Goal: Task Accomplishment & Management: Use online tool/utility

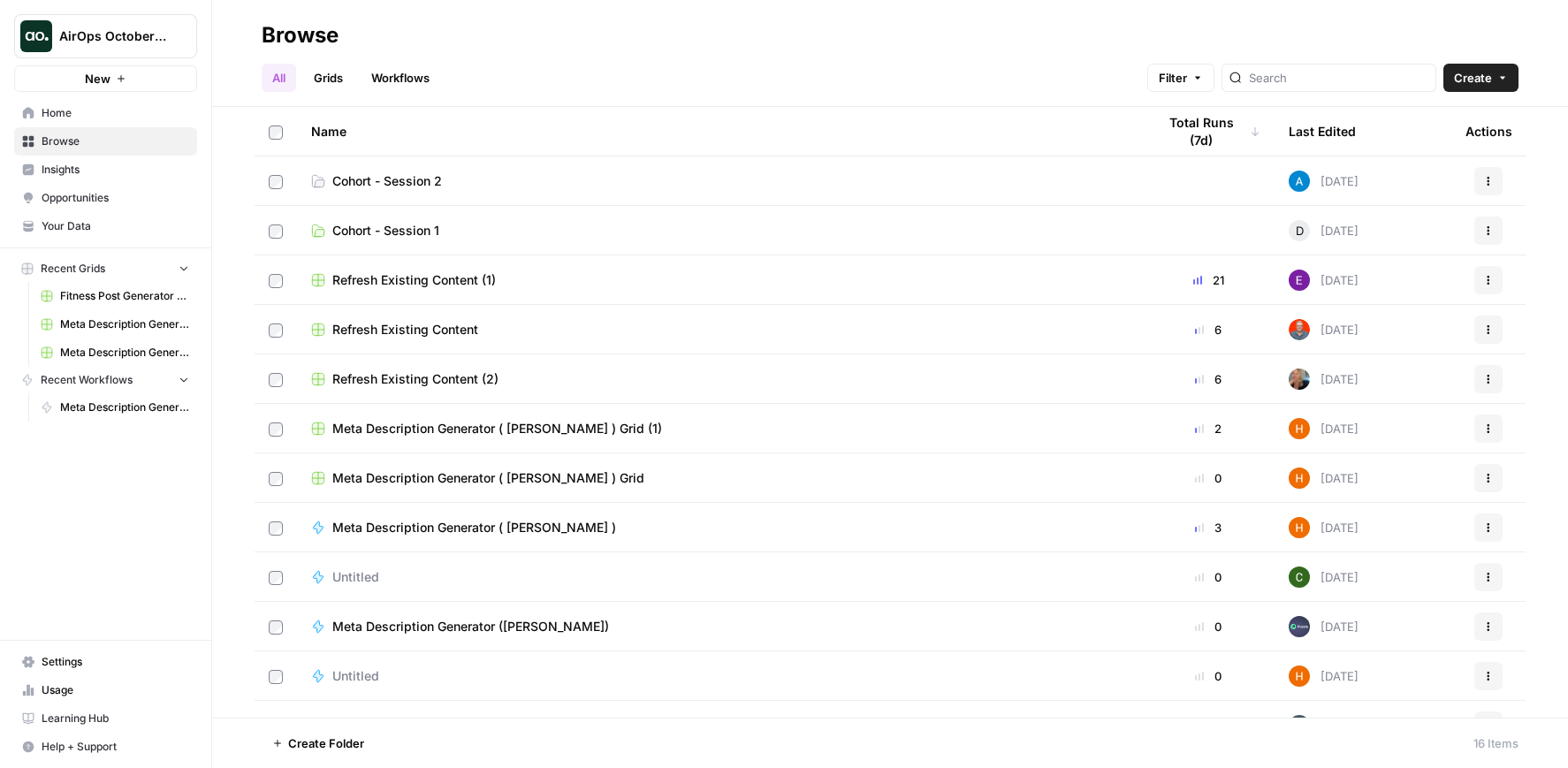
click at [380, 182] on span "Cohort - Session 2" at bounding box center [387, 181] width 110 height 18
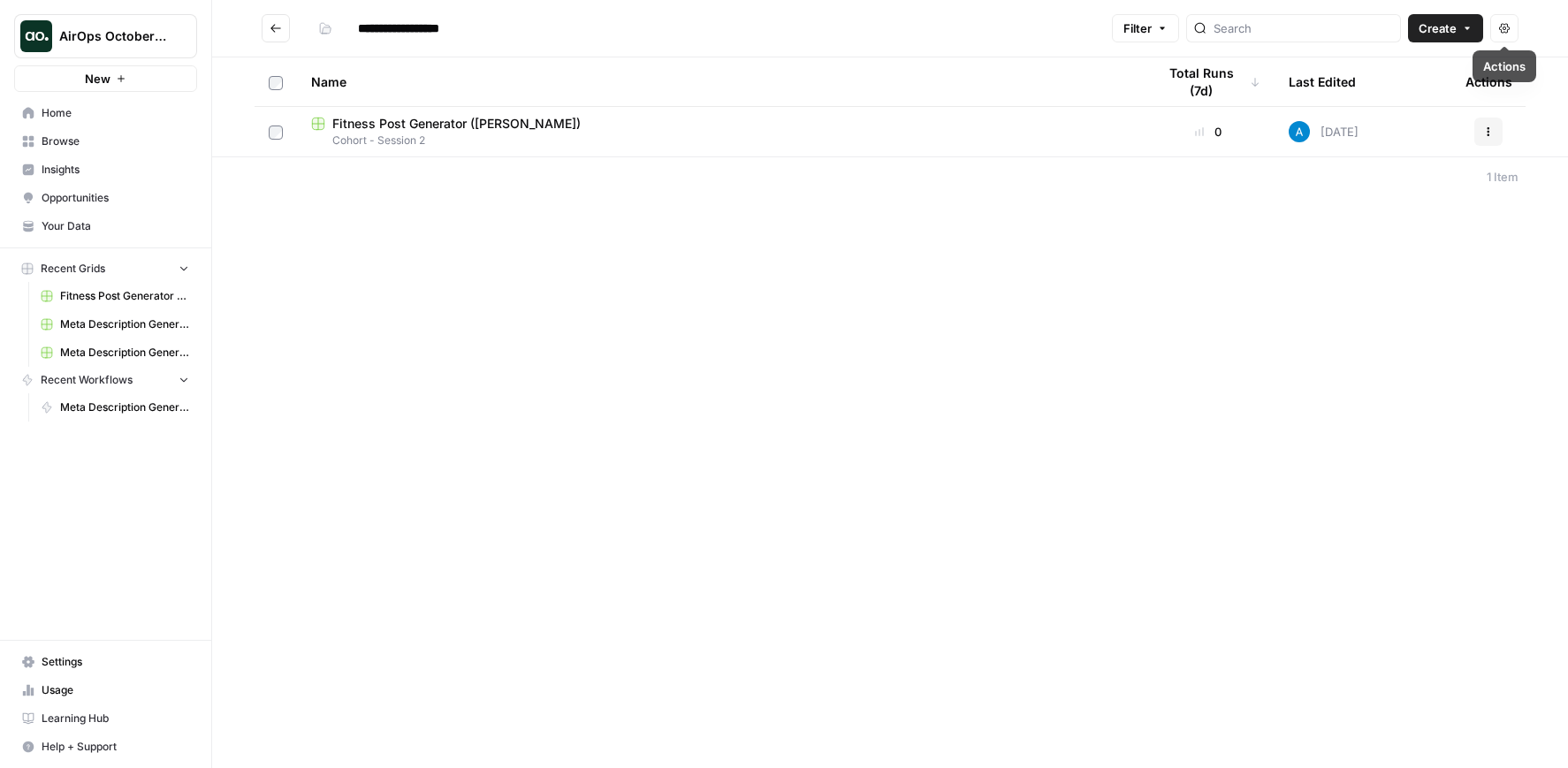
click at [1472, 24] on icon "button" at bounding box center [1467, 27] width 10 height 10
click at [1406, 63] on span "Grid" at bounding box center [1411, 70] width 99 height 18
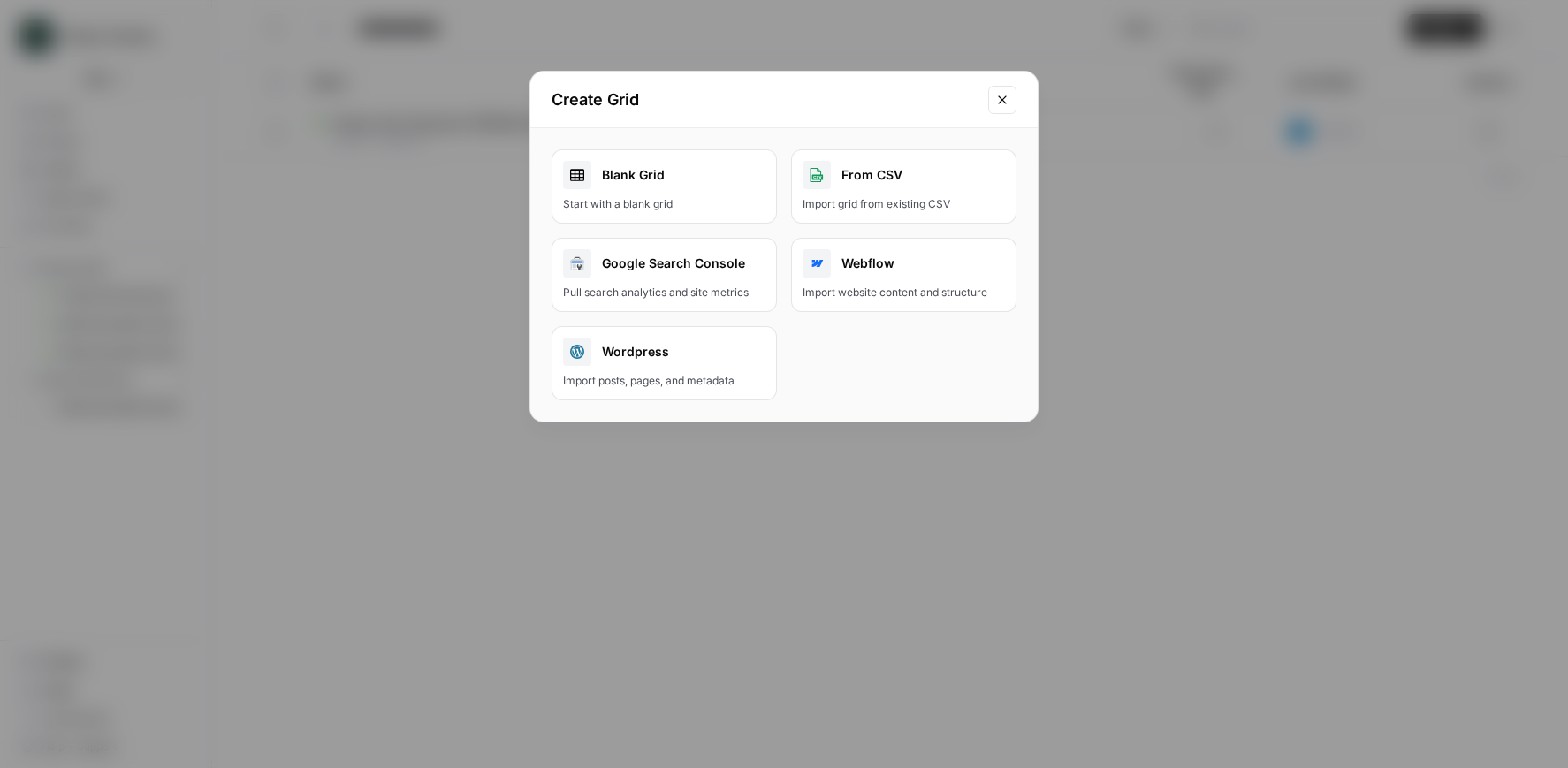
click at [741, 174] on div "Blank Grid" at bounding box center [664, 175] width 202 height 28
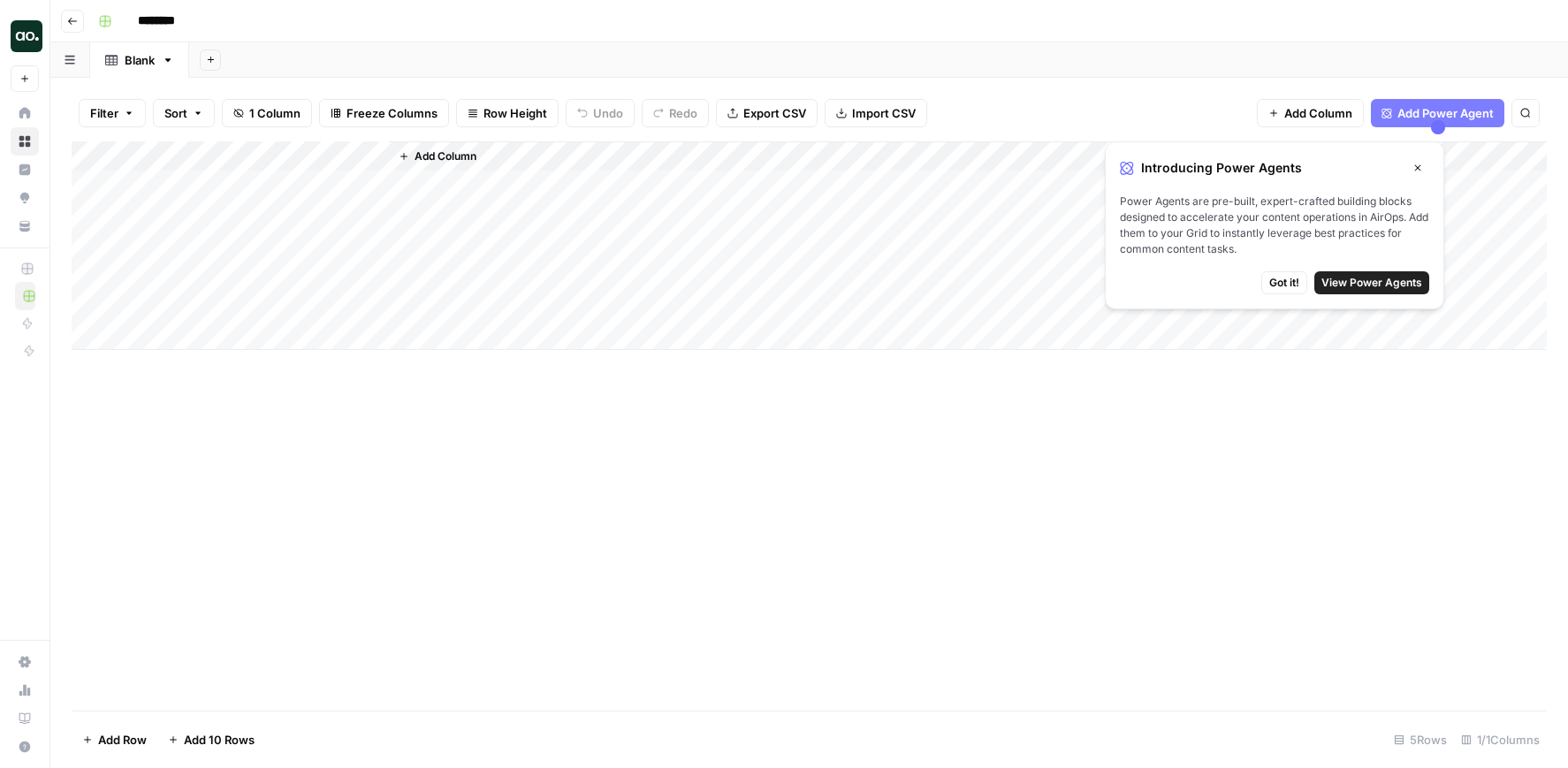
click at [1267, 278] on button "Got it!" at bounding box center [1285, 282] width 46 height 23
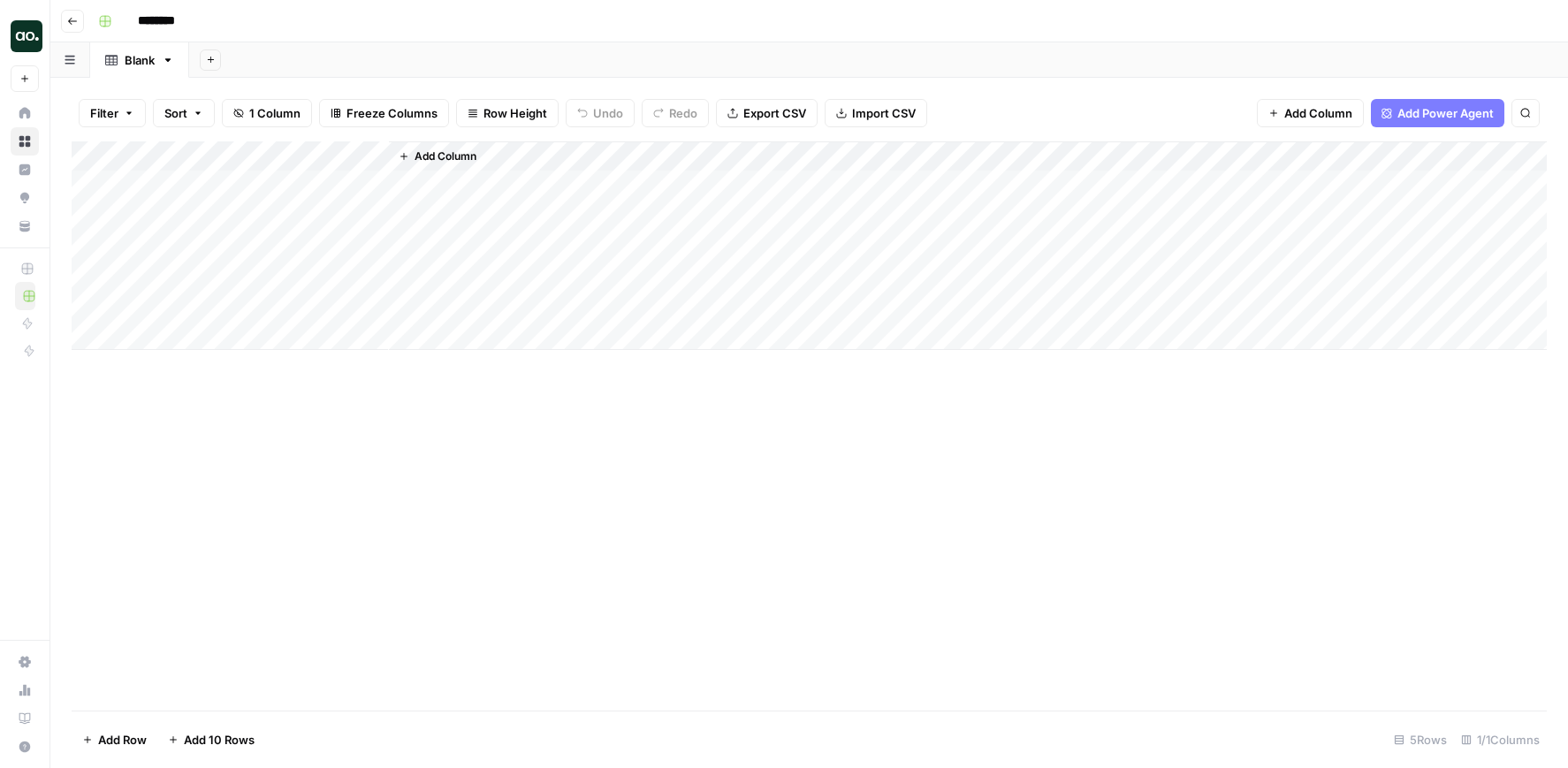
click at [878, 119] on span "Import CSV" at bounding box center [883, 112] width 63 height 18
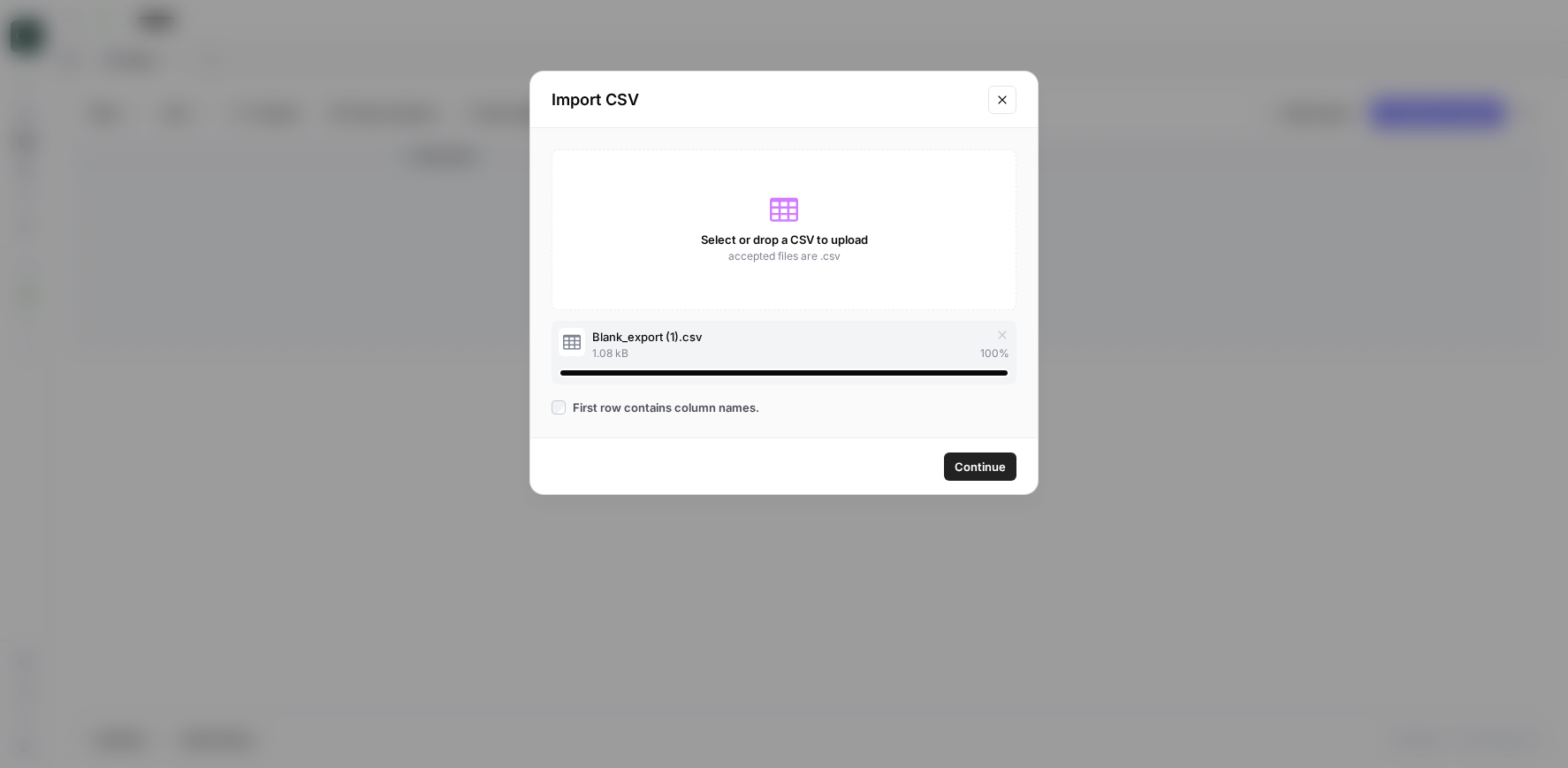
click at [976, 467] on span "Continue" at bounding box center [980, 467] width 51 height 18
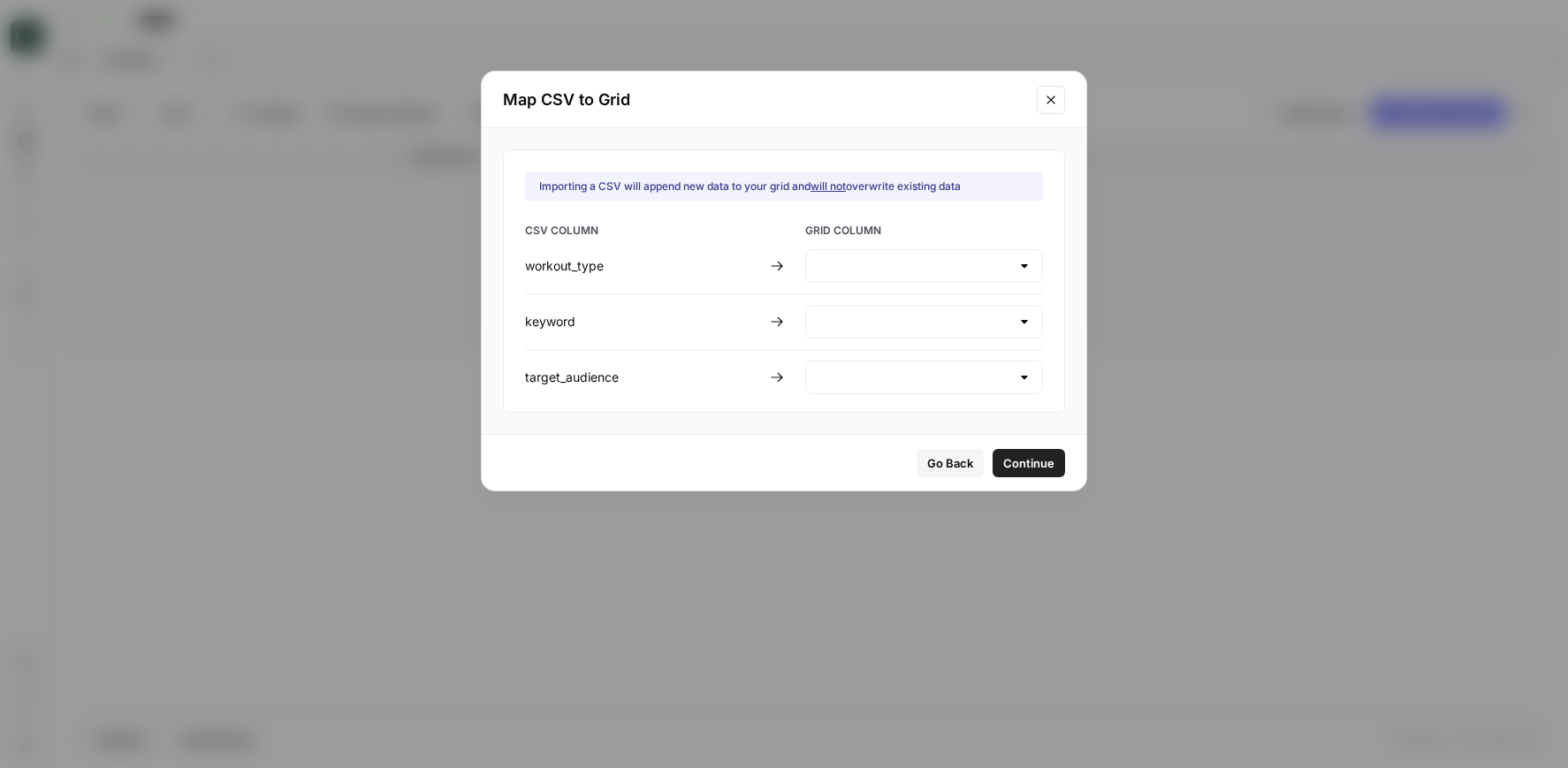
type input "Create new column"
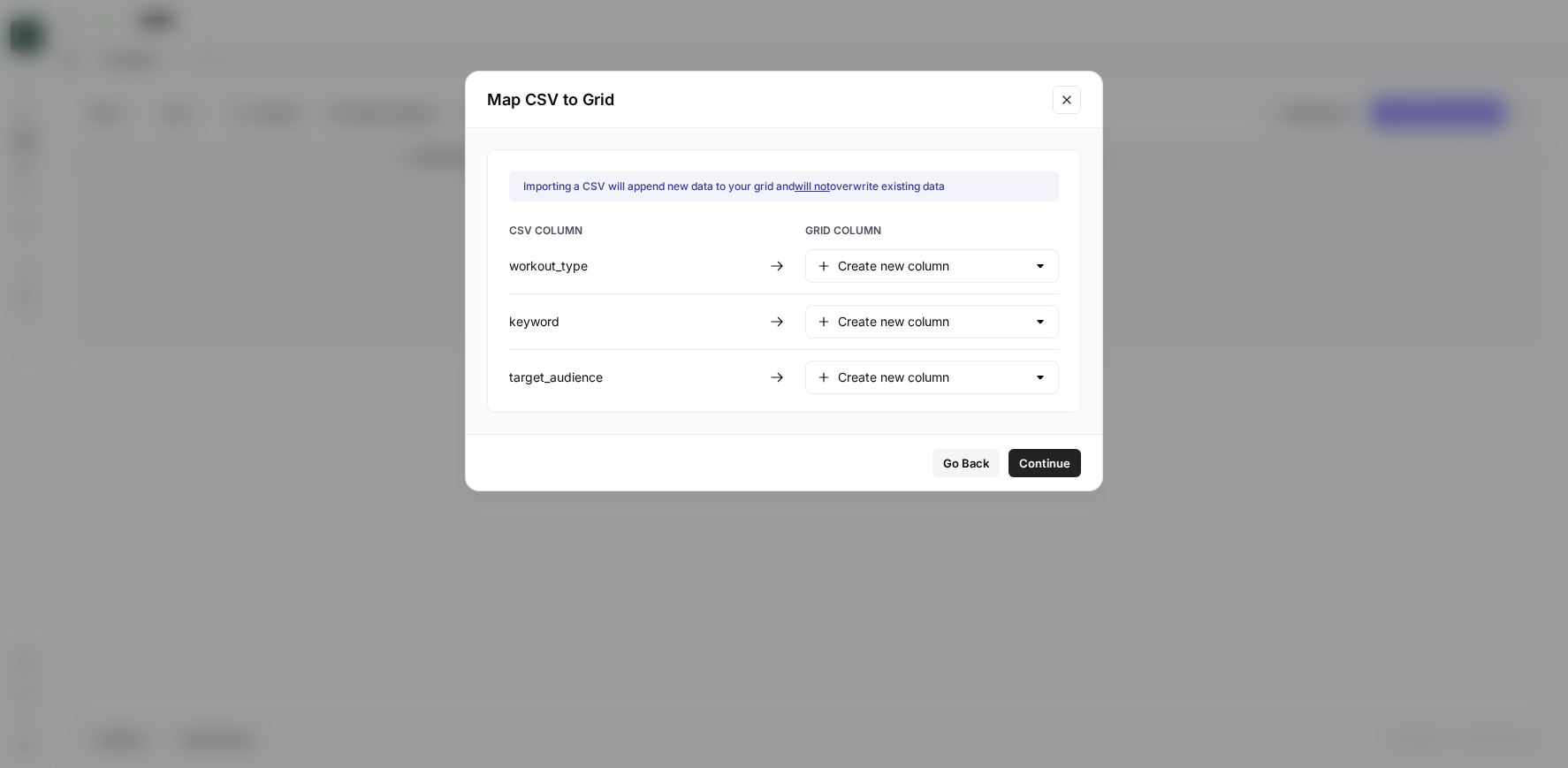
click at [1033, 265] on div at bounding box center [1040, 265] width 14 height 18
type input "Create new column"
click at [1038, 261] on div "Importing a CSV will append new data to your grid and will not overwrite existi…" at bounding box center [784, 281] width 594 height 264
click at [1019, 463] on span "Continue" at bounding box center [1045, 463] width 51 height 18
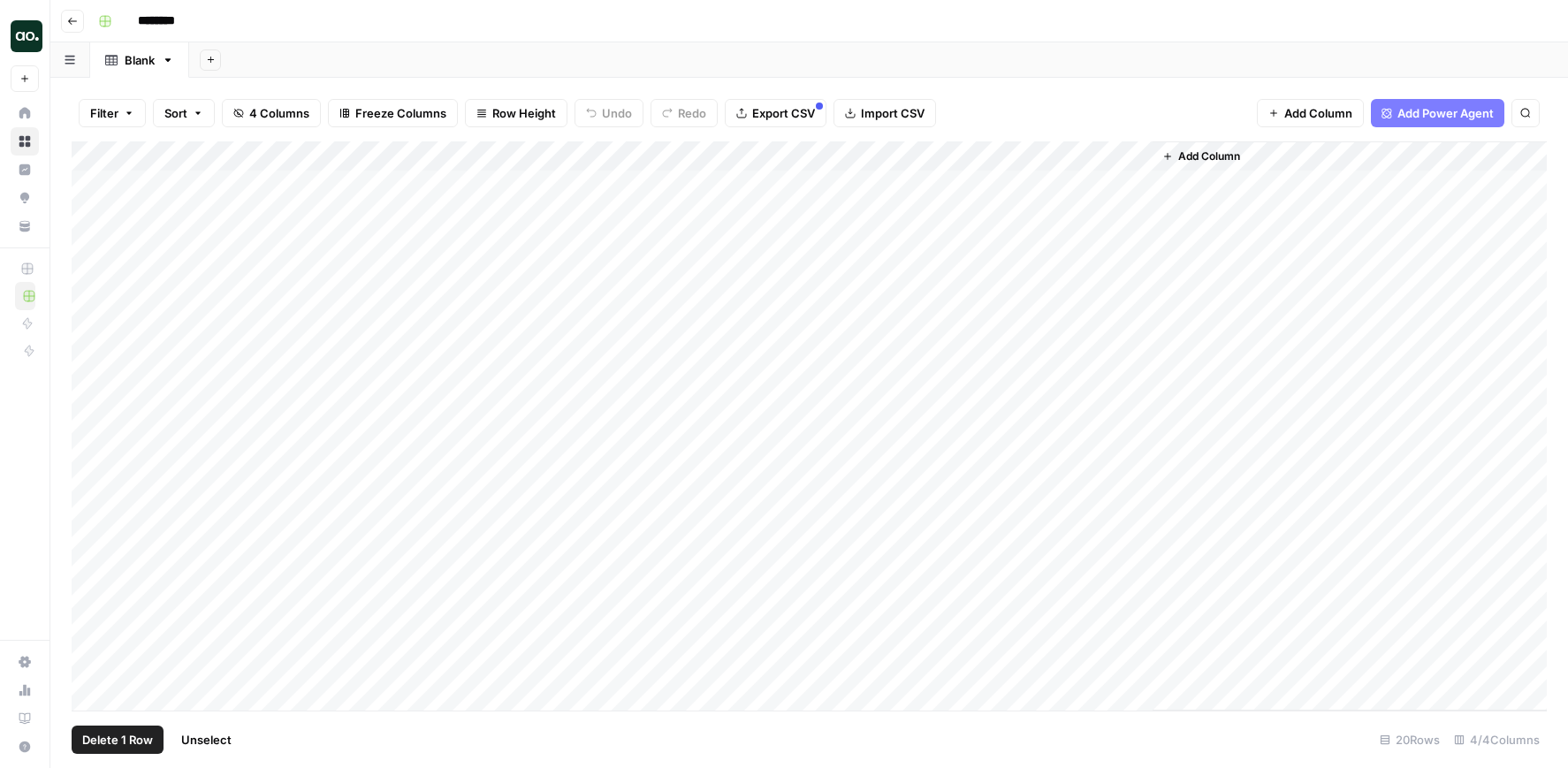
drag, startPoint x: 94, startPoint y: 186, endPoint x: 95, endPoint y: 199, distance: 13.0
click at [94, 187] on div "Add Column" at bounding box center [810, 426] width 1475 height 570
click at [94, 216] on div "Add Column" at bounding box center [810, 426] width 1475 height 570
drag, startPoint x: 94, startPoint y: 242, endPoint x: 94, endPoint y: 254, distance: 12.0
click at [94, 242] on div "Add Column" at bounding box center [810, 426] width 1475 height 570
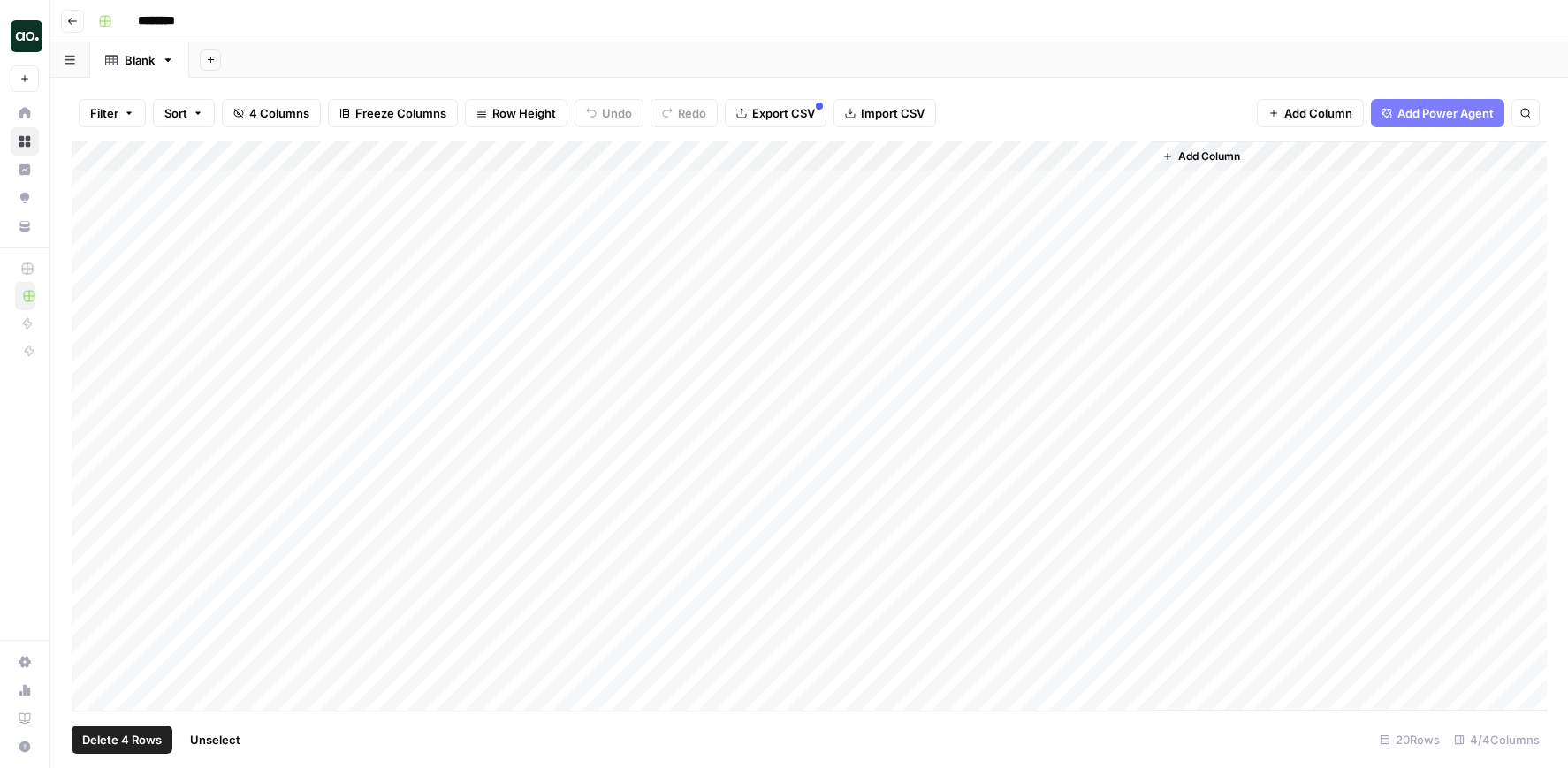
click at [91, 276] on div "Add Column" at bounding box center [810, 426] width 1475 height 570
click at [94, 308] on div "Add Column" at bounding box center [810, 426] width 1475 height 570
click at [115, 737] on span "Delete 5 Rows" at bounding box center [121, 740] width 78 height 18
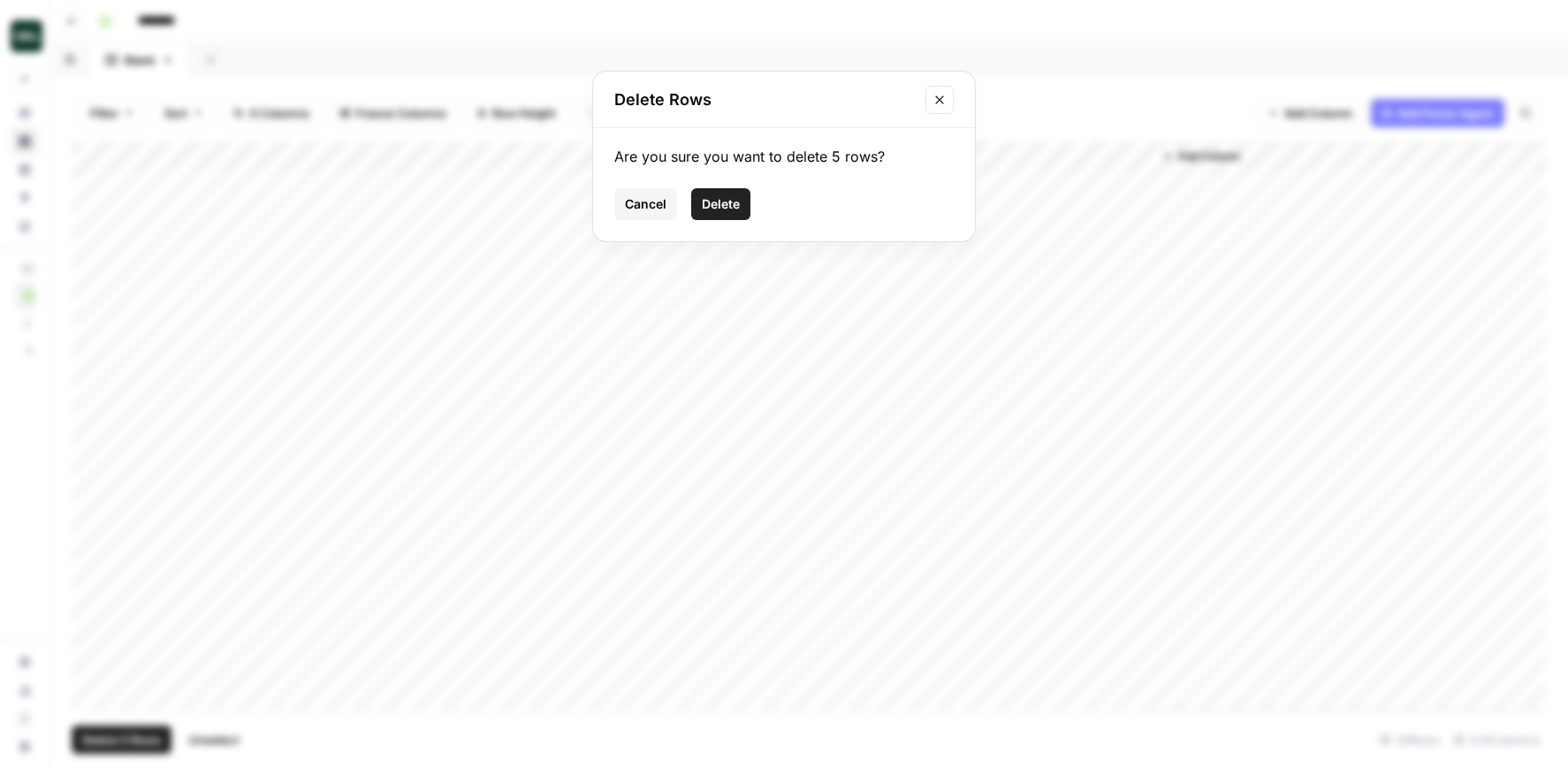
click at [713, 209] on span "Delete" at bounding box center [721, 204] width 38 height 18
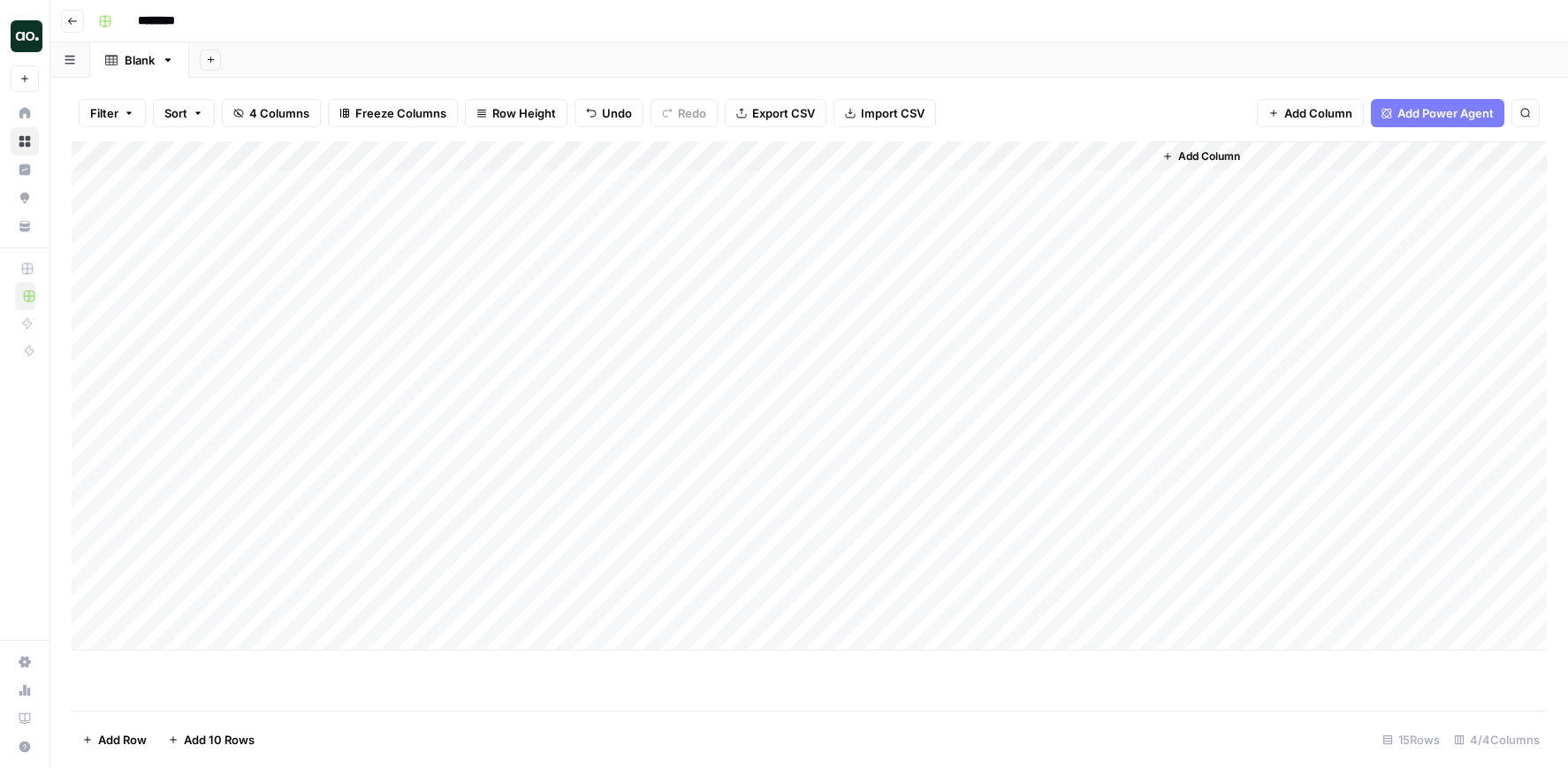
click at [371, 157] on div "Add Column" at bounding box center [810, 396] width 1475 height 509
click at [213, 400] on span "Remove Column" at bounding box center [246, 394] width 155 height 18
click at [733, 187] on span "Delete" at bounding box center [721, 182] width 38 height 18
click at [1002, 108] on div "Filter Sort 3 Columns Freeze Columns Row Height Undo Redo Export CSV Import CSV…" at bounding box center [810, 113] width 1475 height 57
click at [969, 158] on span "Add Column" at bounding box center [955, 156] width 62 height 16
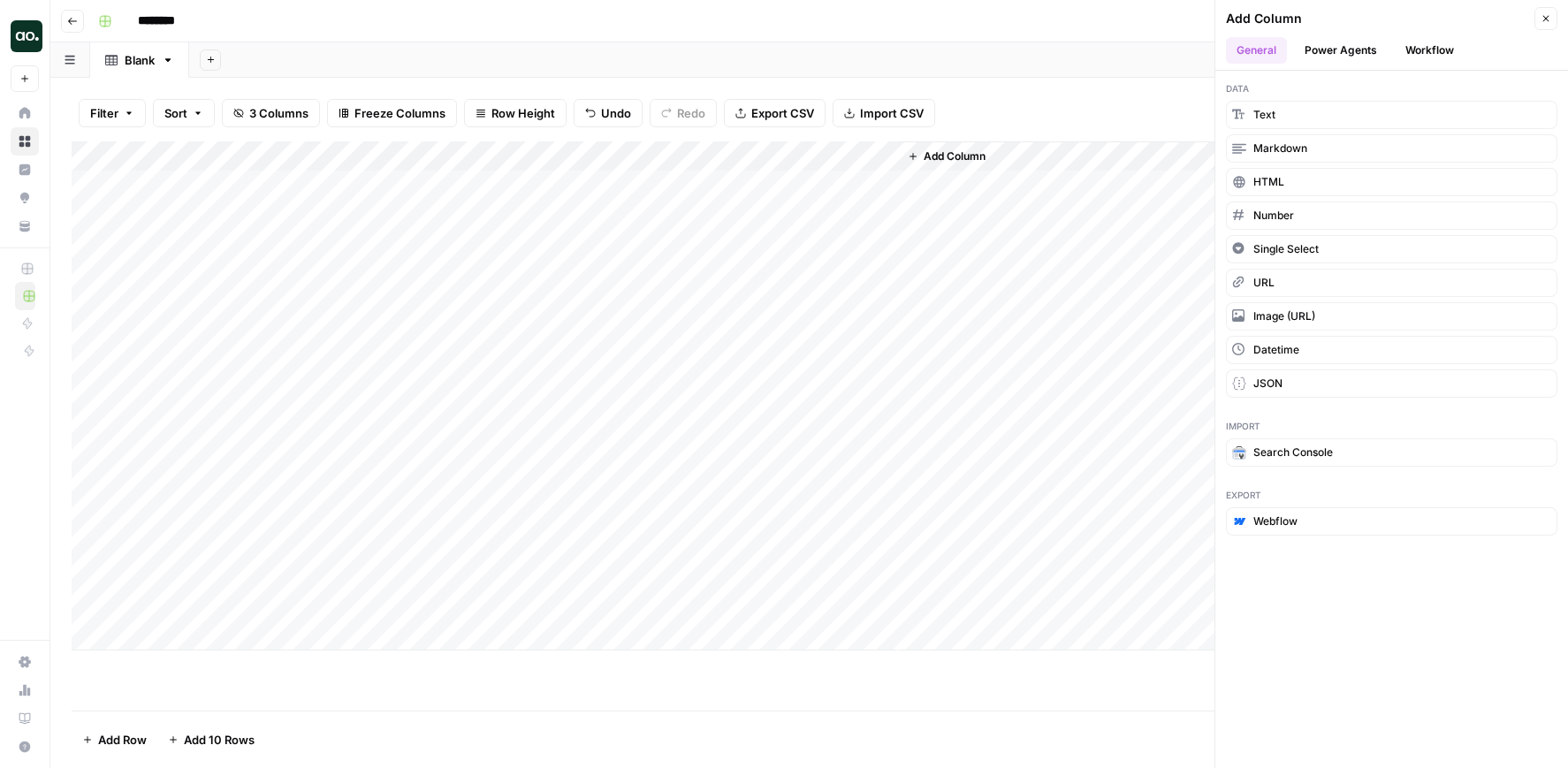
click at [1421, 48] on button "Workflow" at bounding box center [1430, 50] width 70 height 26
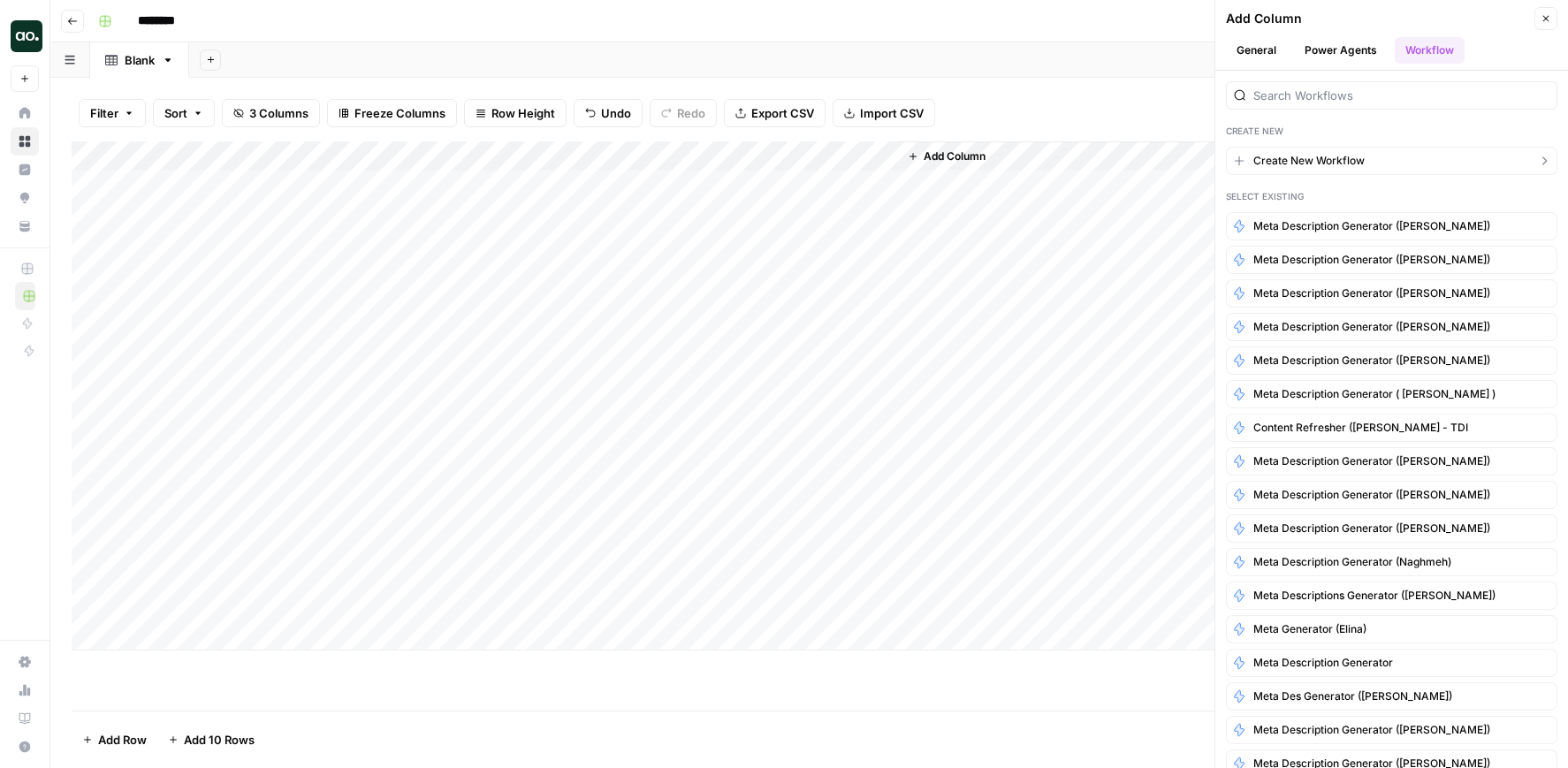
click at [1316, 154] on span "Create New Workflow" at bounding box center [1309, 161] width 111 height 16
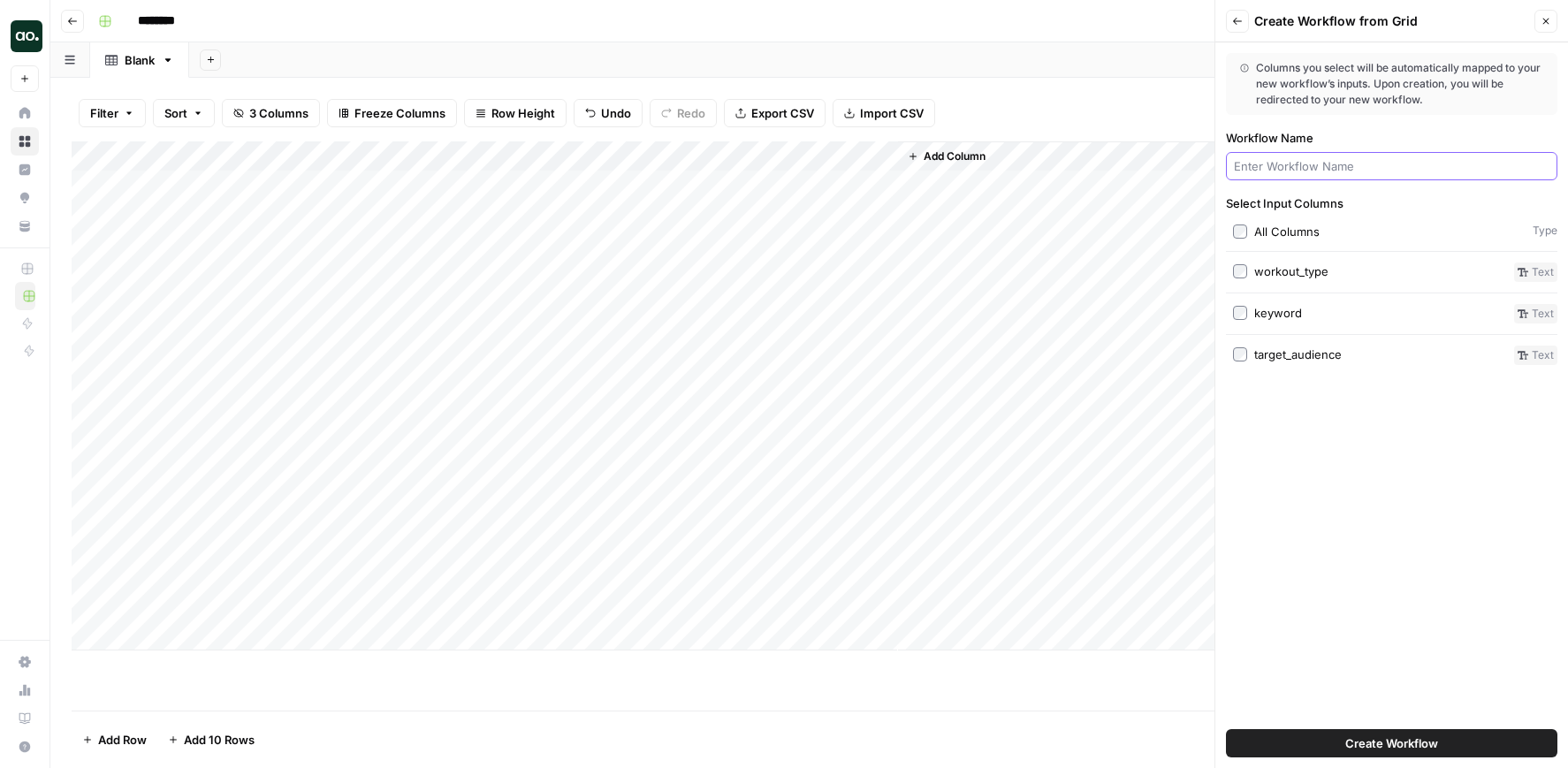
click at [1316, 158] on input "Workflow Name" at bounding box center [1392, 166] width 315 height 18
type input "Fitness Post Generator"
click at [1378, 740] on span "Create Workflow" at bounding box center [1392, 743] width 93 height 18
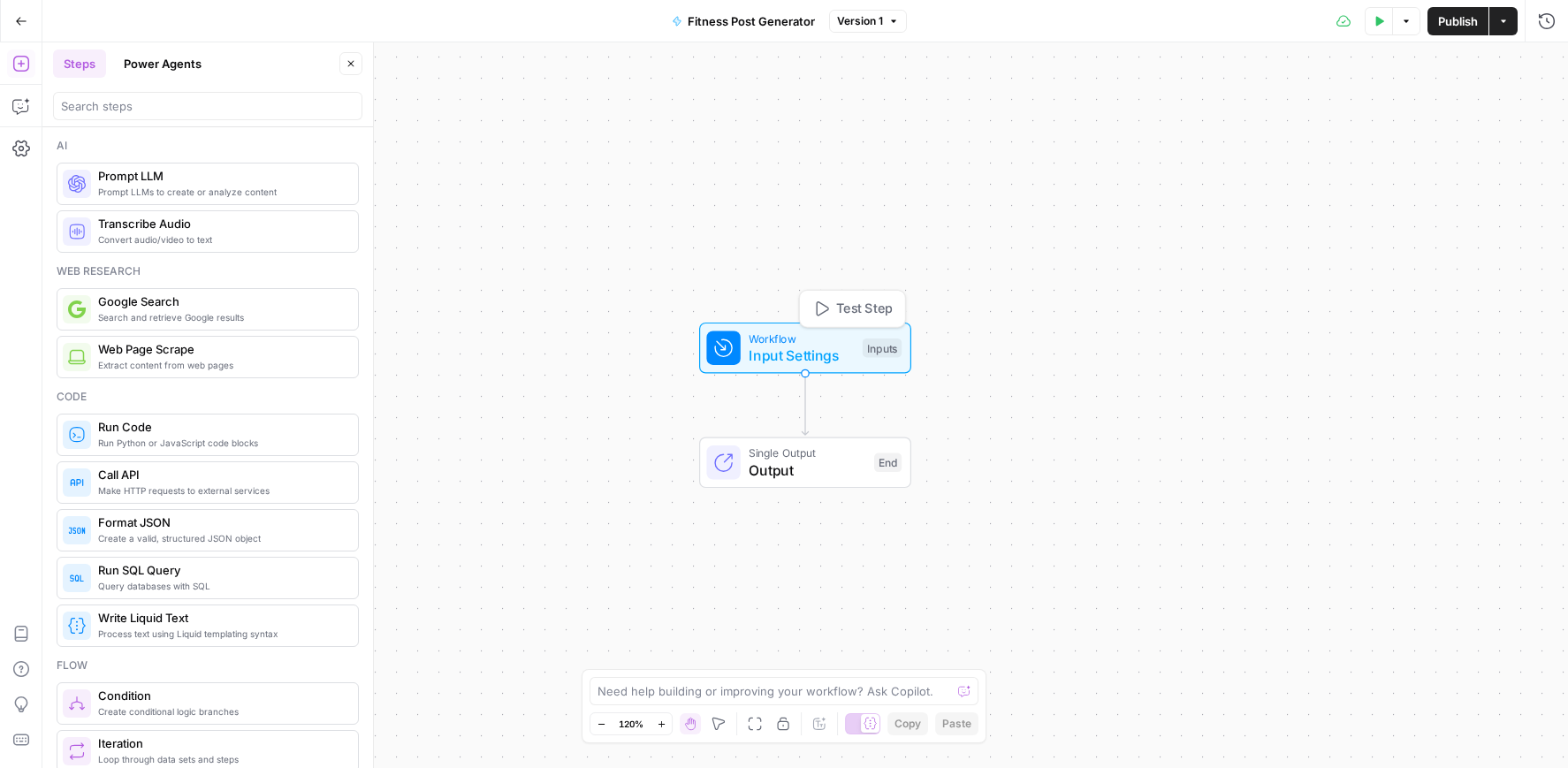
click at [829, 339] on span "Workflow" at bounding box center [801, 338] width 105 height 17
click at [1375, 342] on span "Add Field" at bounding box center [1370, 339] width 51 height 18
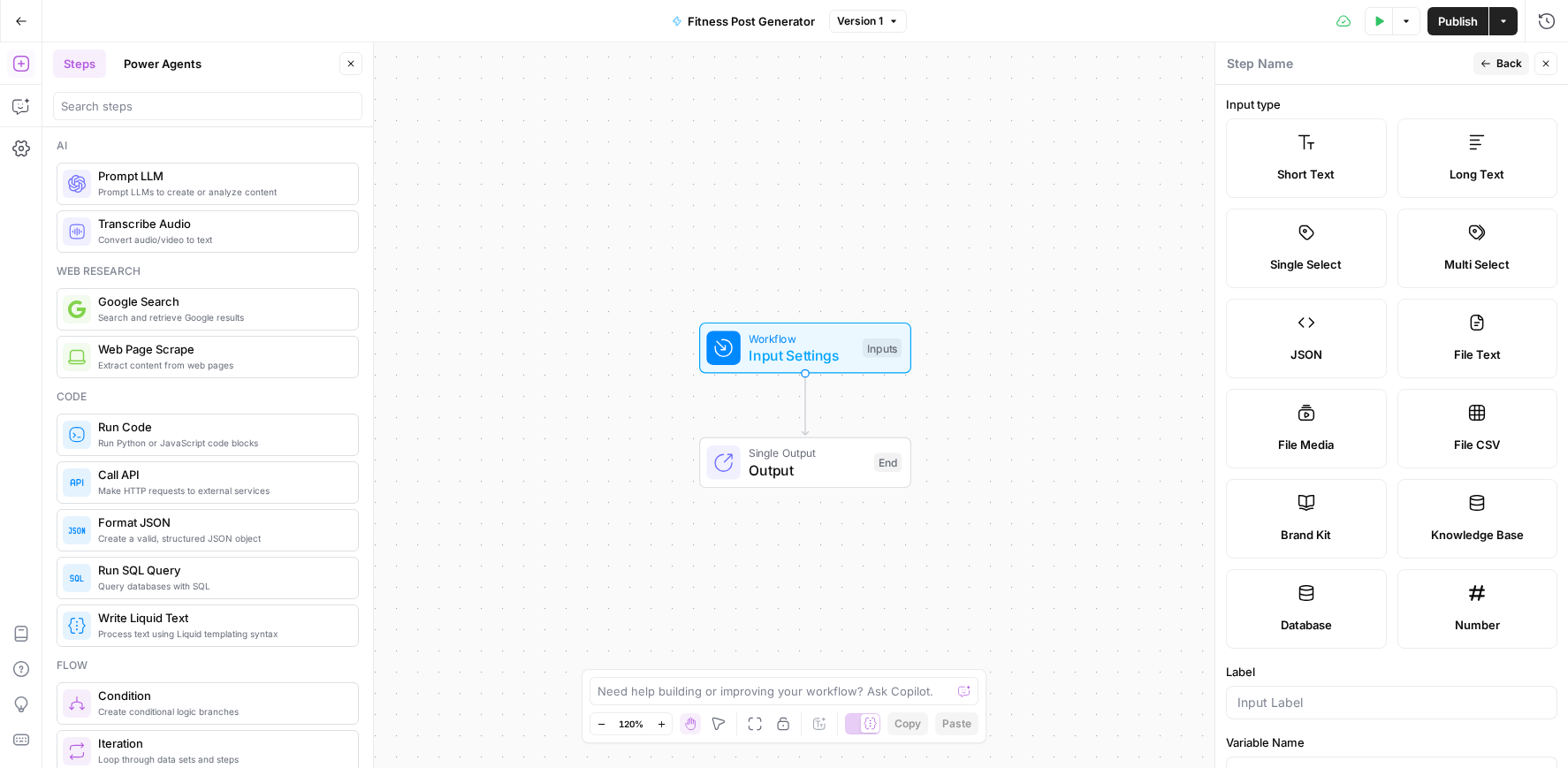
click at [1308, 527] on span "Brand Kit" at bounding box center [1305, 535] width 50 height 18
type input "Brand Kit"
type input "brand_kit"
click at [1501, 64] on span "Back" at bounding box center [1509, 63] width 26 height 16
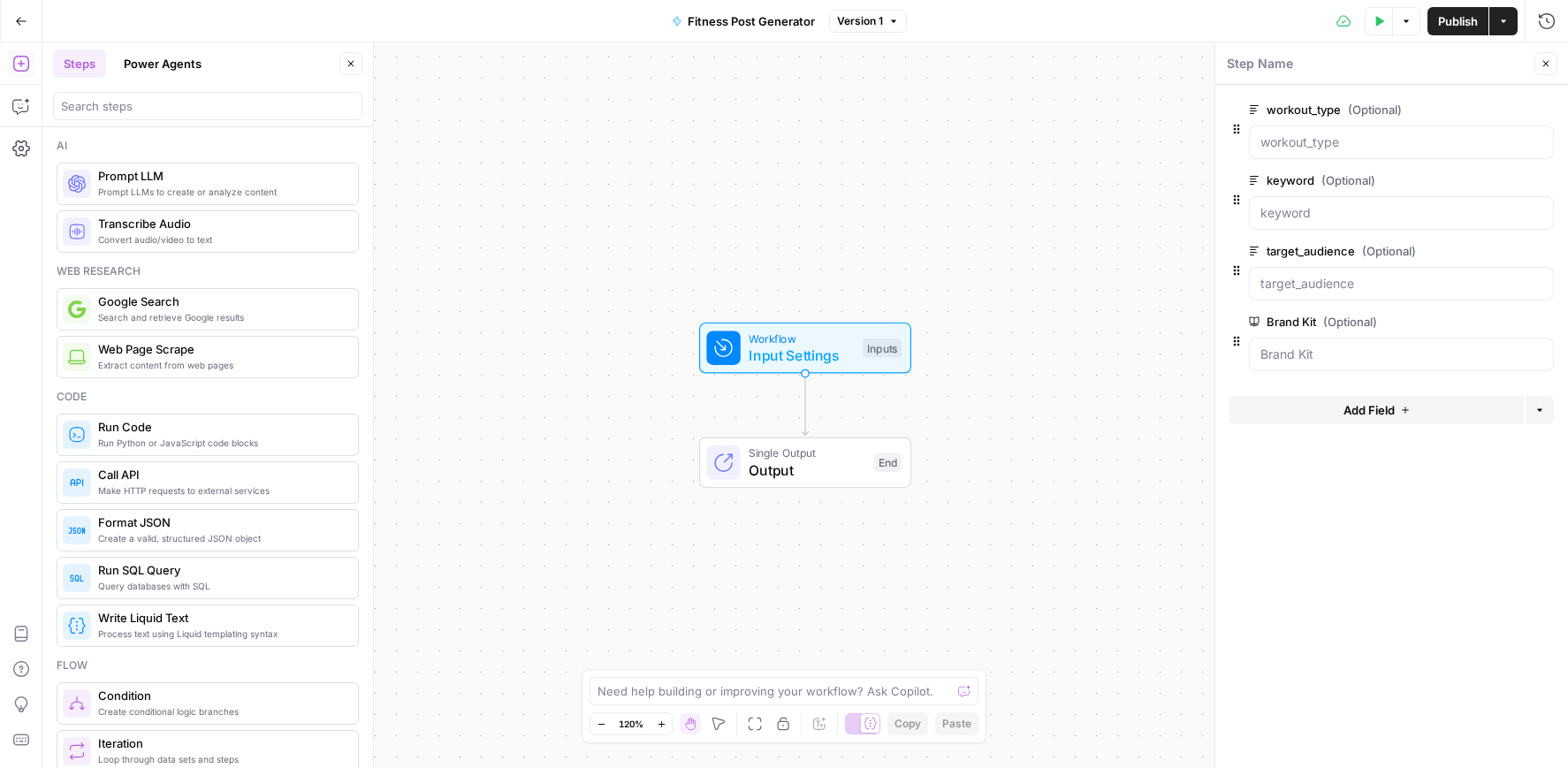
click at [1327, 326] on span "(Optional)" at bounding box center [1350, 321] width 54 height 18
click at [1327, 346] on Kit "Brand Kit (Optional)" at bounding box center [1402, 354] width 282 height 18
click at [1299, 316] on label "Brand Kit (Optional)" at bounding box center [1352, 321] width 205 height 18
click at [1299, 346] on Kit "Brand Kit (Optional)" at bounding box center [1402, 354] width 282 height 18
click at [1493, 323] on span "edit field" at bounding box center [1488, 321] width 39 height 14
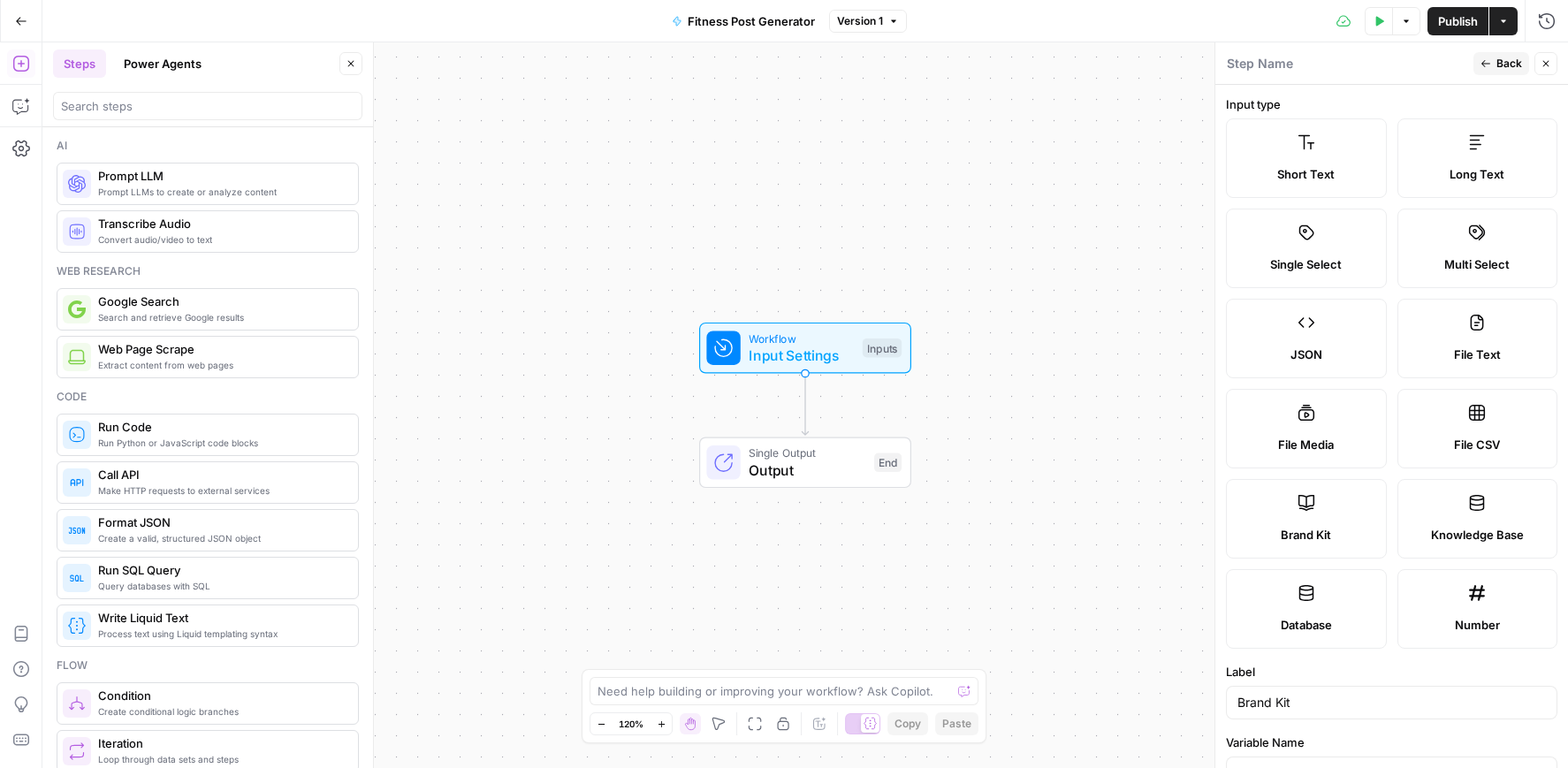
scroll to position [202, 0]
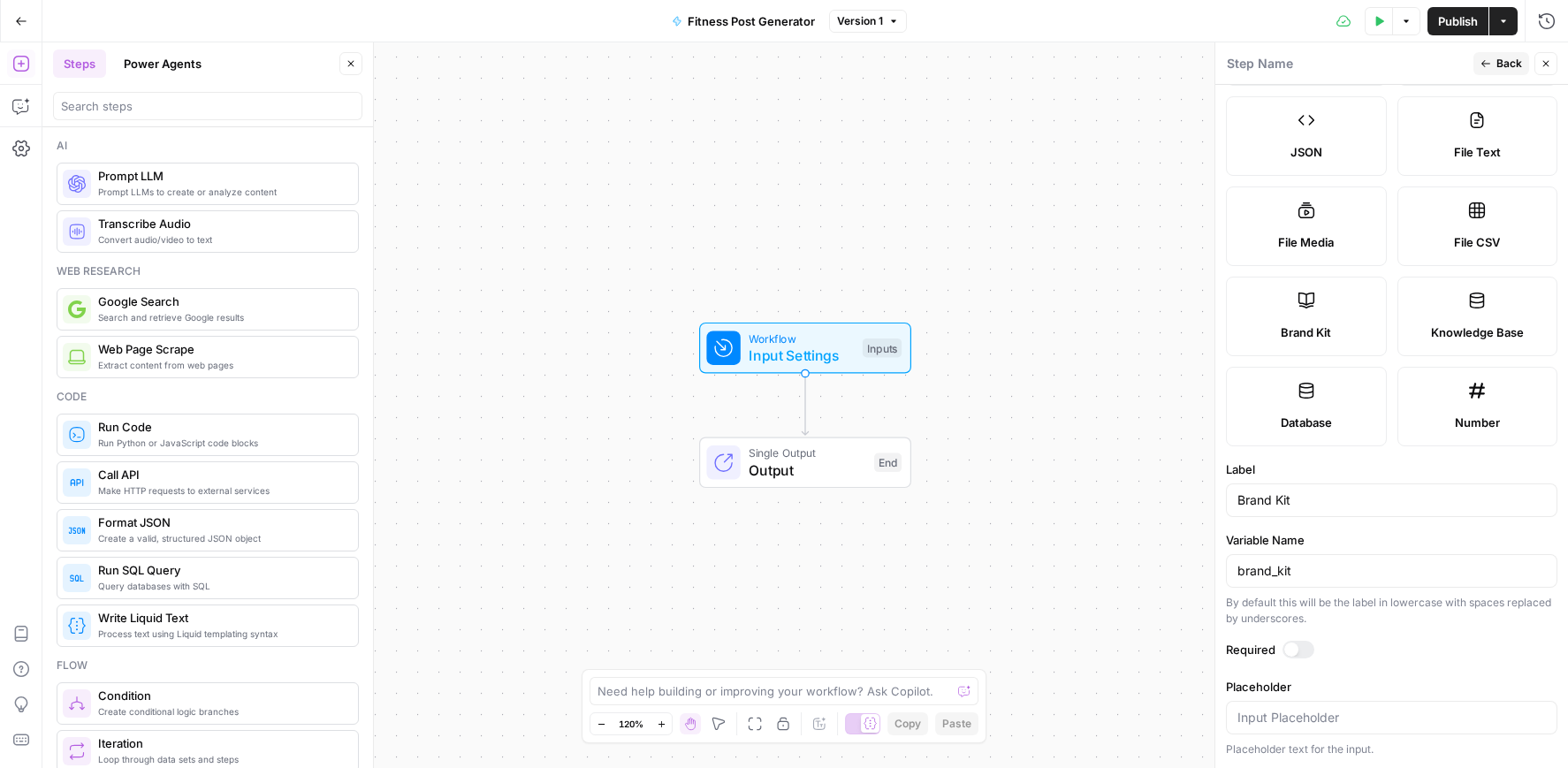
click at [1300, 646] on div at bounding box center [1299, 650] width 32 height 18
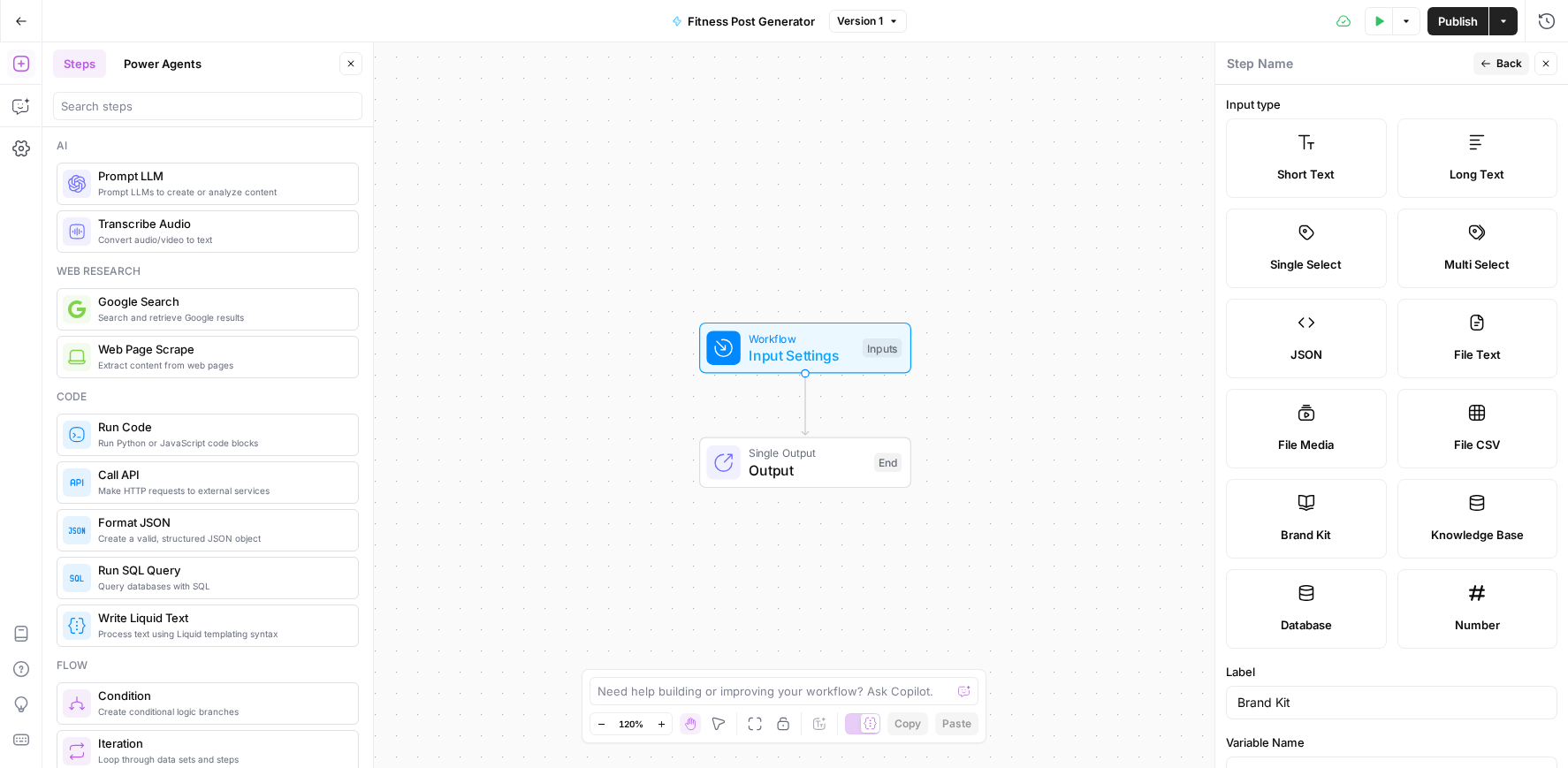
click at [1492, 59] on button "Back" at bounding box center [1501, 63] width 56 height 23
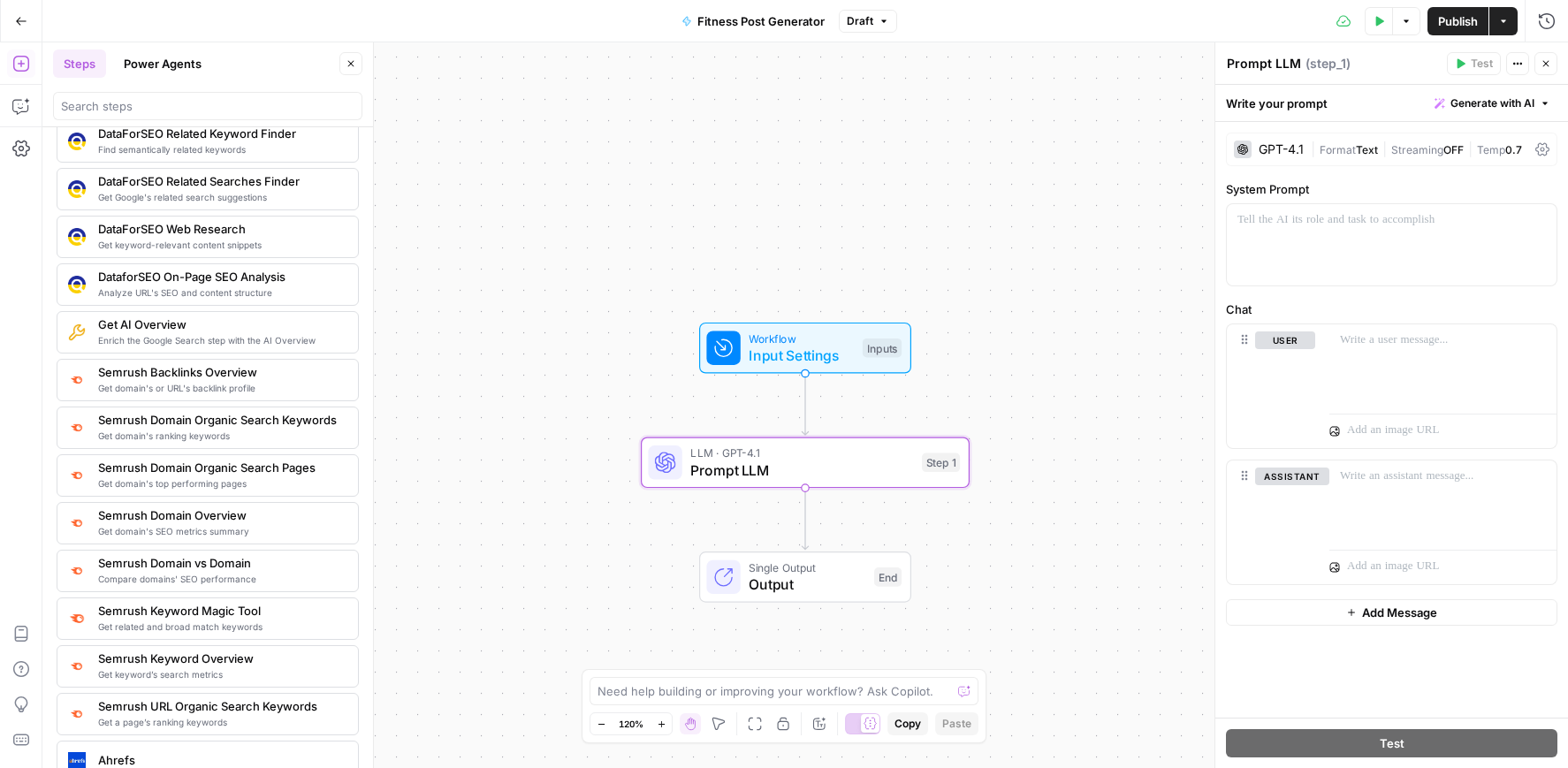
scroll to position [1779, 0]
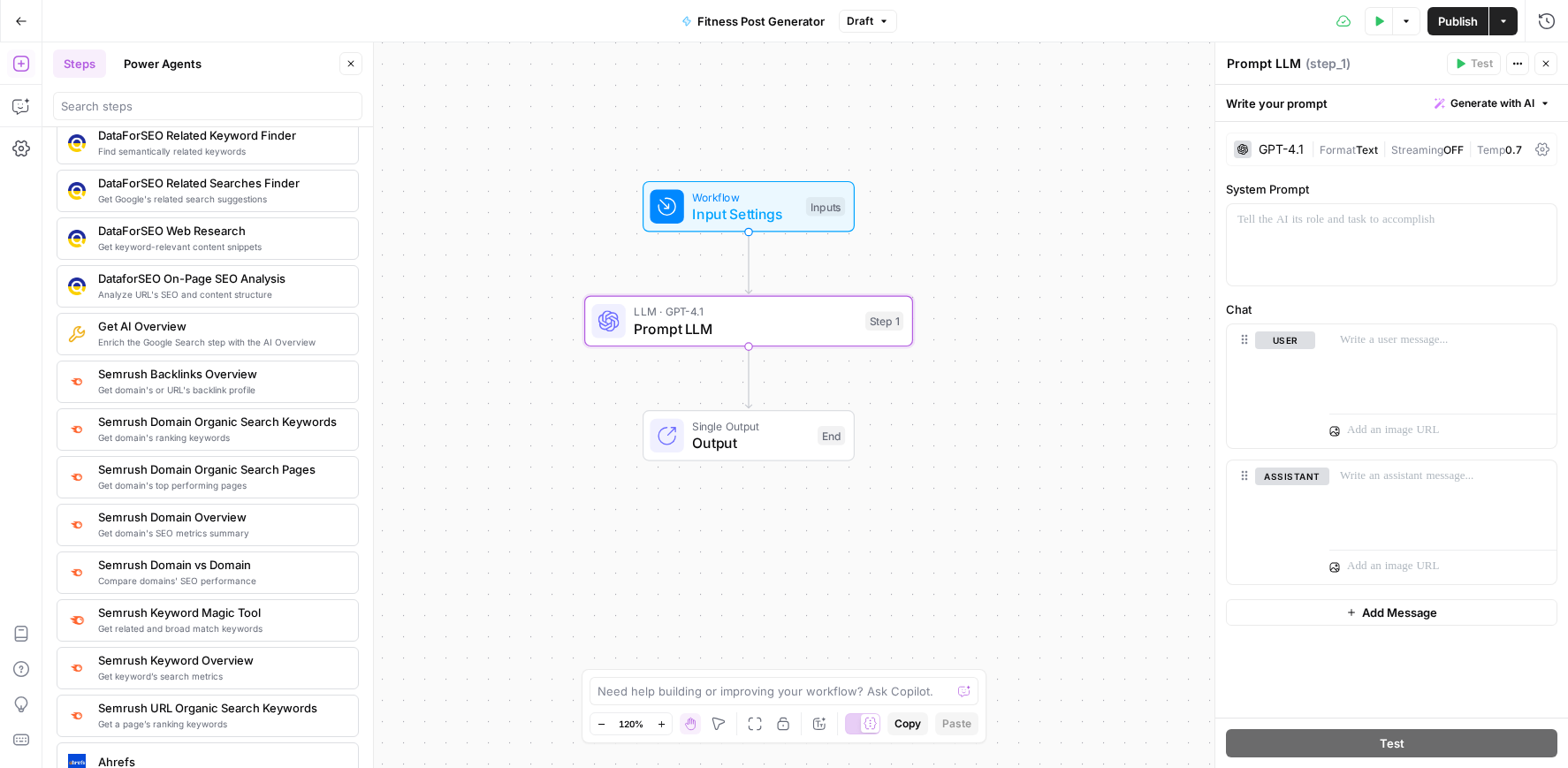
drag, startPoint x: 601, startPoint y: 313, endPoint x: 550, endPoint y: 178, distance: 144.3
click at [550, 178] on div "Workflow Input Settings Inputs LLM · GPT-4.1 Prompt LLM Step 1 Single Output Ou…" at bounding box center [806, 405] width 1526 height 725
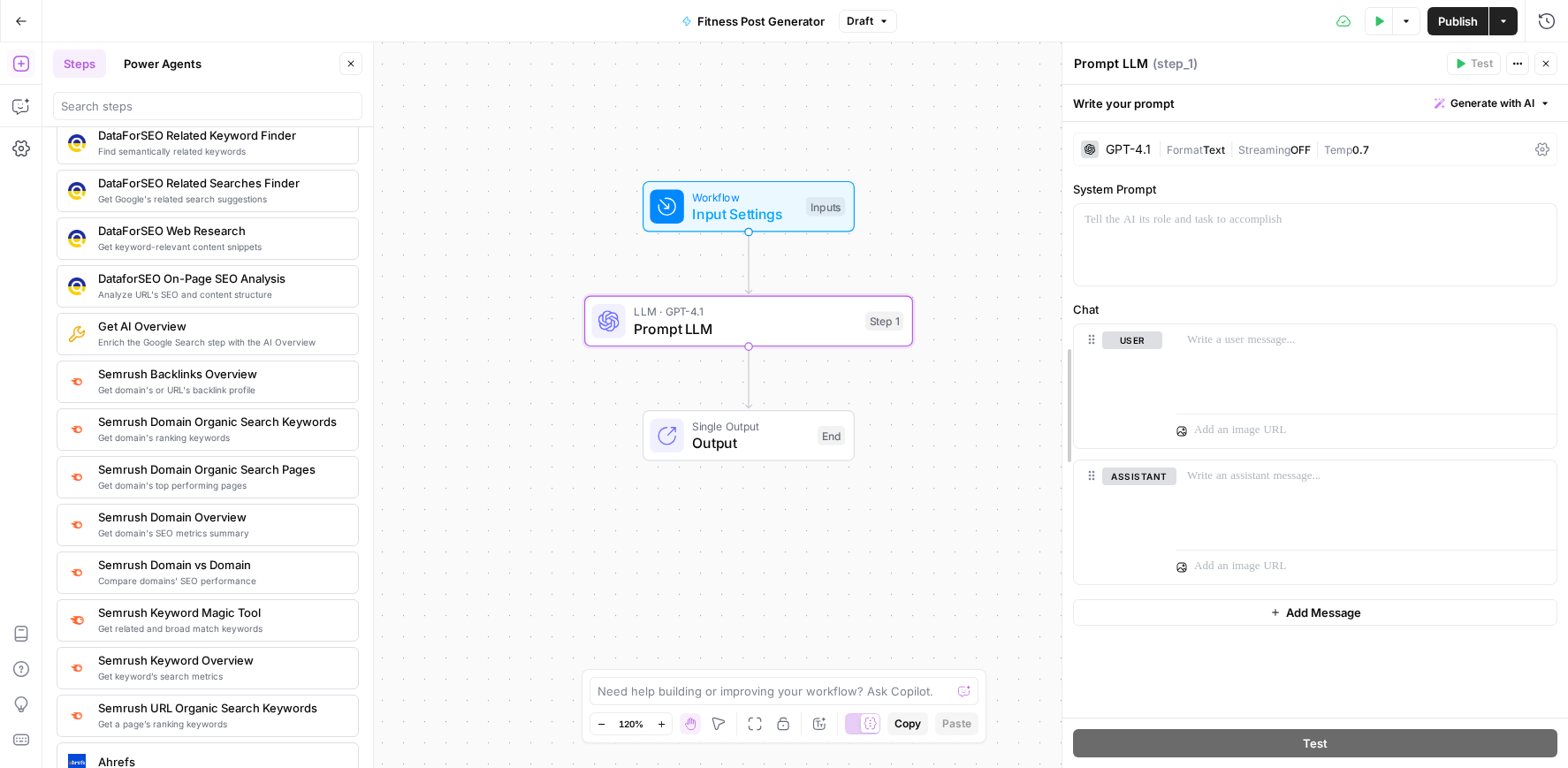
drag, startPoint x: 1220, startPoint y: 316, endPoint x: 1067, endPoint y: 324, distance: 153.2
click at [1501, 103] on span "Generate with AI" at bounding box center [1492, 103] width 84 height 16
click at [1476, 154] on div "Use AI to build your prompt" at bounding box center [1472, 159] width 136 height 16
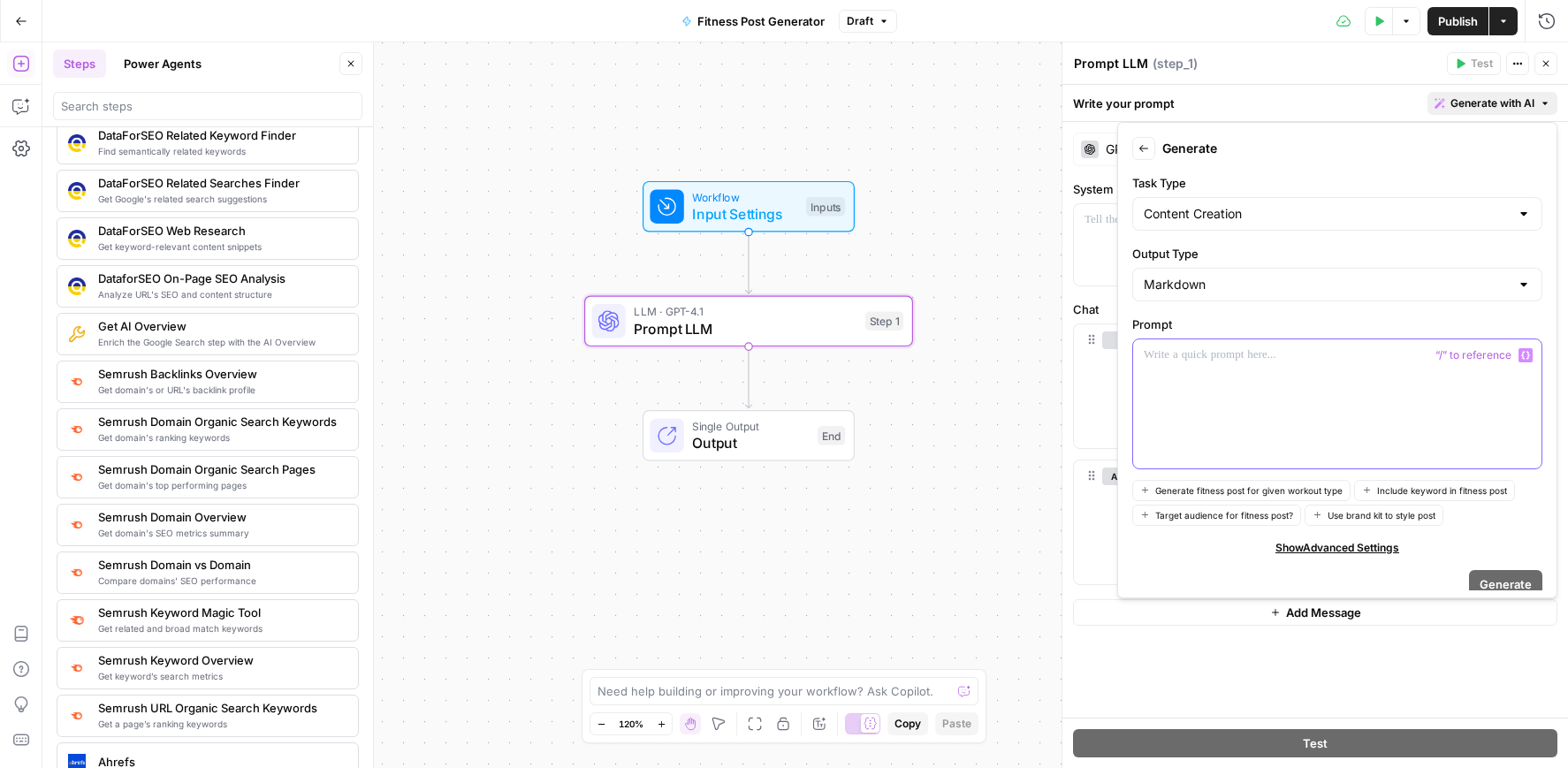
click at [1234, 387] on div at bounding box center [1338, 403] width 408 height 129
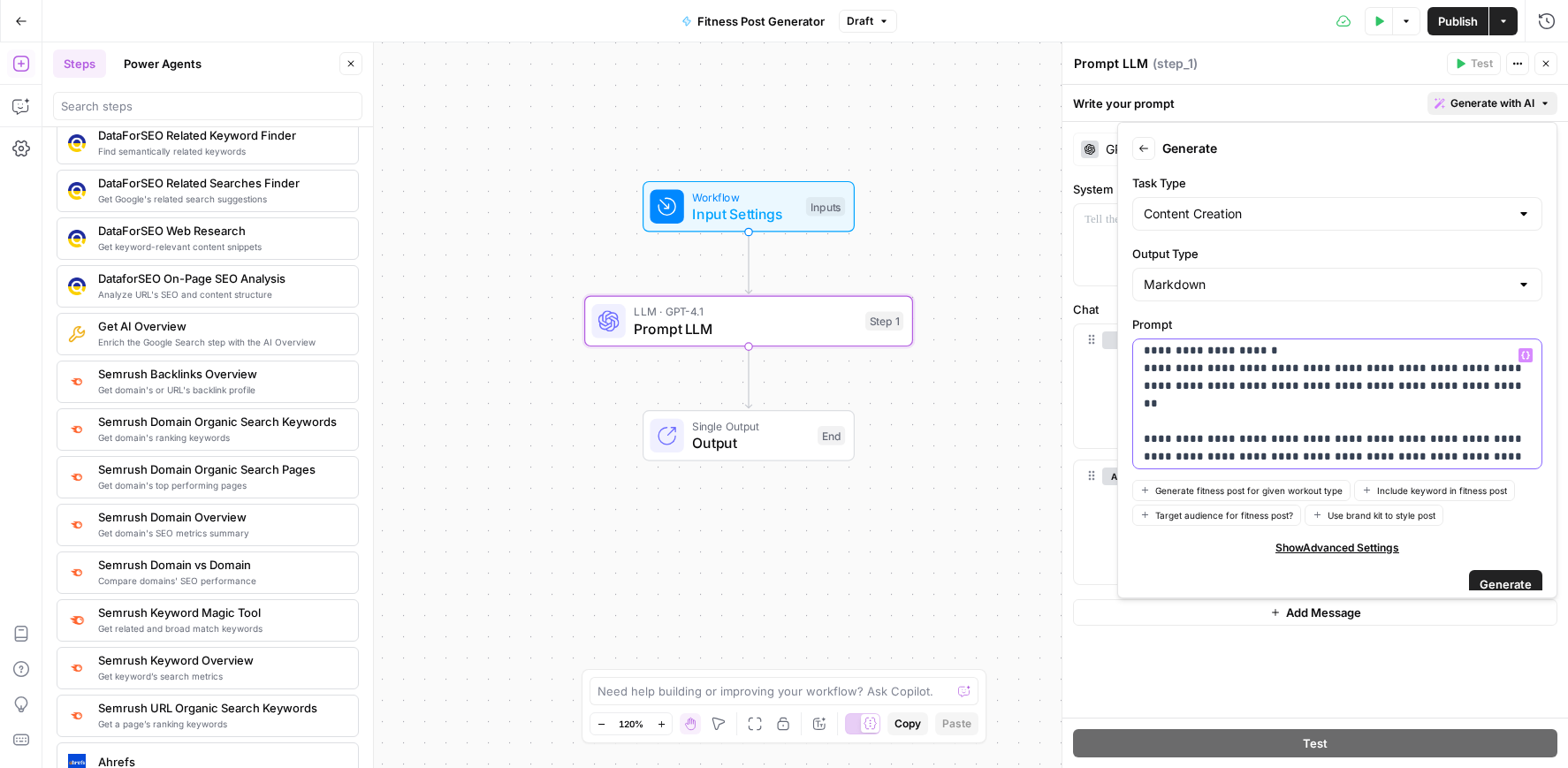
scroll to position [79, 0]
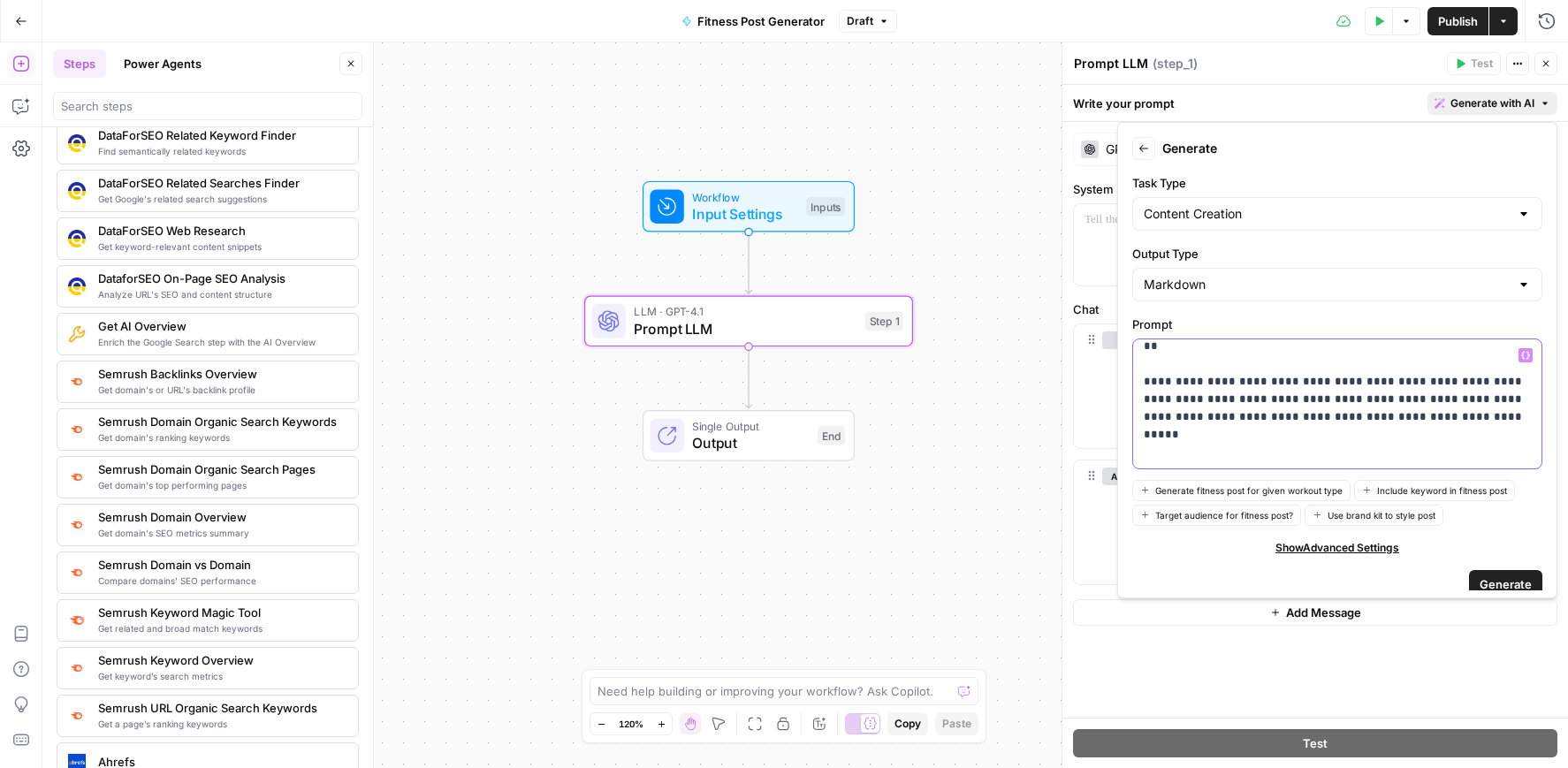
click at [1202, 425] on p "**********" at bounding box center [1338, 365] width 387 height 195
click at [1155, 455] on p "**********" at bounding box center [1338, 365] width 387 height 195
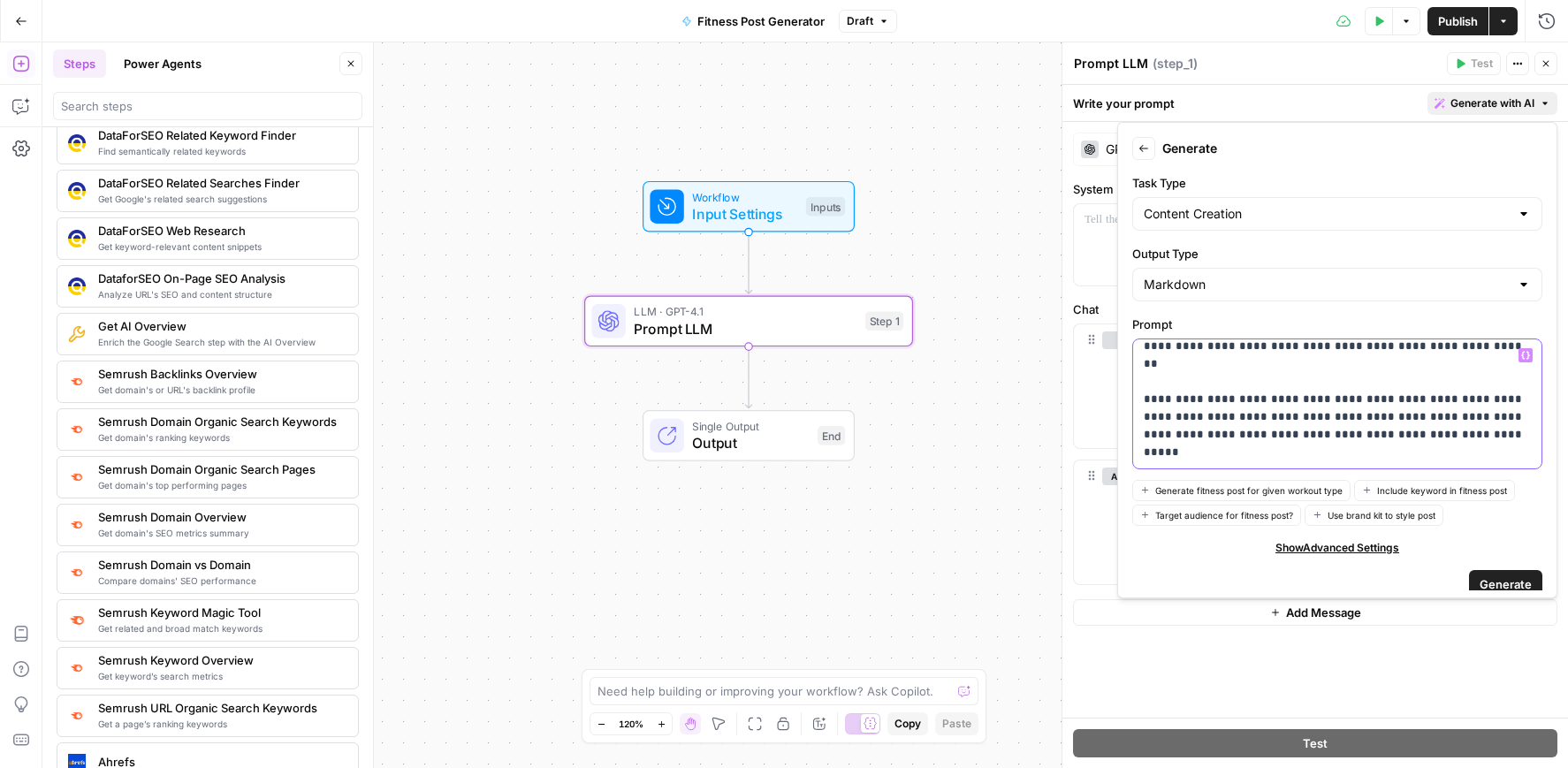
scroll to position [62, 0]
click at [1311, 388] on p "**********" at bounding box center [1338, 372] width 387 height 177
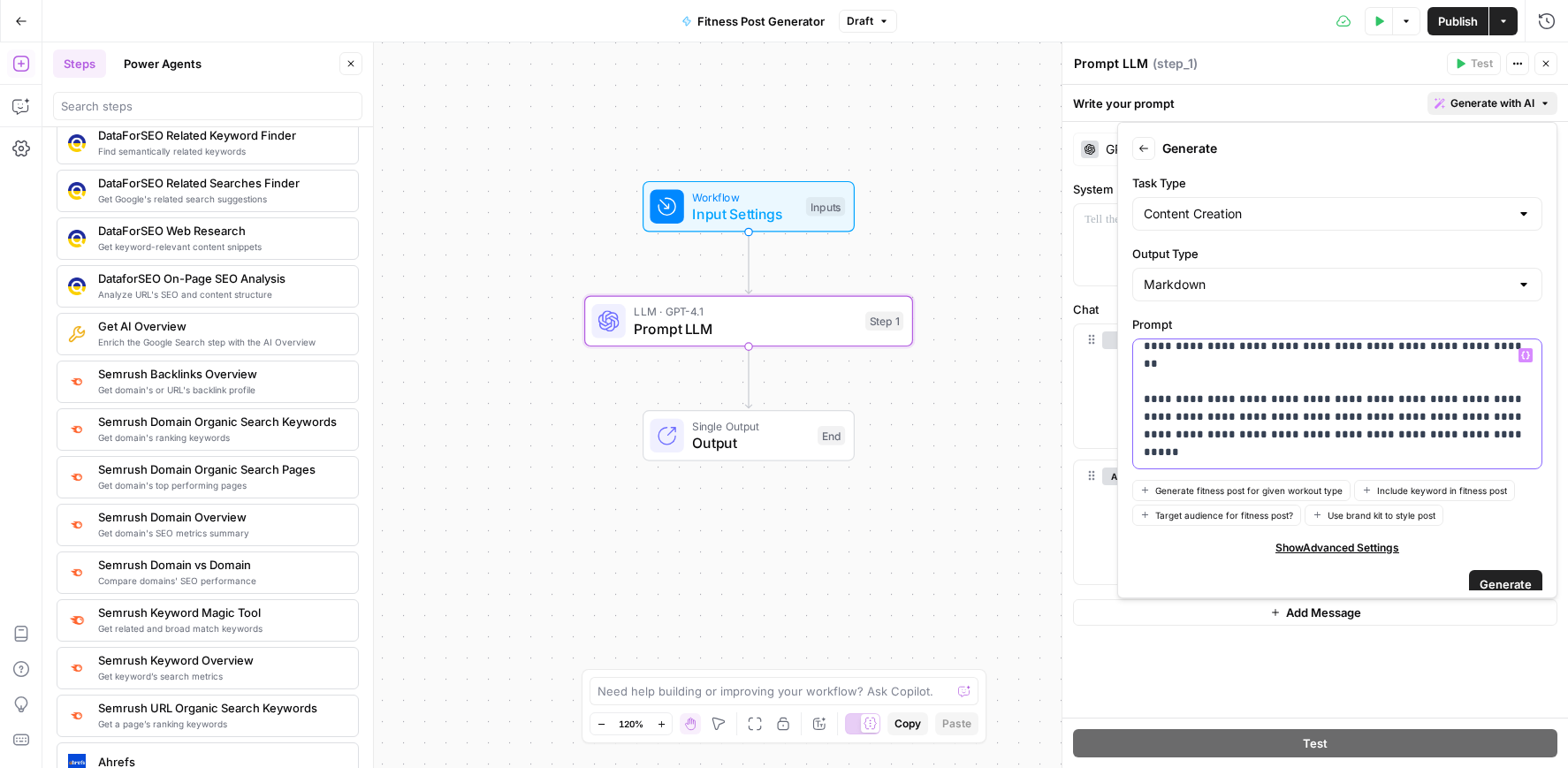
click at [1311, 388] on p "**********" at bounding box center [1338, 372] width 387 height 177
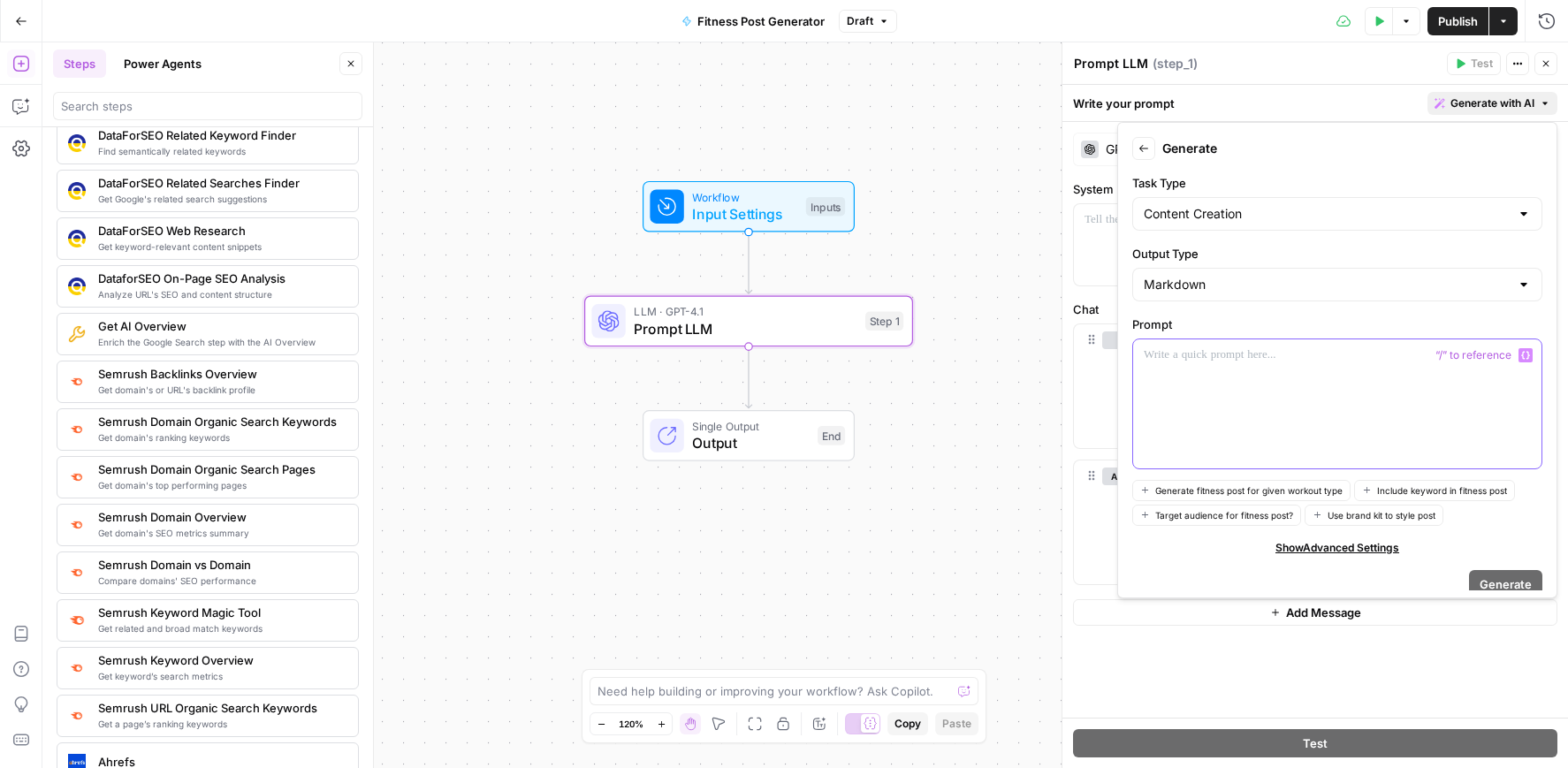
click at [1191, 393] on div at bounding box center [1338, 403] width 408 height 129
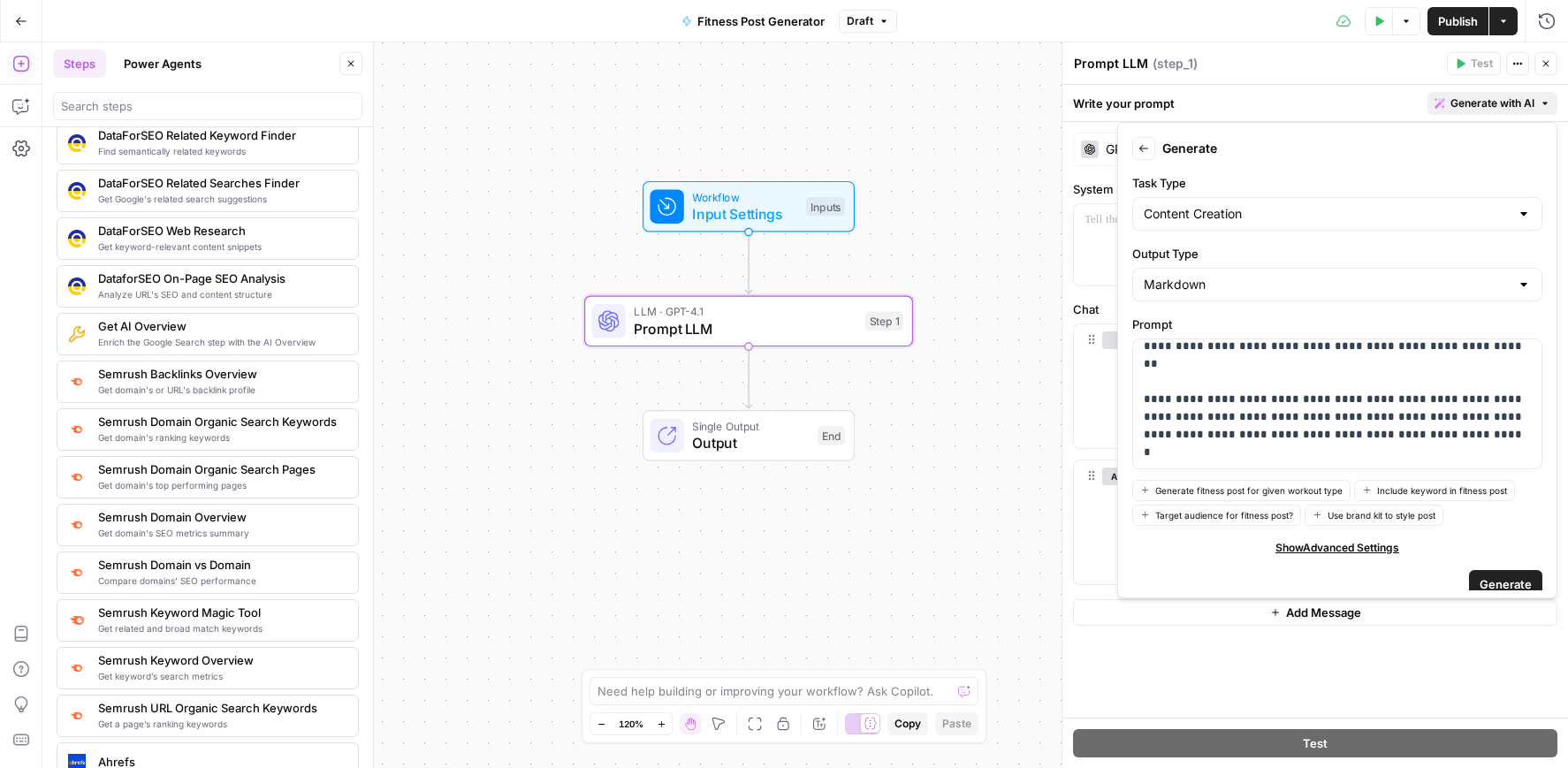
scroll to position [15, 0]
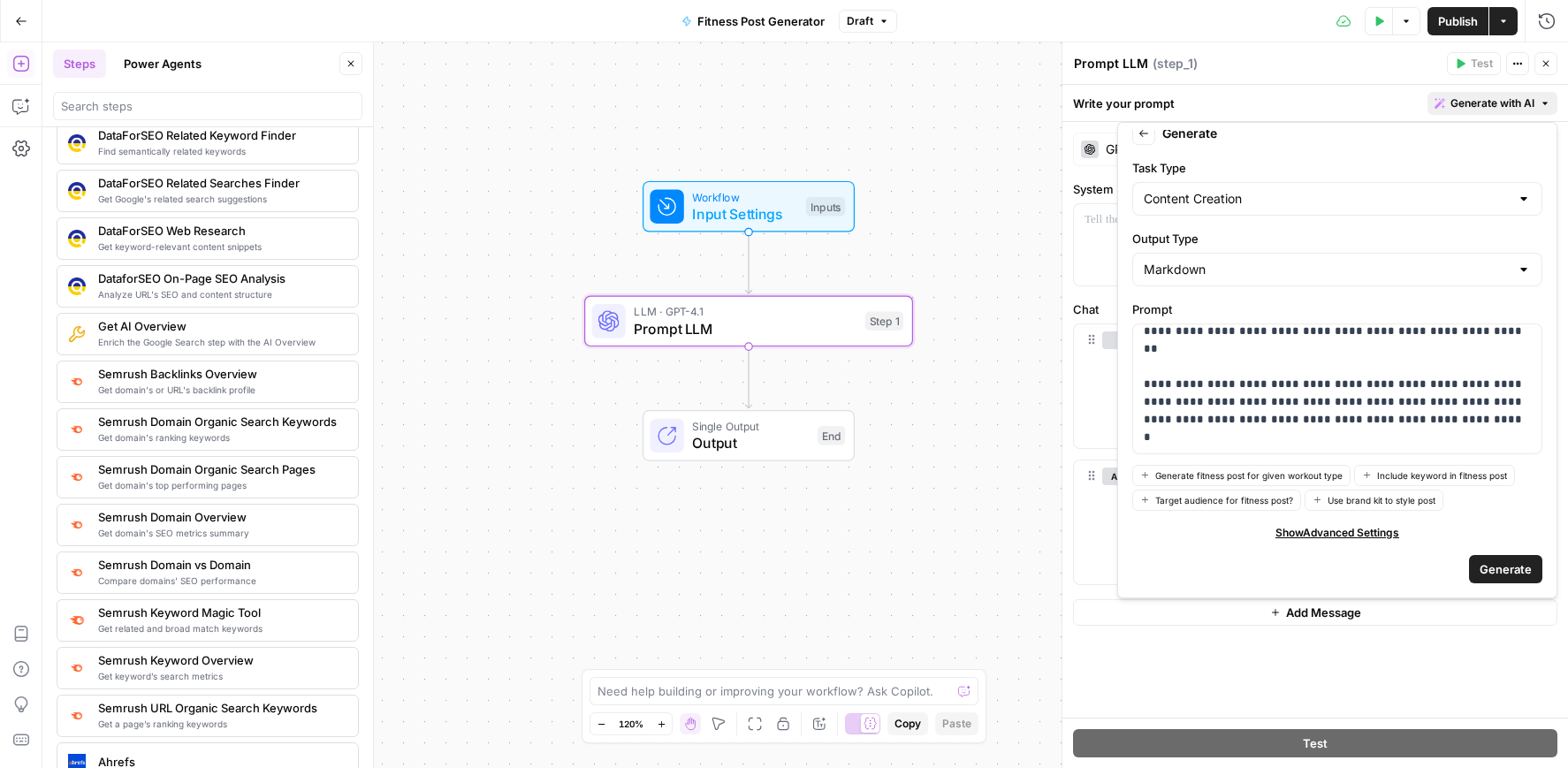
click at [1508, 569] on span "Generate" at bounding box center [1506, 569] width 52 height 18
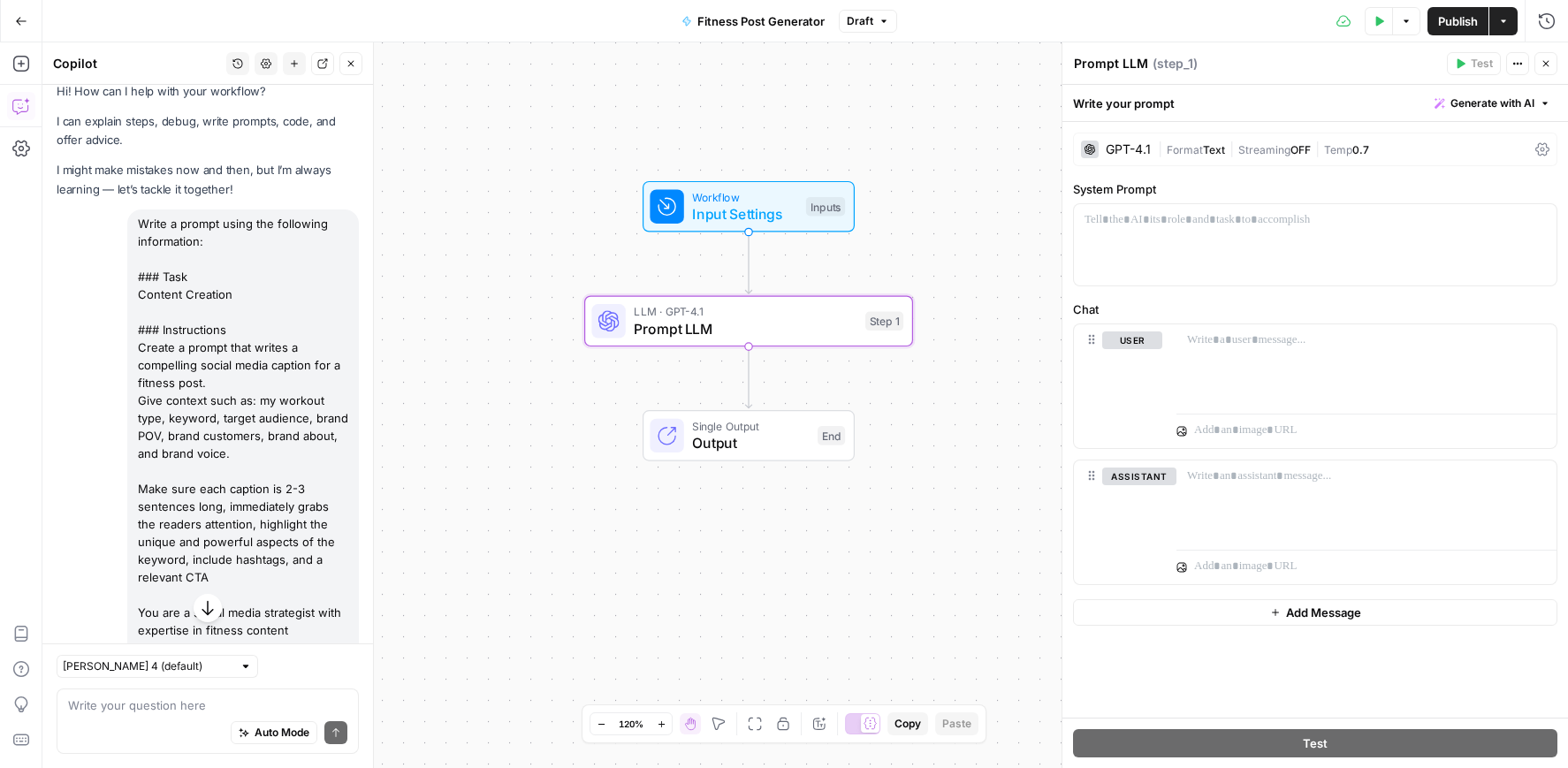
scroll to position [0, 0]
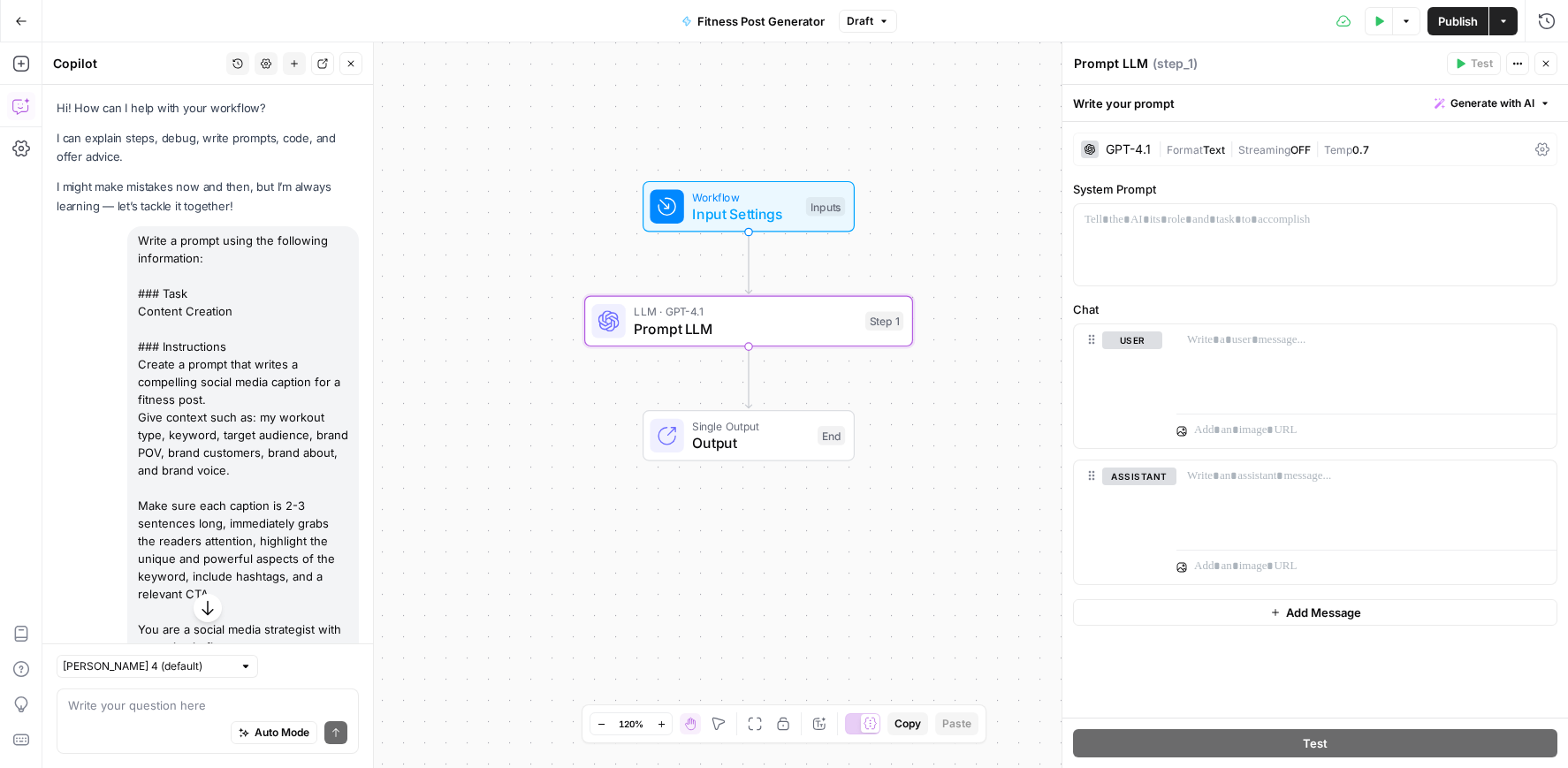
click at [290, 235] on div "Write a prompt using the following information: ### Task Content Creation ### I…" at bounding box center [243, 470] width 231 height 488
click at [1546, 109] on button "Generate with AI" at bounding box center [1493, 103] width 130 height 23
click at [104, 175] on div "Hi! How can I help with your workflow? I can explain steps, debug, write prompt…" at bounding box center [208, 158] width 302 height 117
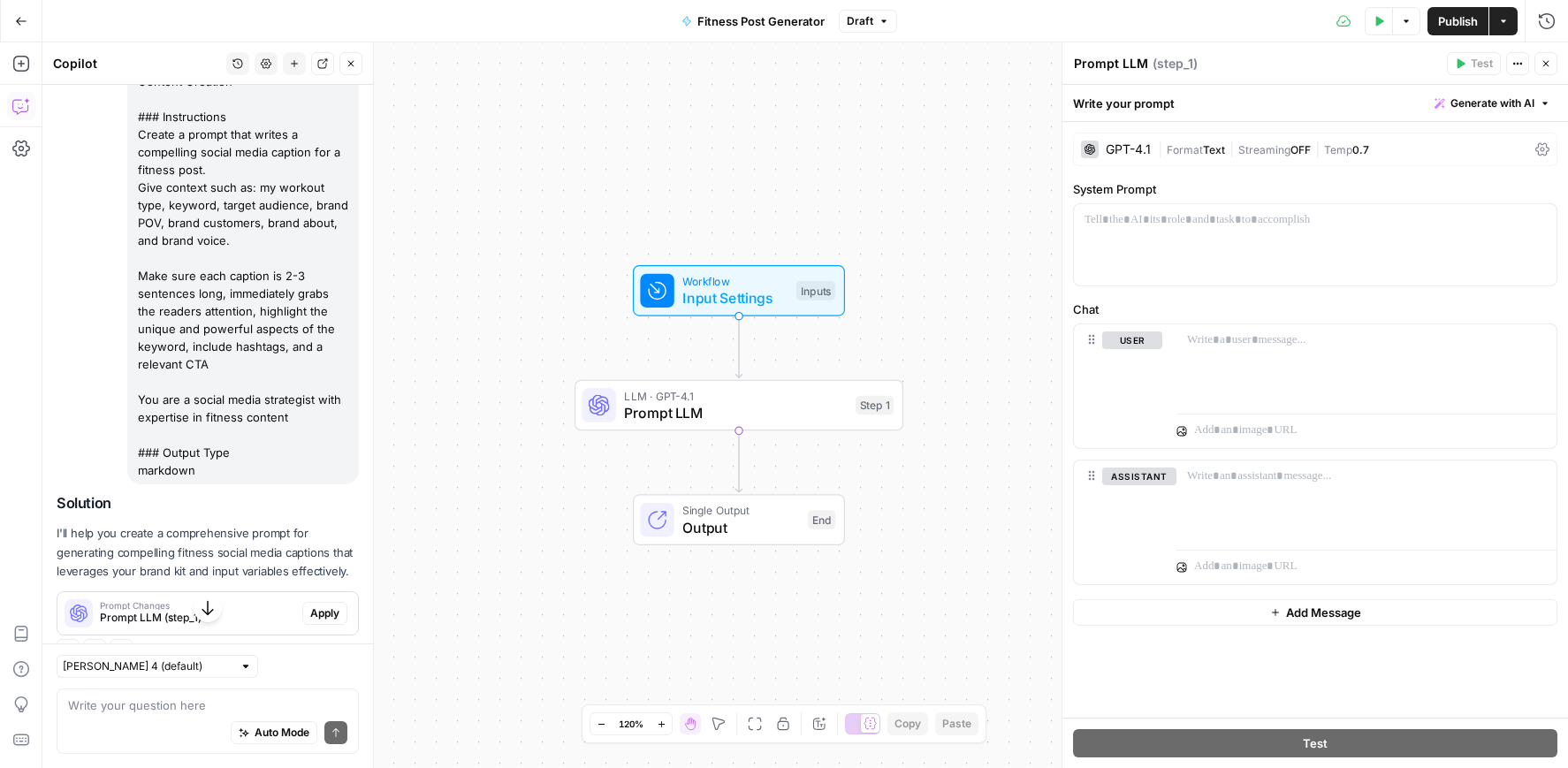
scroll to position [247, 0]
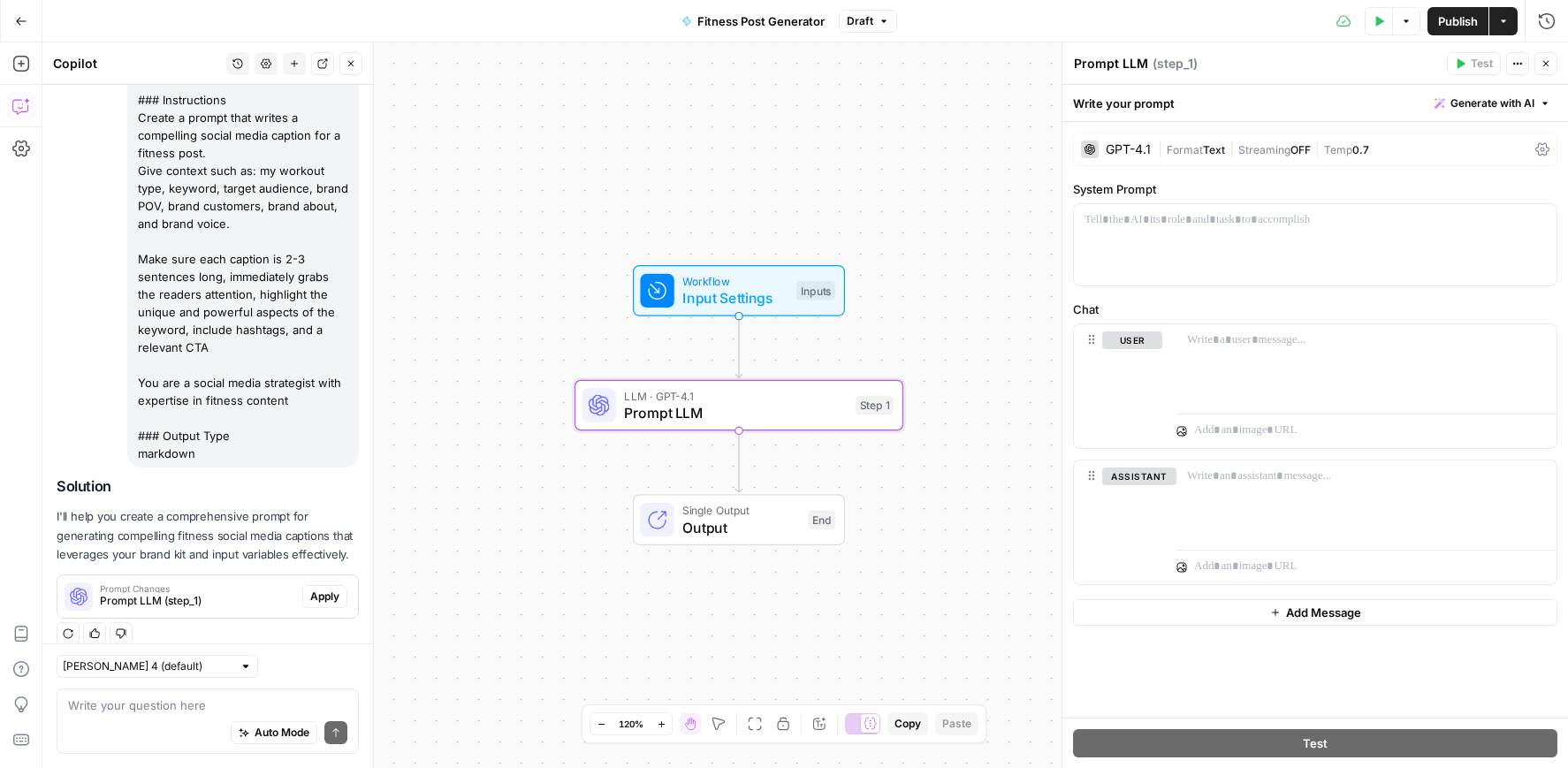
click at [322, 589] on span "Apply" at bounding box center [325, 596] width 29 height 16
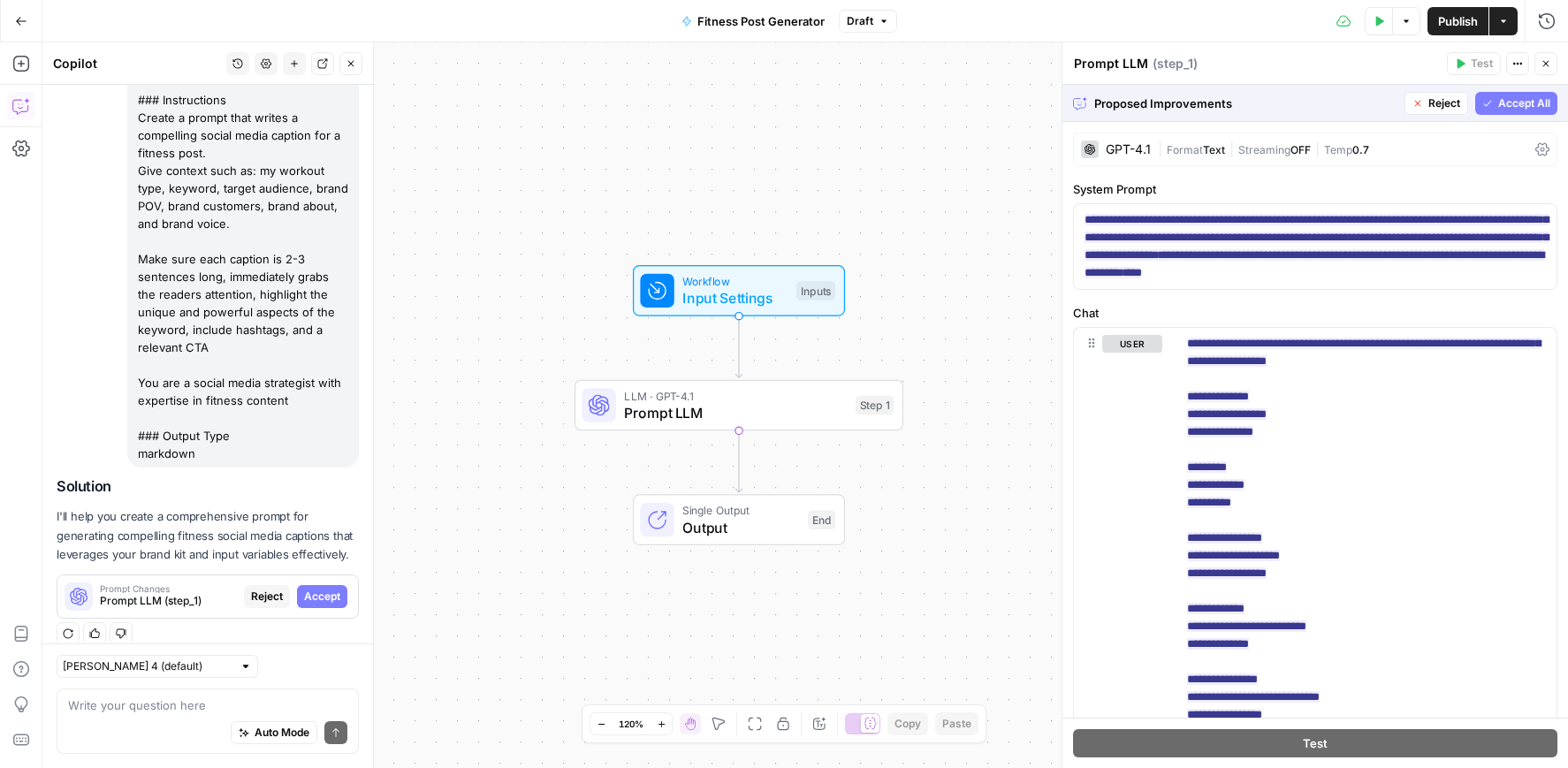
scroll to position [1, 0]
click at [1505, 106] on span "Accept All" at bounding box center [1524, 103] width 52 height 16
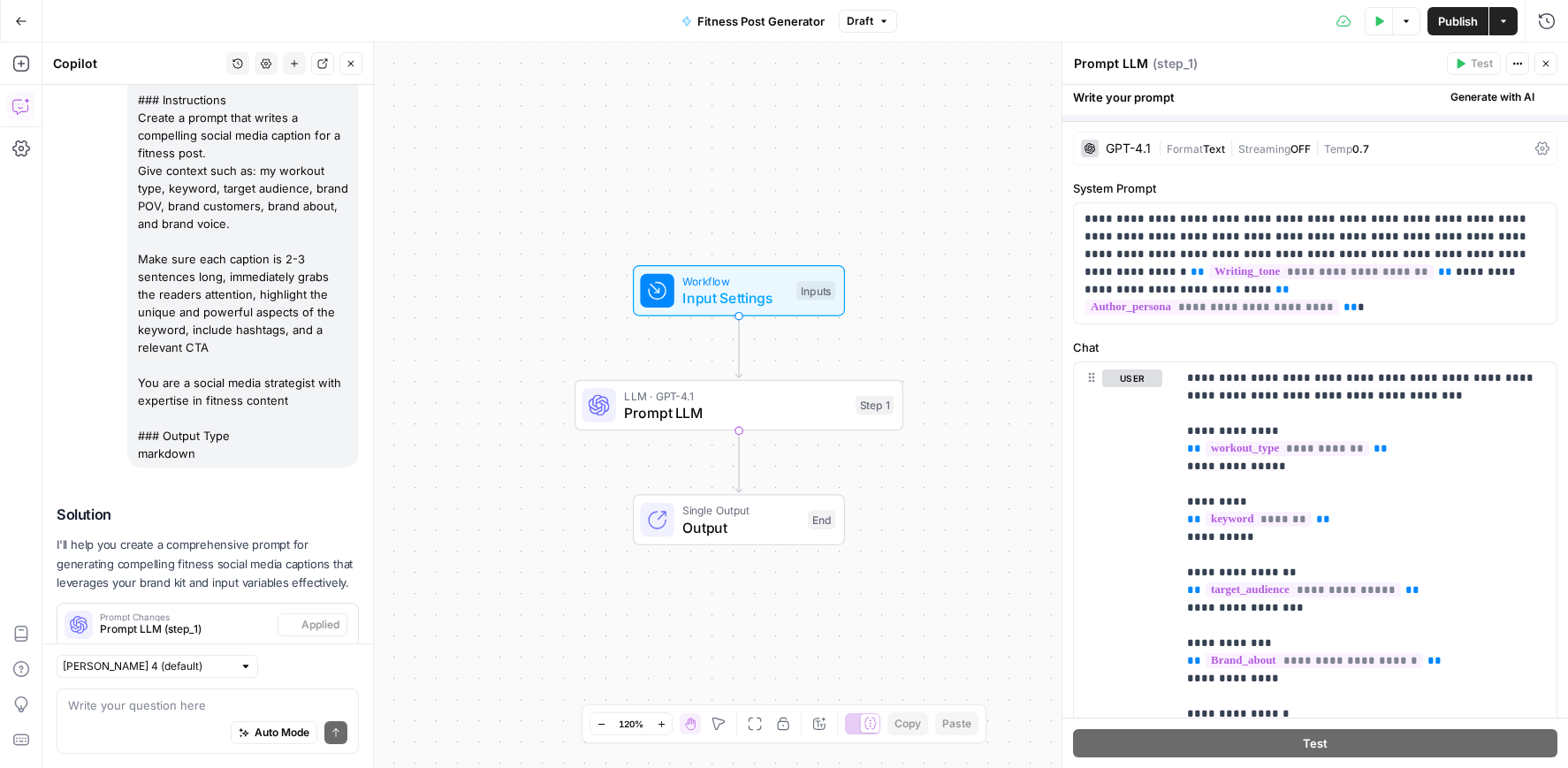
scroll to position [0, 0]
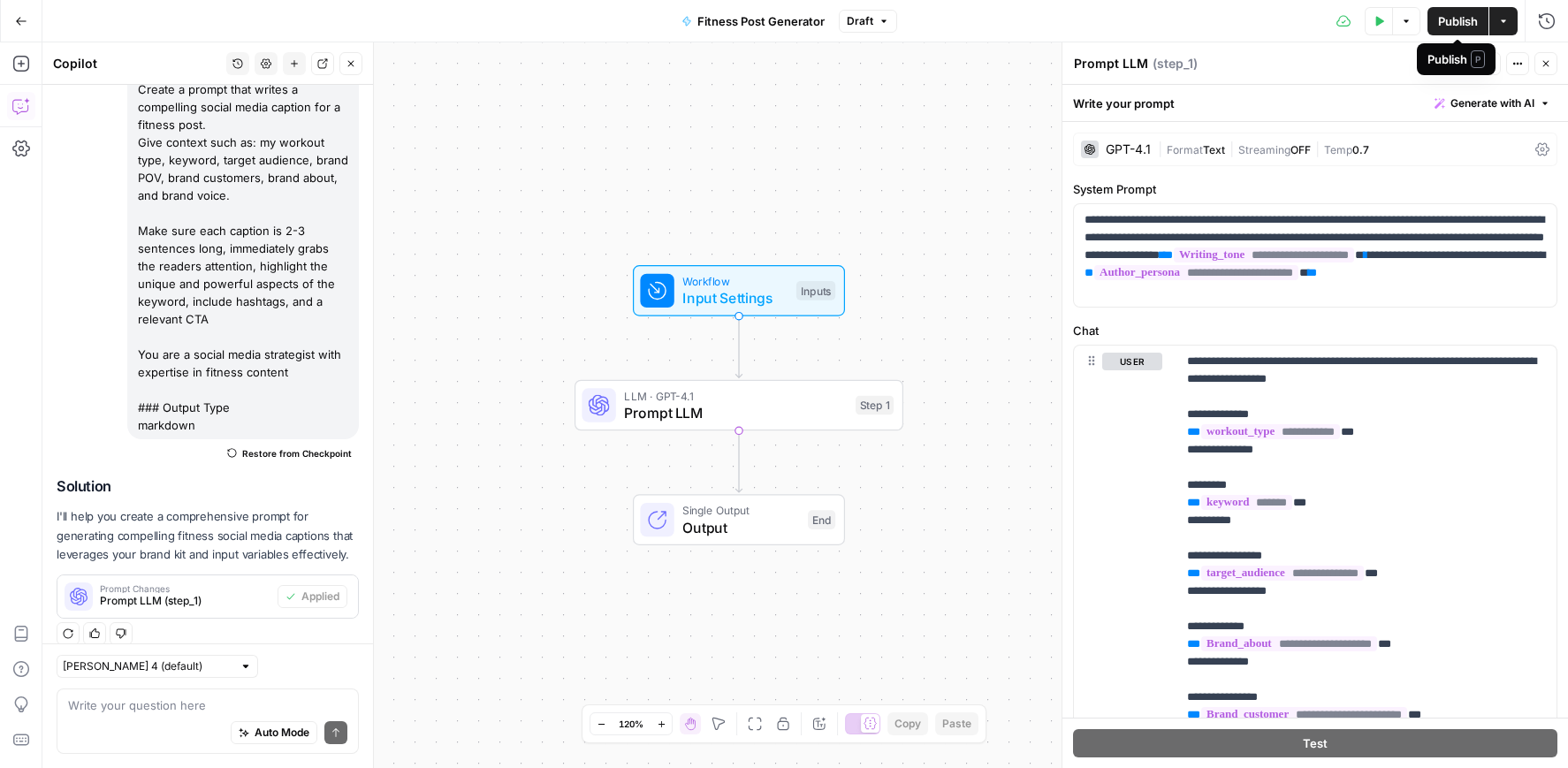
click at [1471, 21] on span "Publish" at bounding box center [1458, 21] width 40 height 18
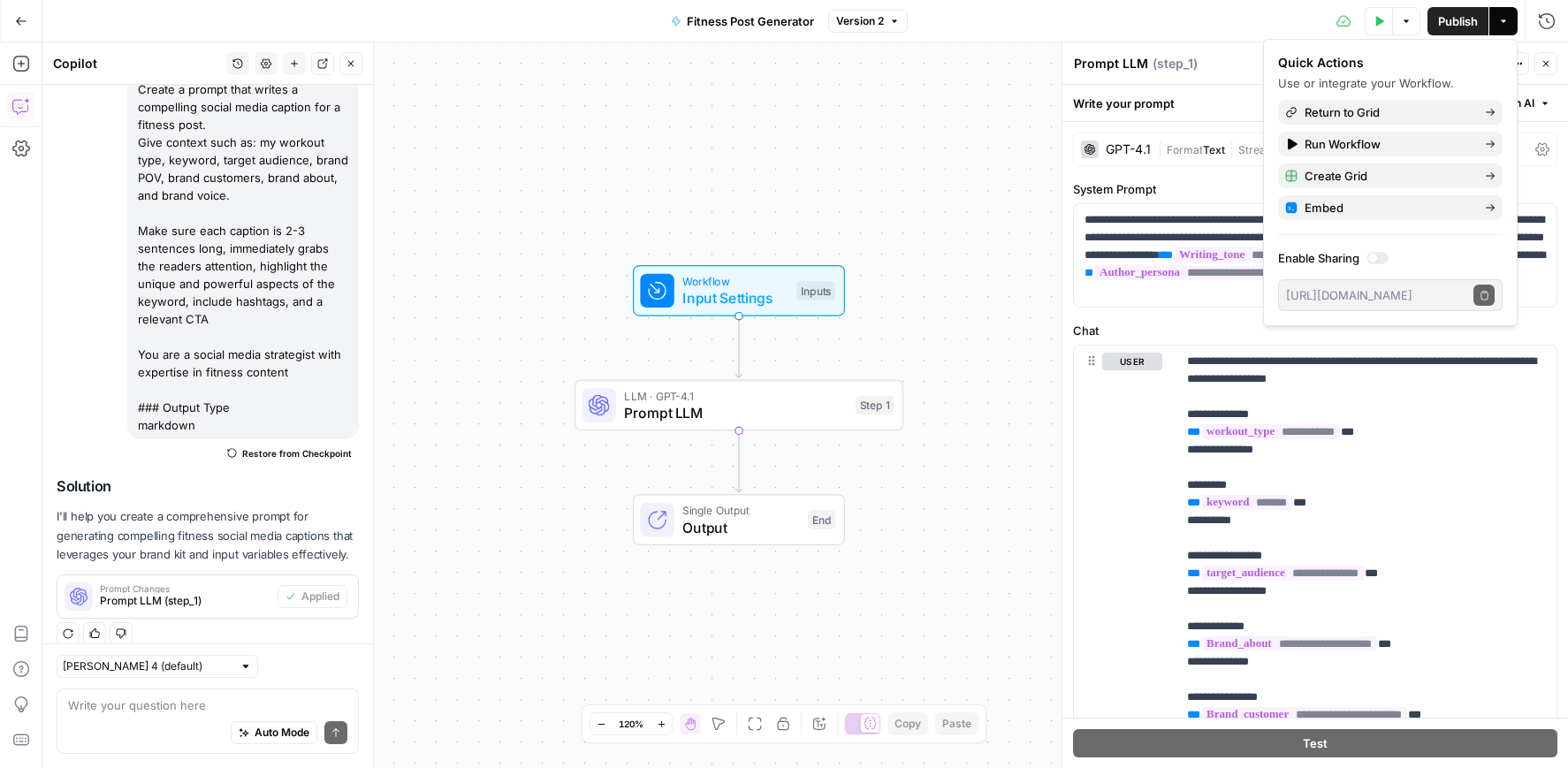
click at [1266, 22] on div "Test Data Options Publish Actions Run History" at bounding box center [1237, 21] width 660 height 42
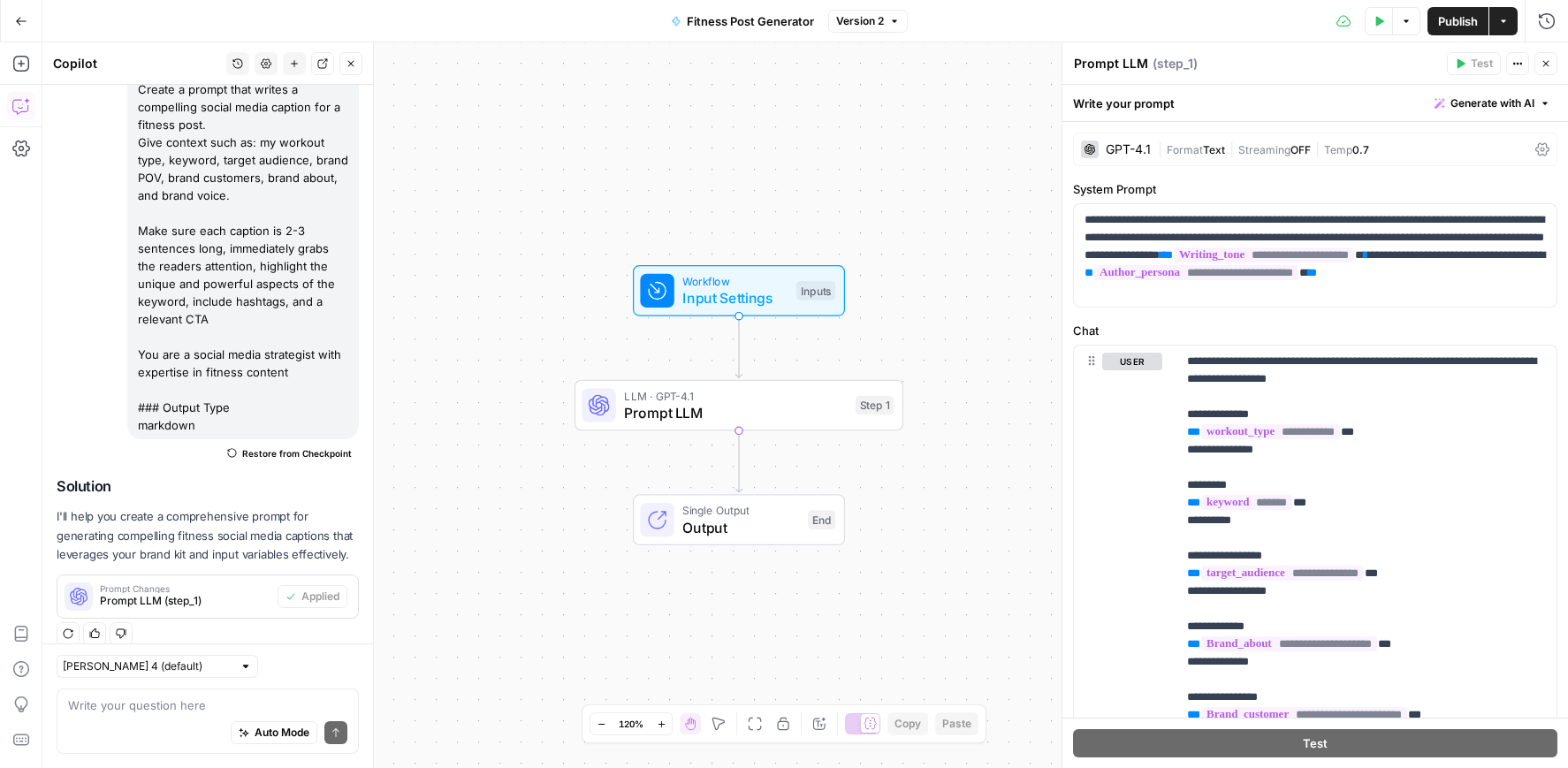
click at [1448, 23] on span "Publish" at bounding box center [1458, 21] width 40 height 18
click at [1501, 20] on icon "button" at bounding box center [1503, 21] width 10 height 10
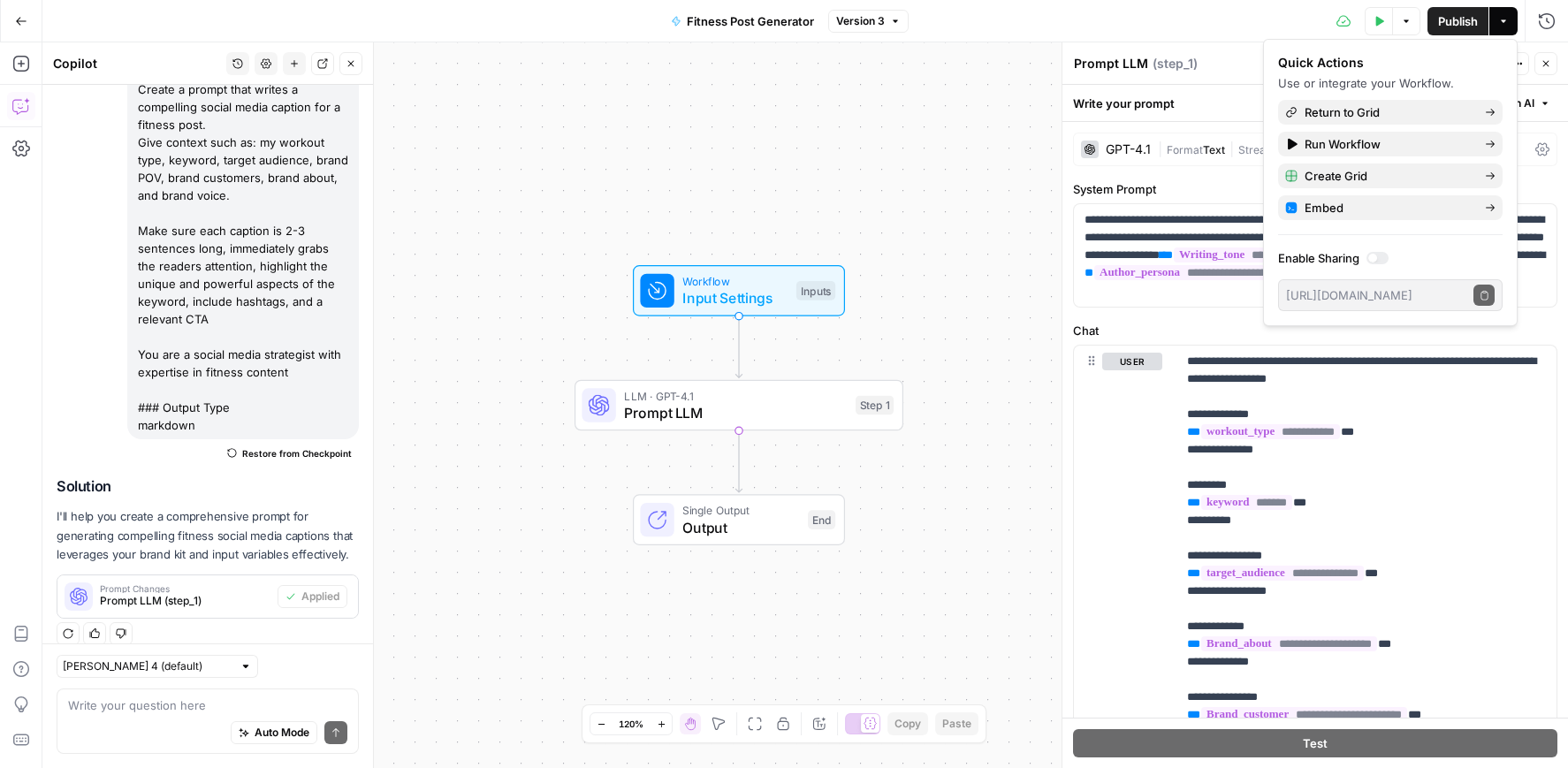
click at [1260, 7] on div "Test Data Options Publish Actions Run History" at bounding box center [1238, 21] width 660 height 42
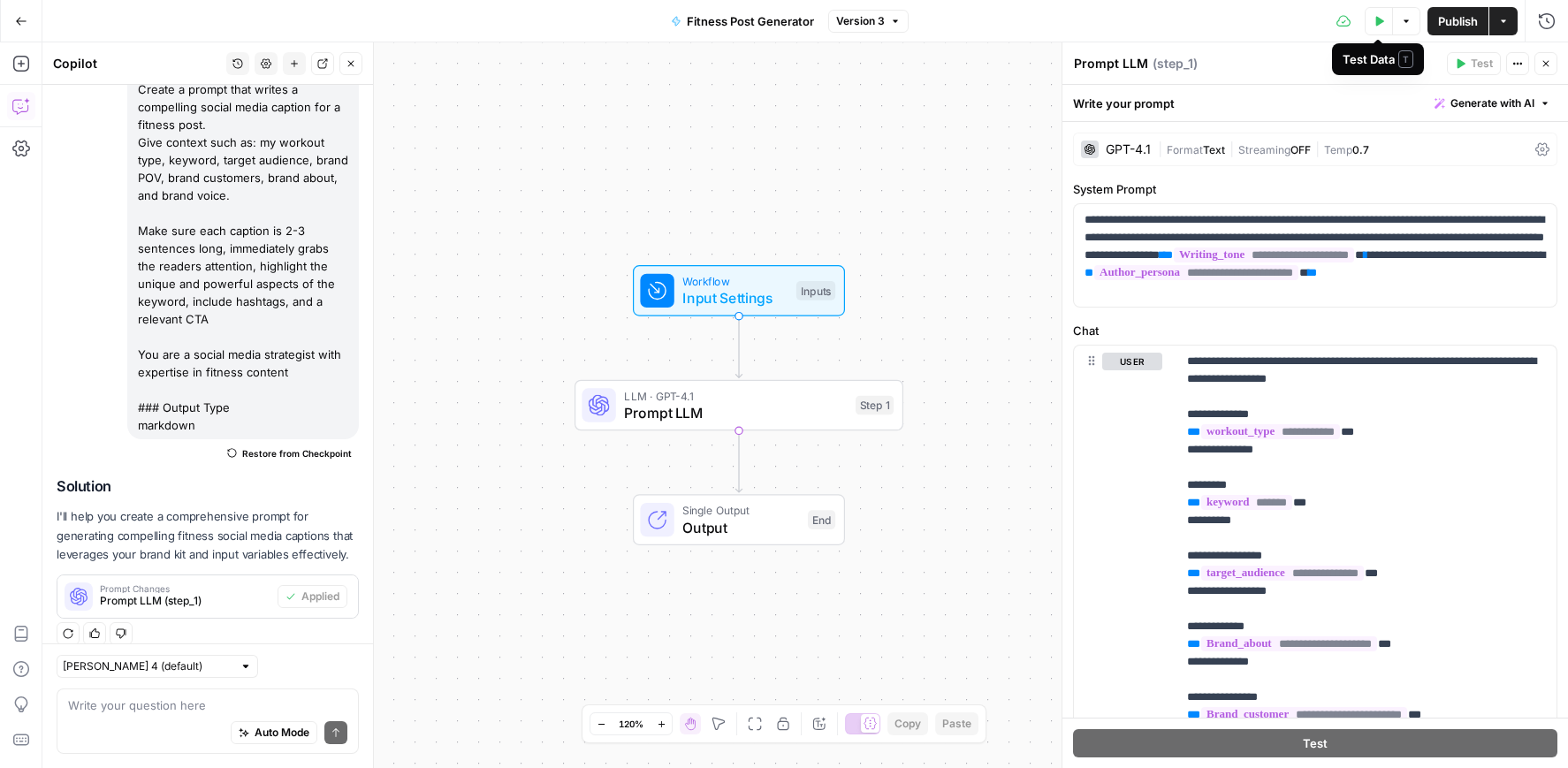
click at [1380, 16] on icon "button" at bounding box center [1379, 21] width 10 height 10
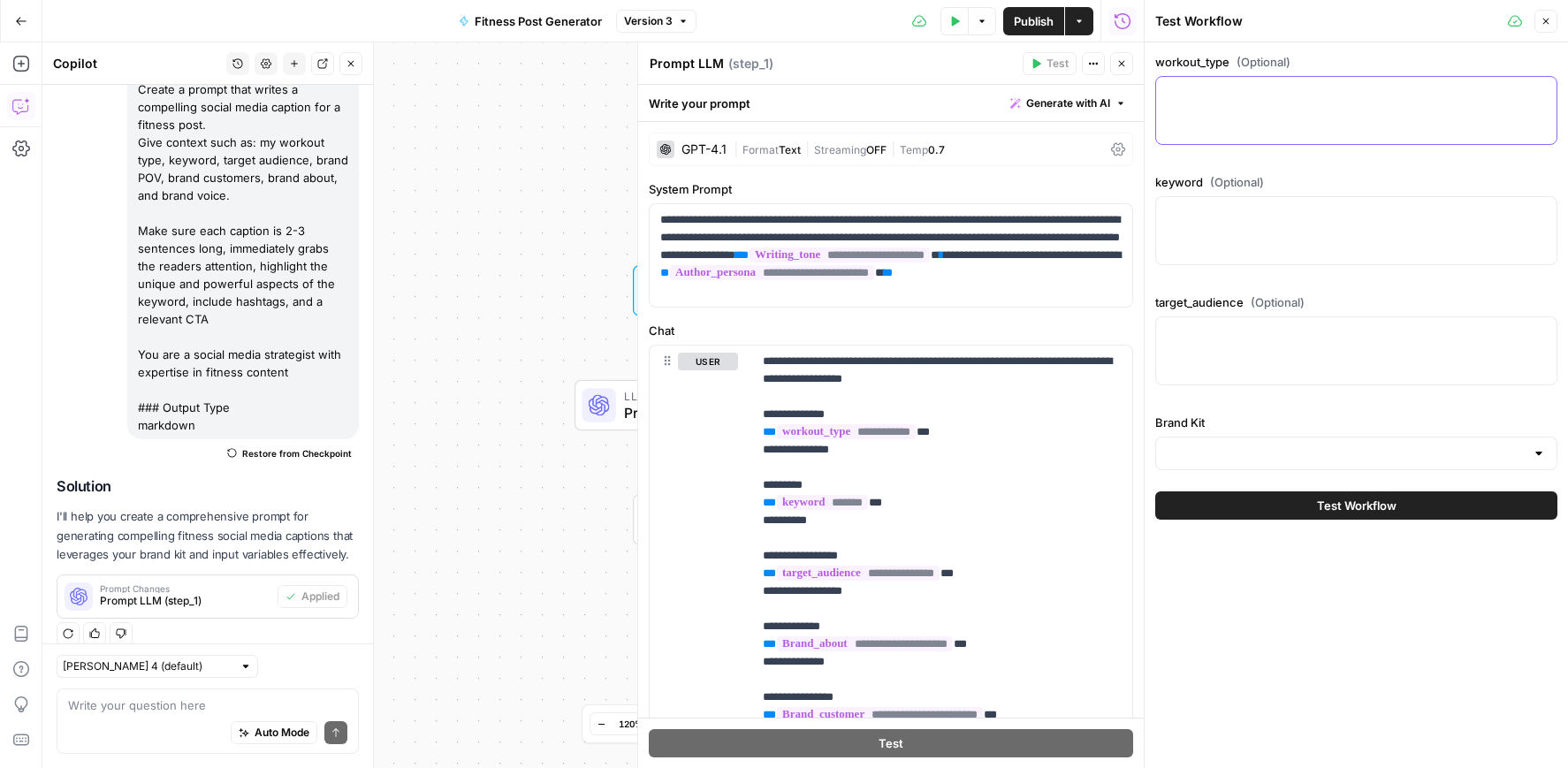
click at [1227, 92] on textarea "workout_type (Optional)" at bounding box center [1356, 93] width 380 height 18
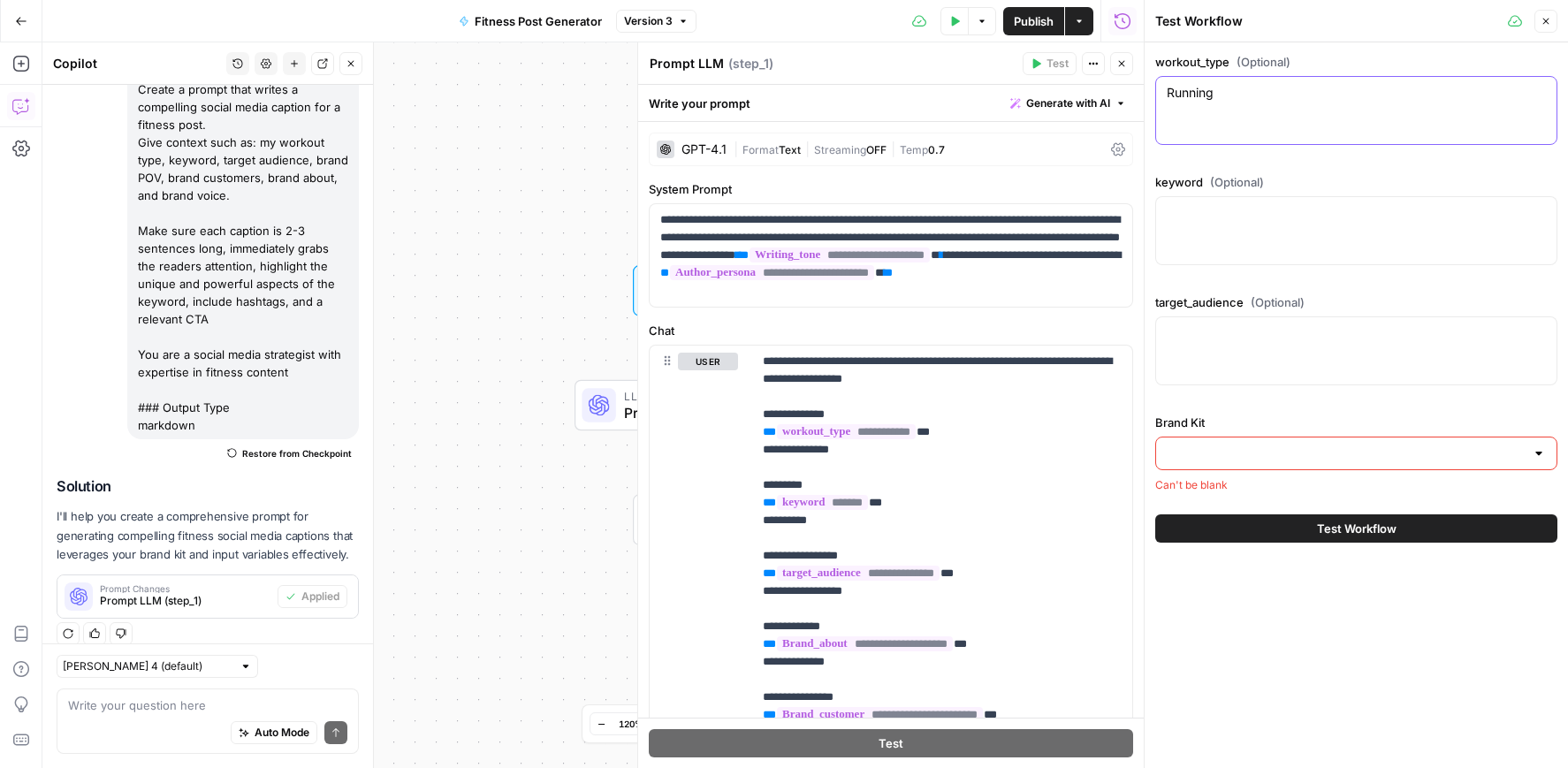
type textarea "Running"
click at [1214, 219] on textarea "keyword (Optional)" at bounding box center [1356, 213] width 380 height 18
type textarea "endurance cardio"
click at [1195, 342] on div at bounding box center [1356, 350] width 402 height 69
type textarea "marathon runners, fitness enthusiasts"
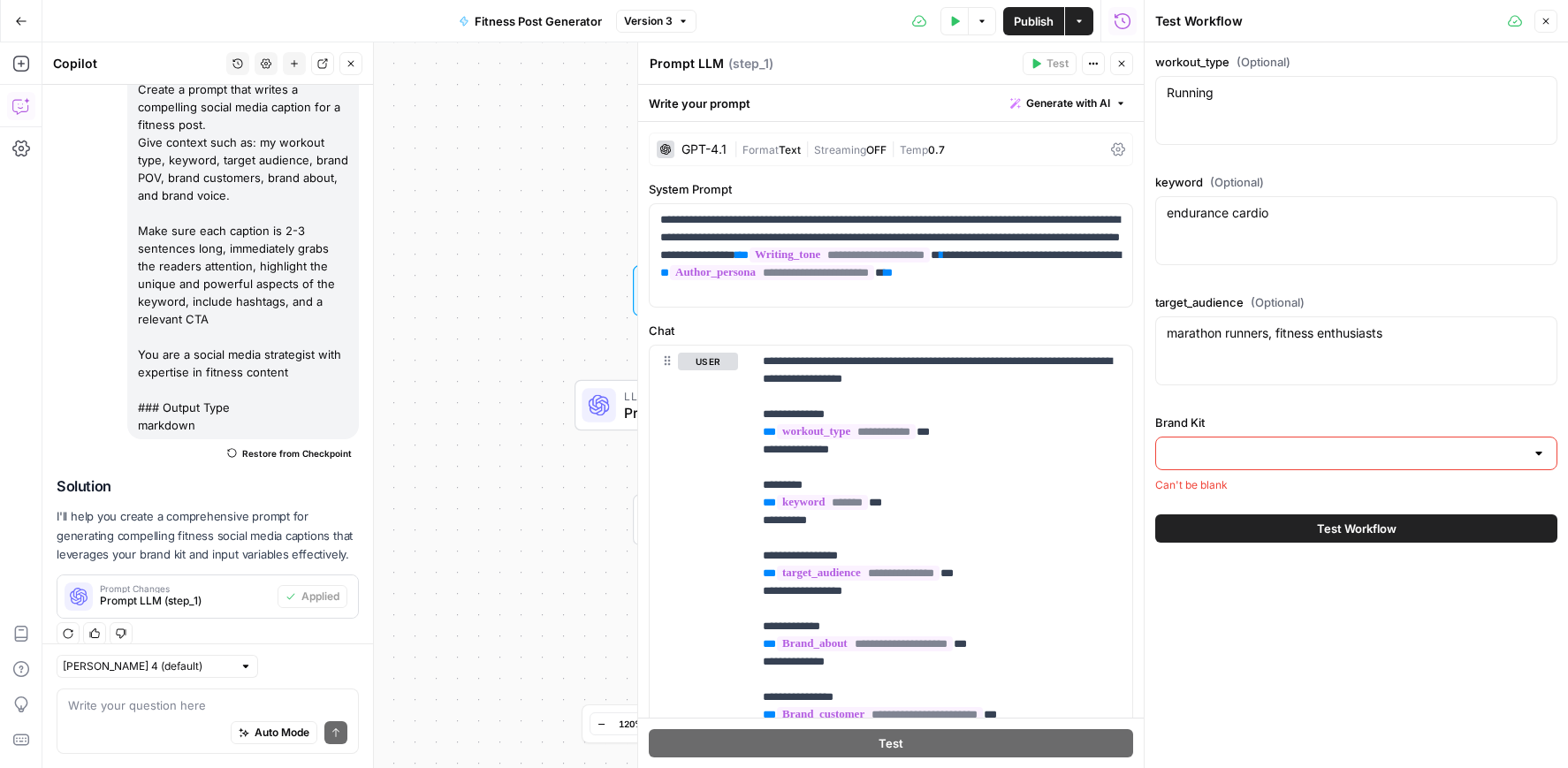
click at [1218, 458] on input "Brand Kit" at bounding box center [1345, 453] width 358 height 18
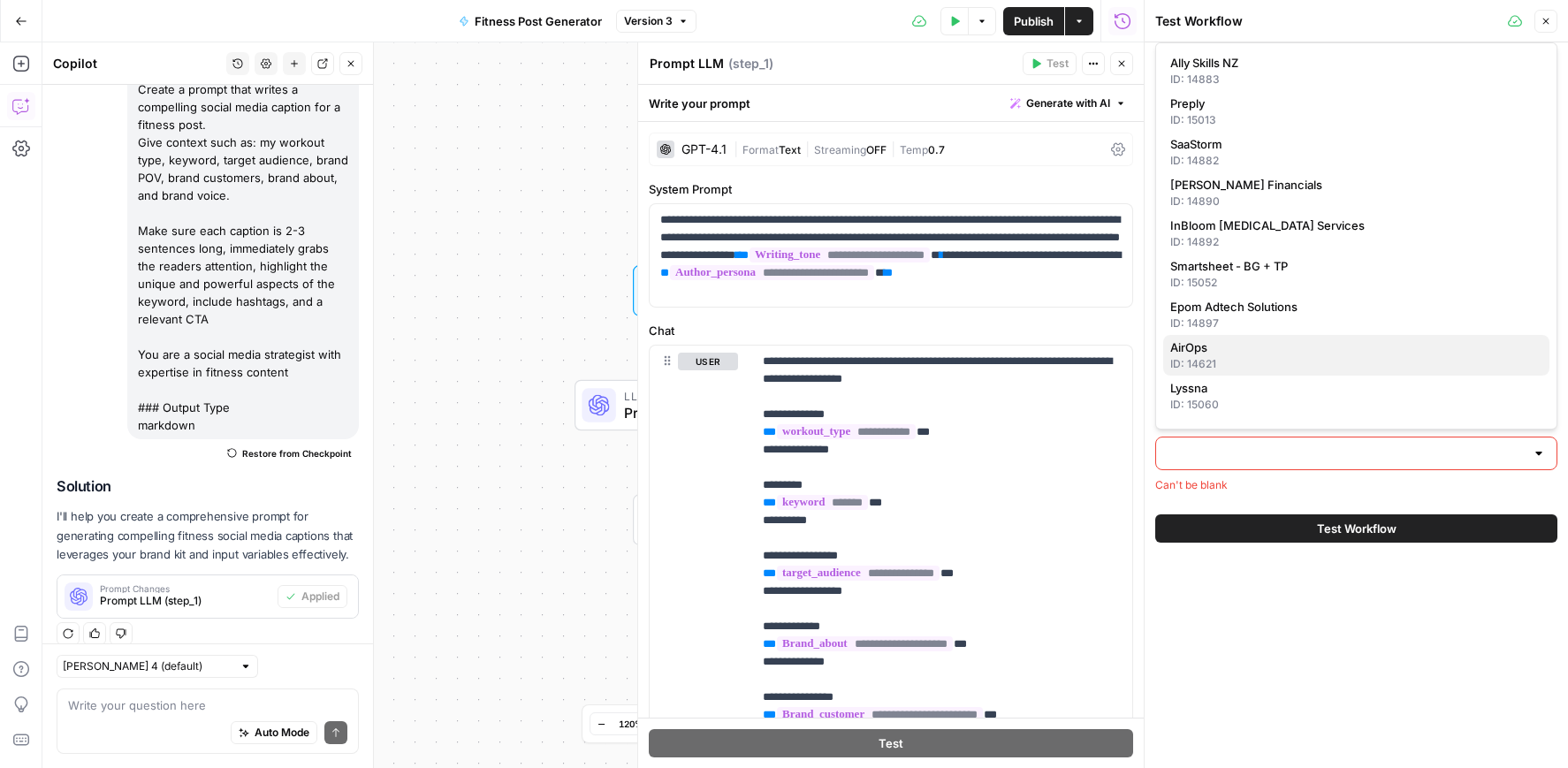
click at [1205, 352] on span "AirOps" at bounding box center [1353, 347] width 366 height 18
type input "AirOps"
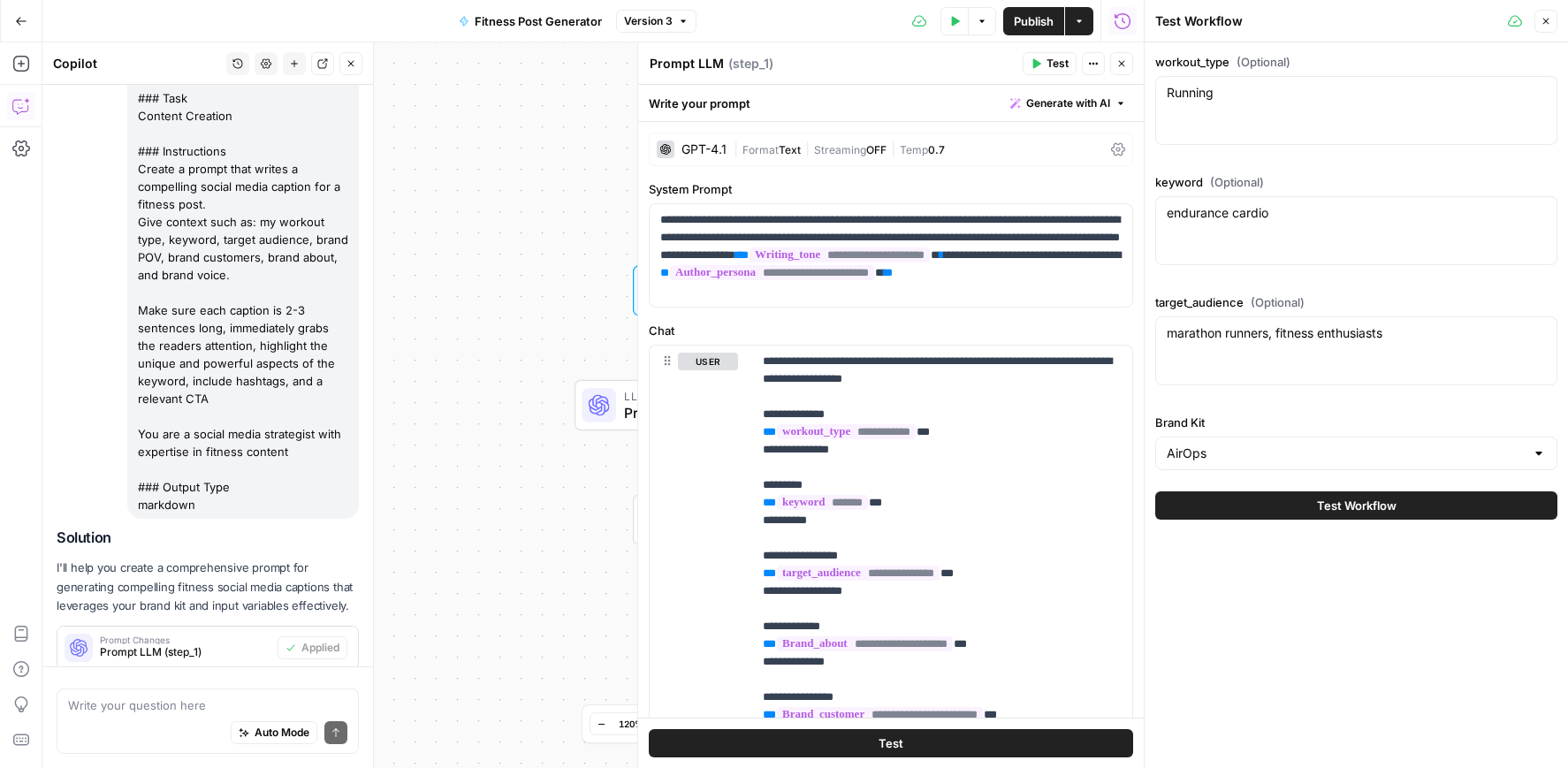
scroll to position [275, 0]
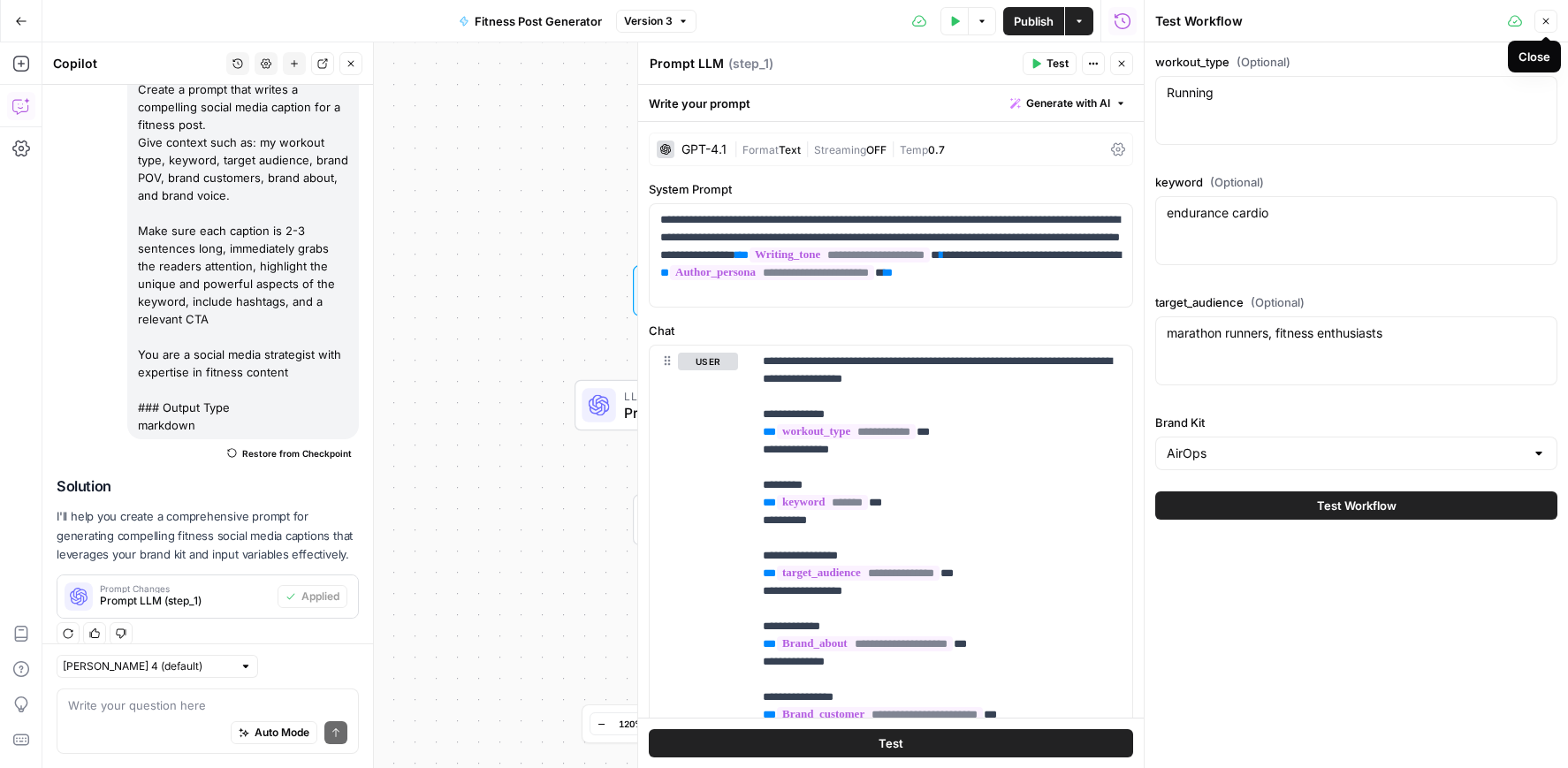
click at [1543, 21] on icon "button" at bounding box center [1545, 21] width 10 height 10
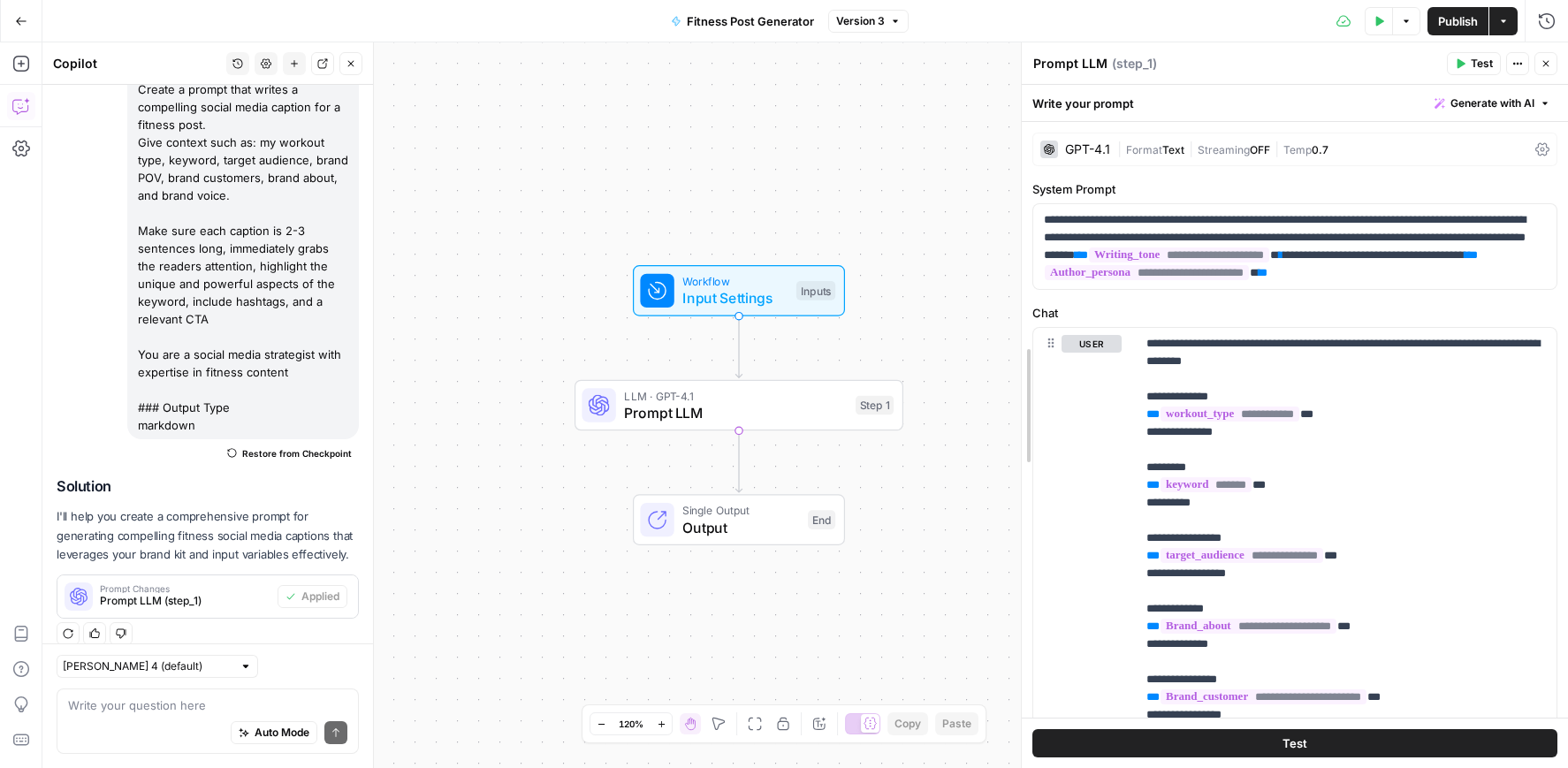
drag, startPoint x: 1064, startPoint y: 321, endPoint x: 1007, endPoint y: 325, distance: 57.1
click at [346, 62] on icon "button" at bounding box center [350, 63] width 10 height 10
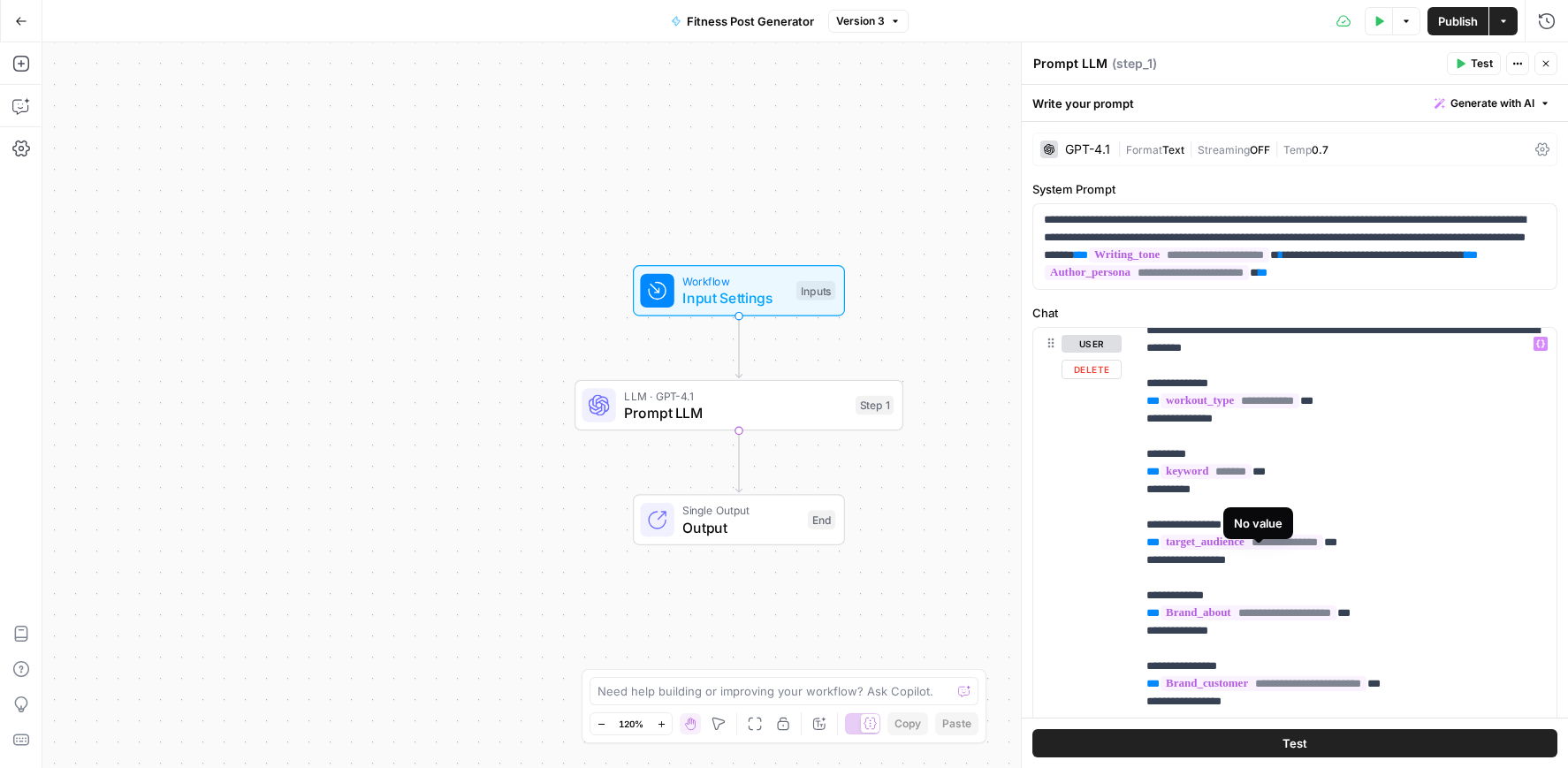
scroll to position [0, 0]
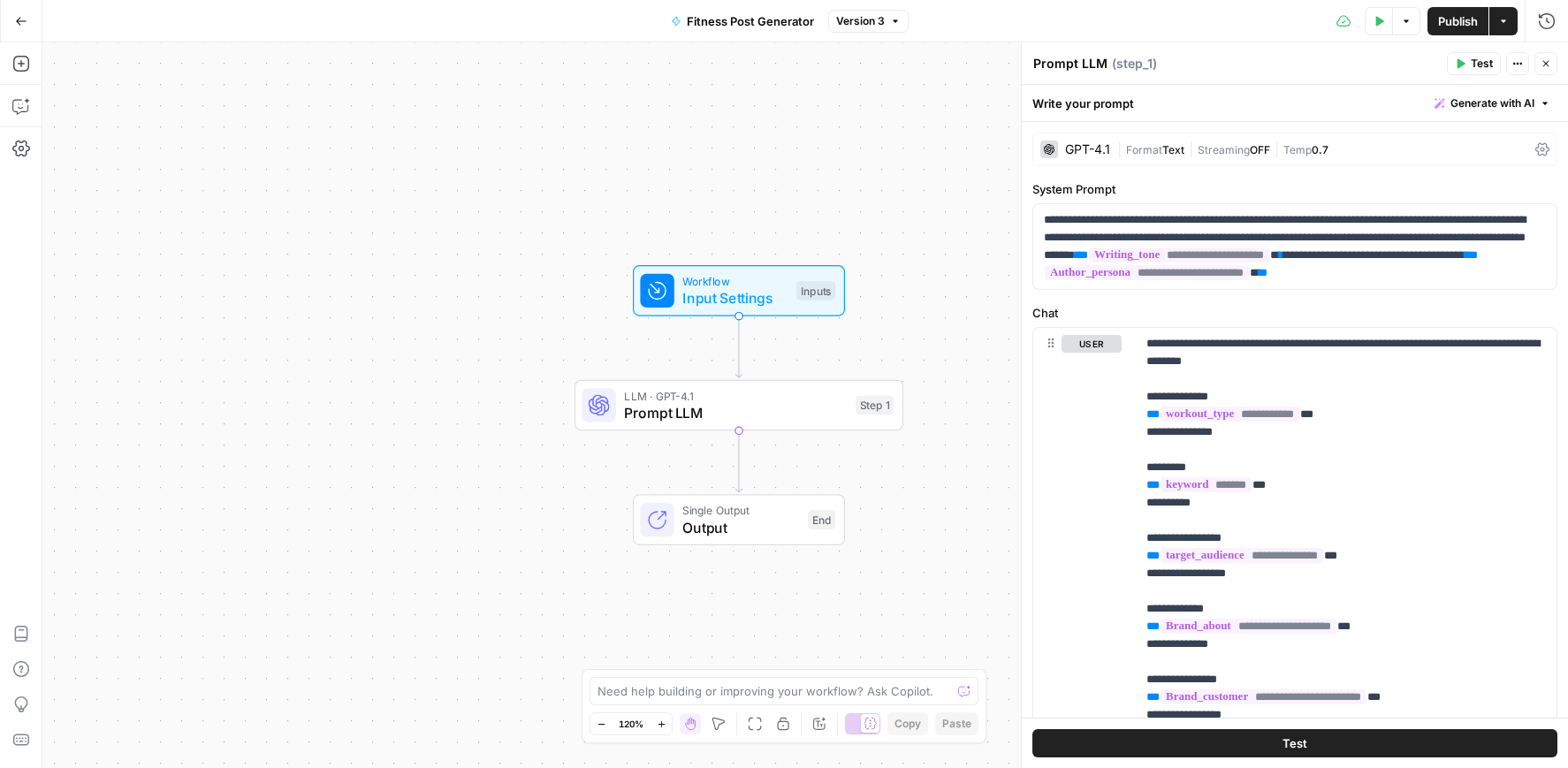
click at [1470, 61] on button "Test" at bounding box center [1474, 63] width 54 height 23
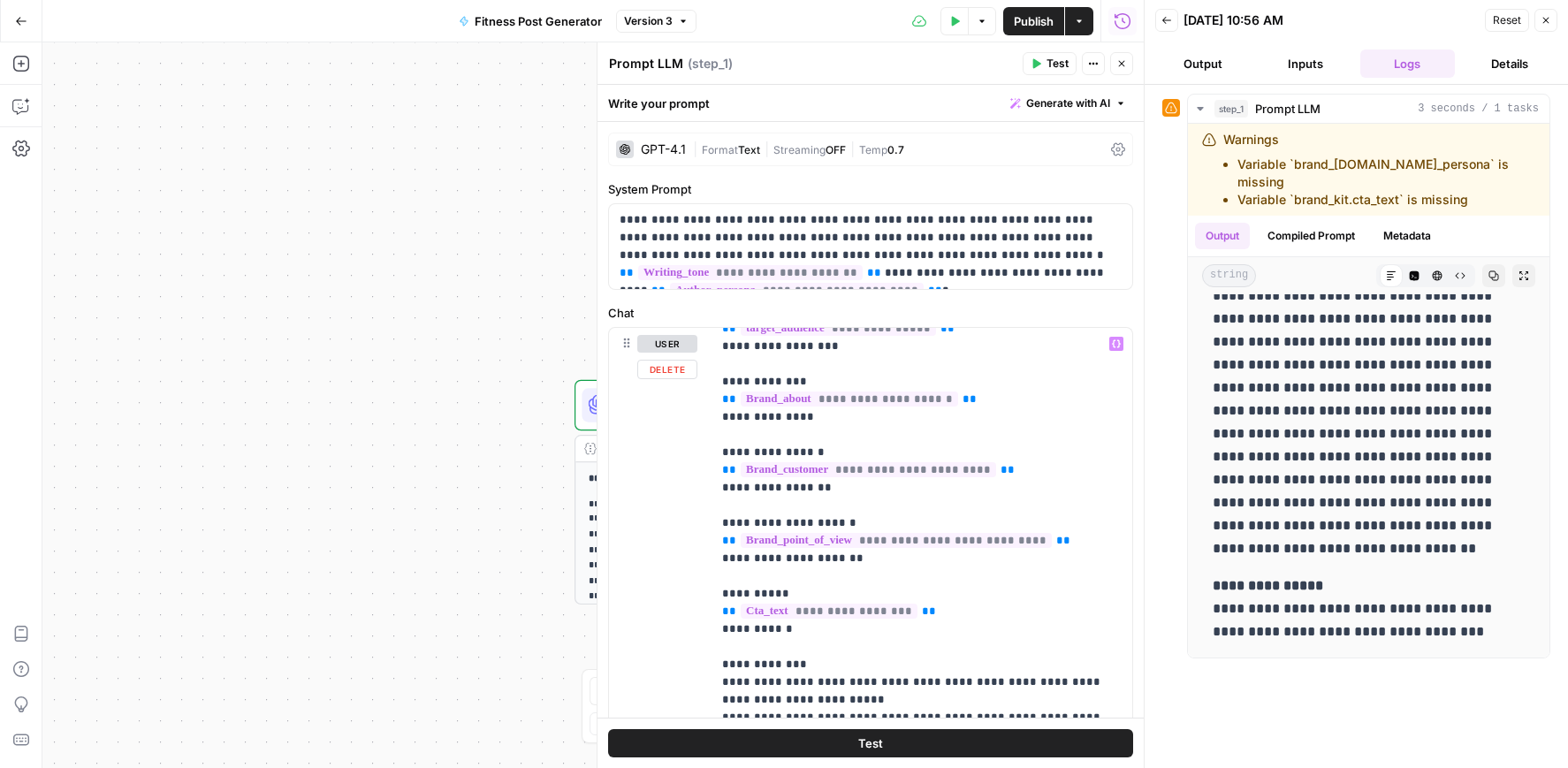
scroll to position [209, 0]
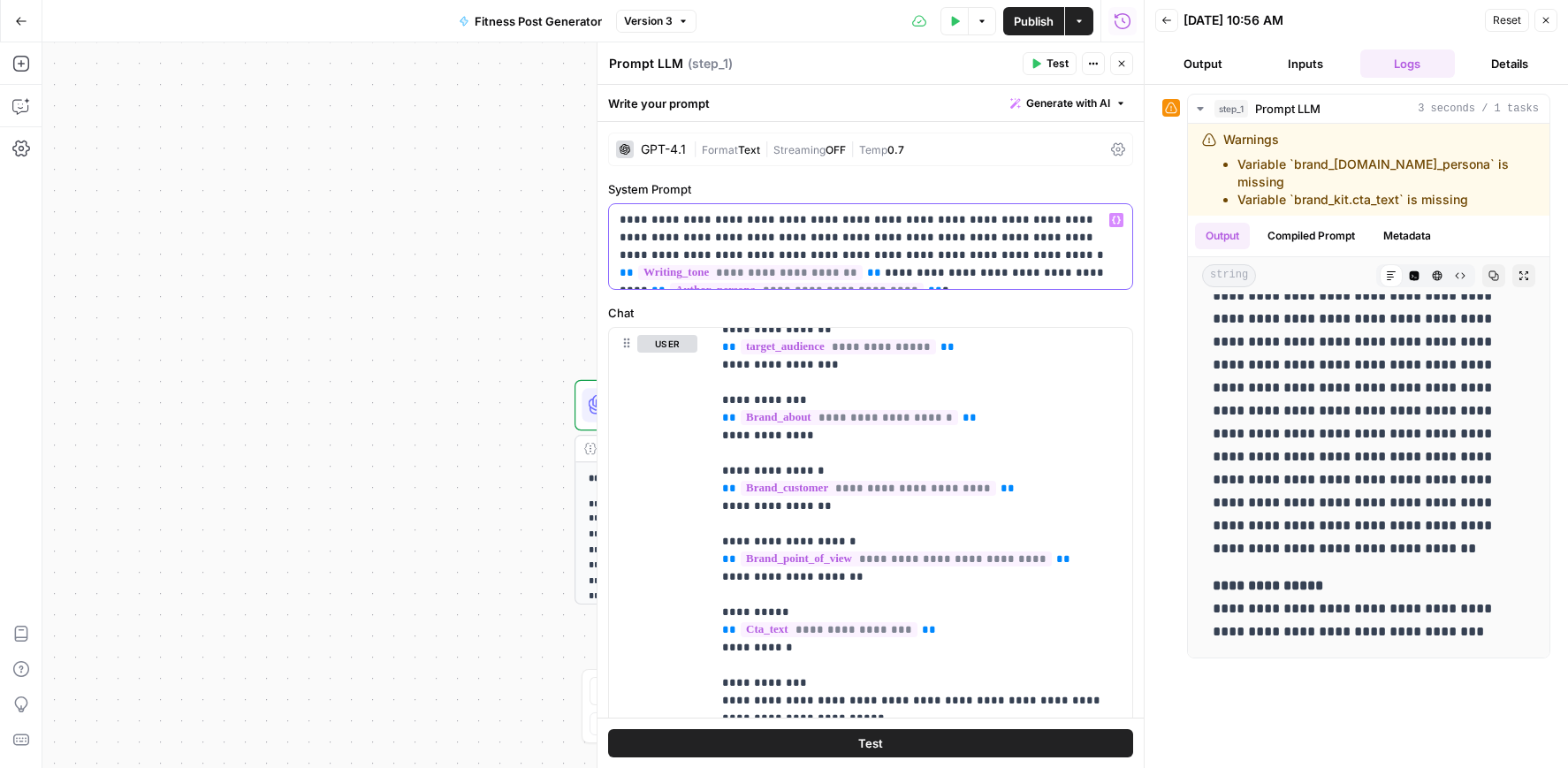
click at [924, 283] on span "**********" at bounding box center [796, 291] width 254 height 15
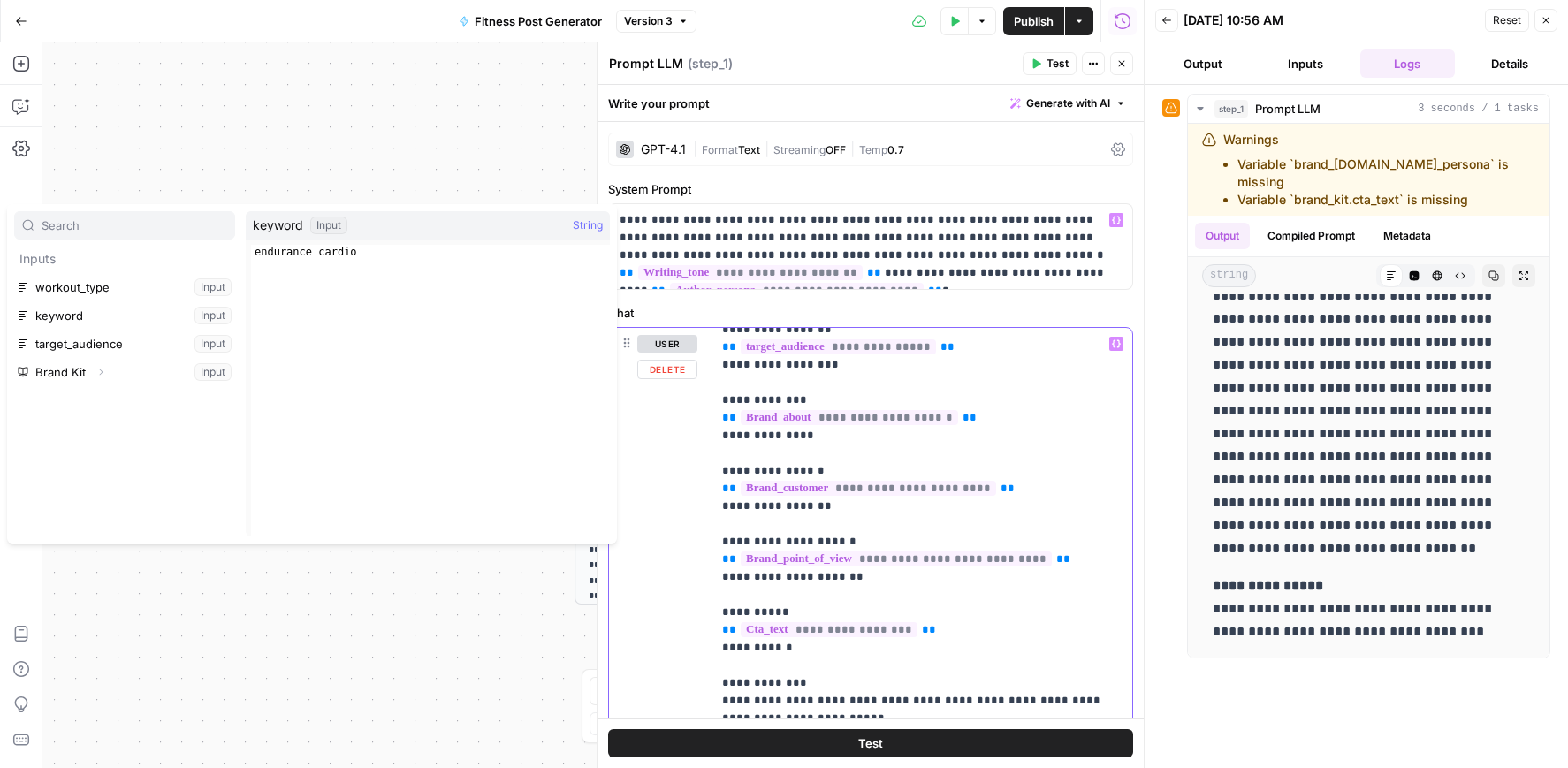
click at [1129, 380] on div "**********" at bounding box center [922, 688] width 421 height 721
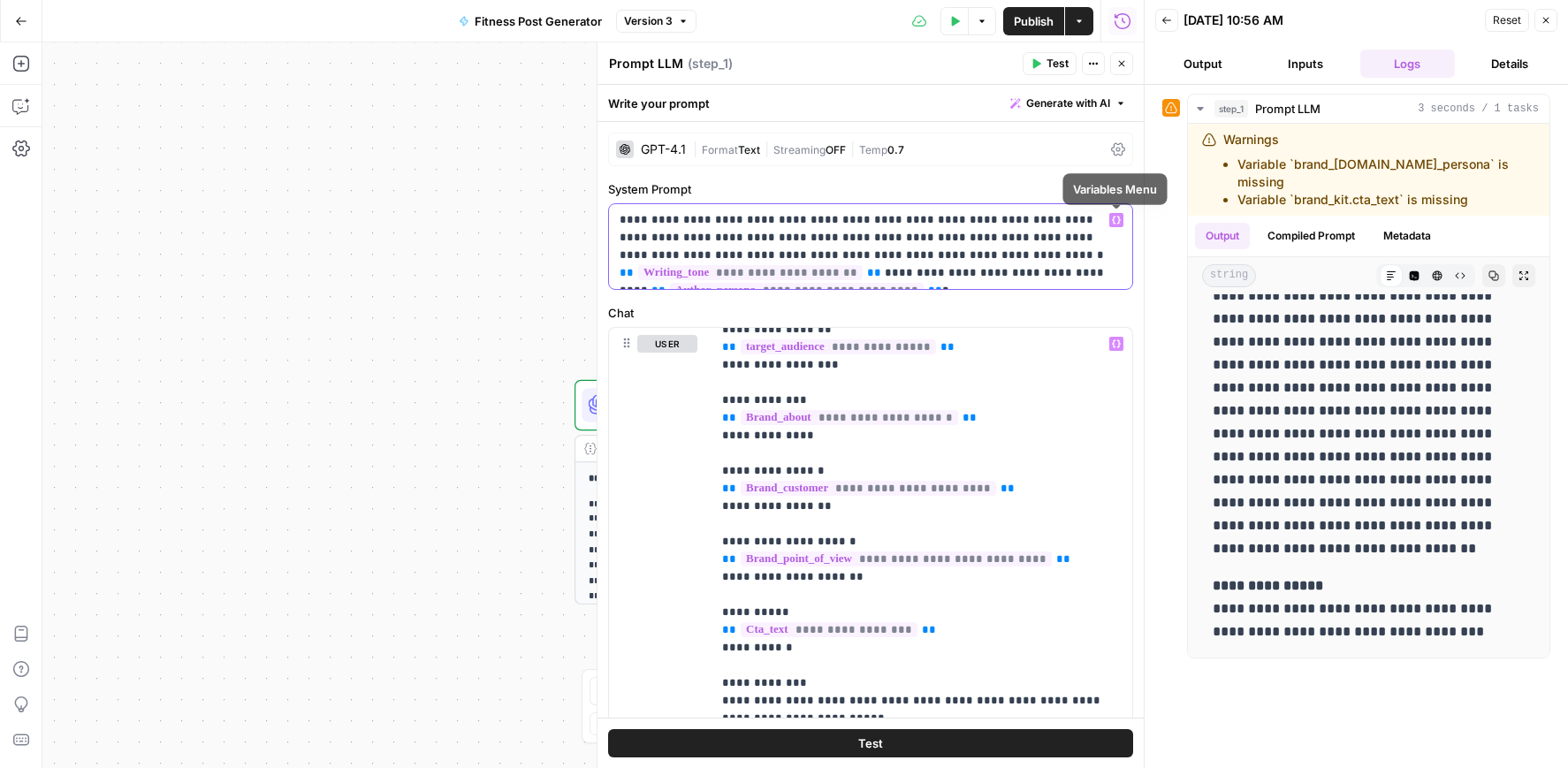
click at [1119, 223] on icon "button" at bounding box center [1116, 219] width 9 height 9
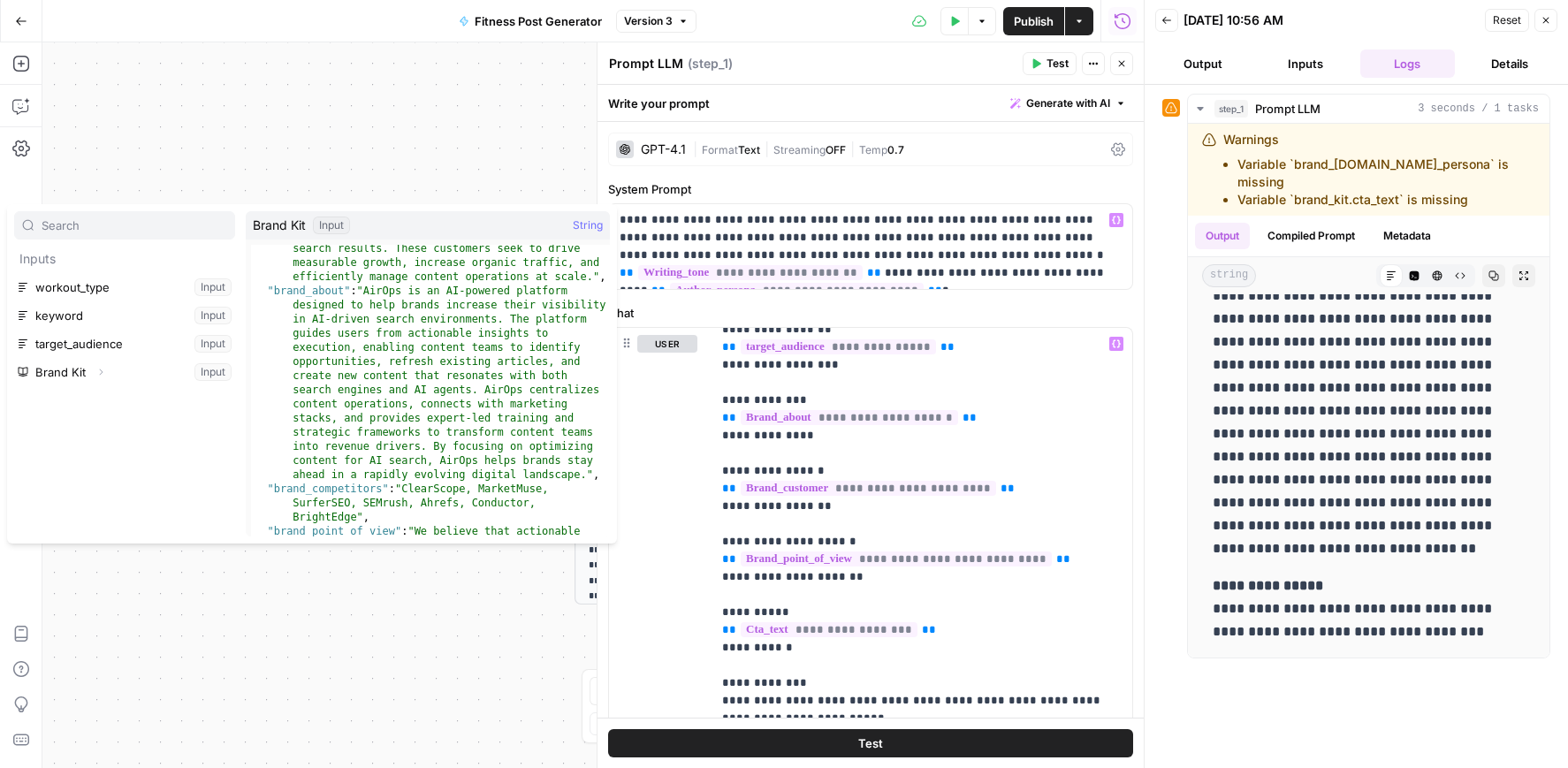
scroll to position [145, 0]
click at [1118, 107] on icon "button" at bounding box center [1120, 103] width 10 height 10
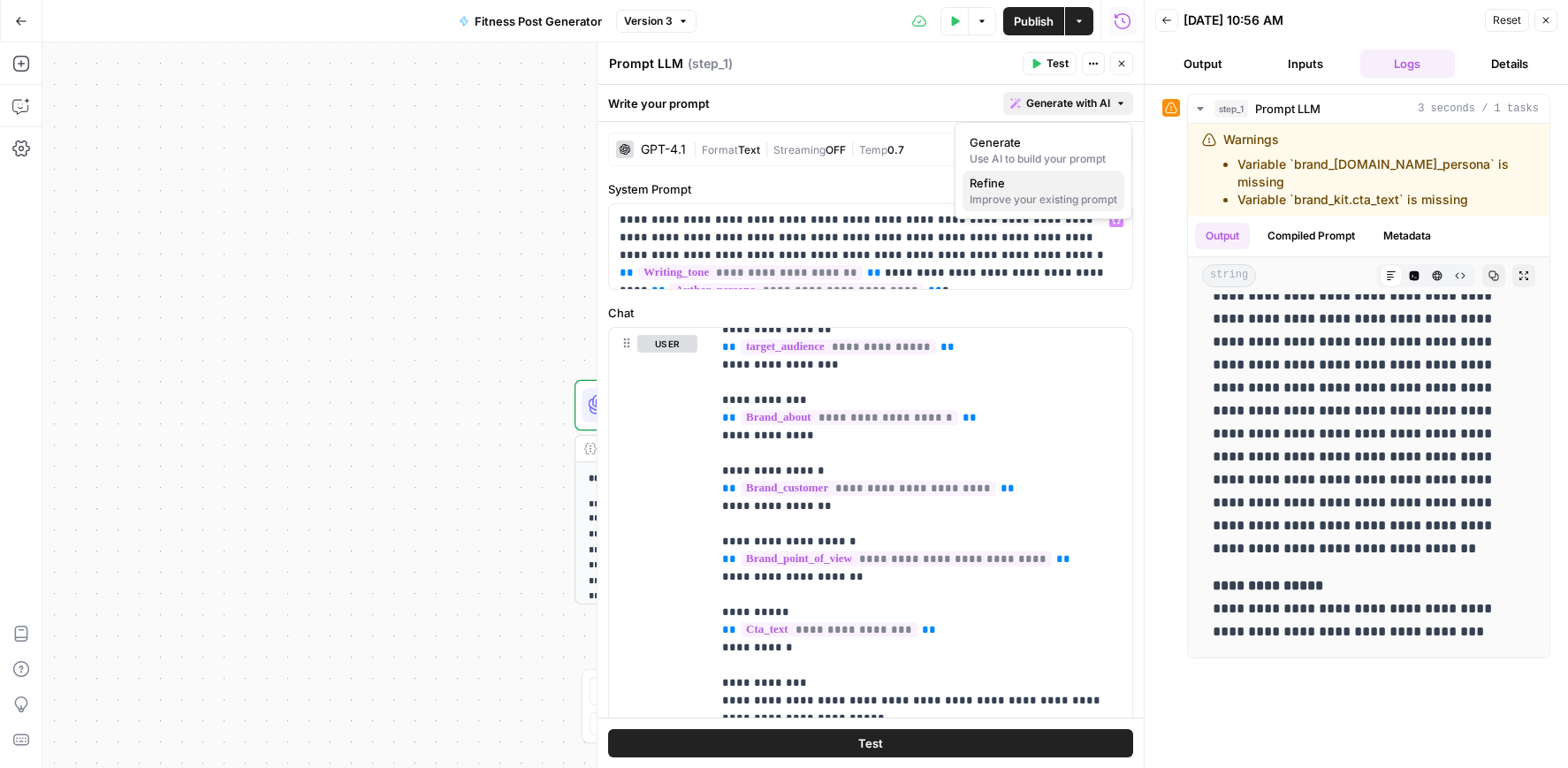
click at [1067, 189] on span "Refine" at bounding box center [1040, 182] width 141 height 18
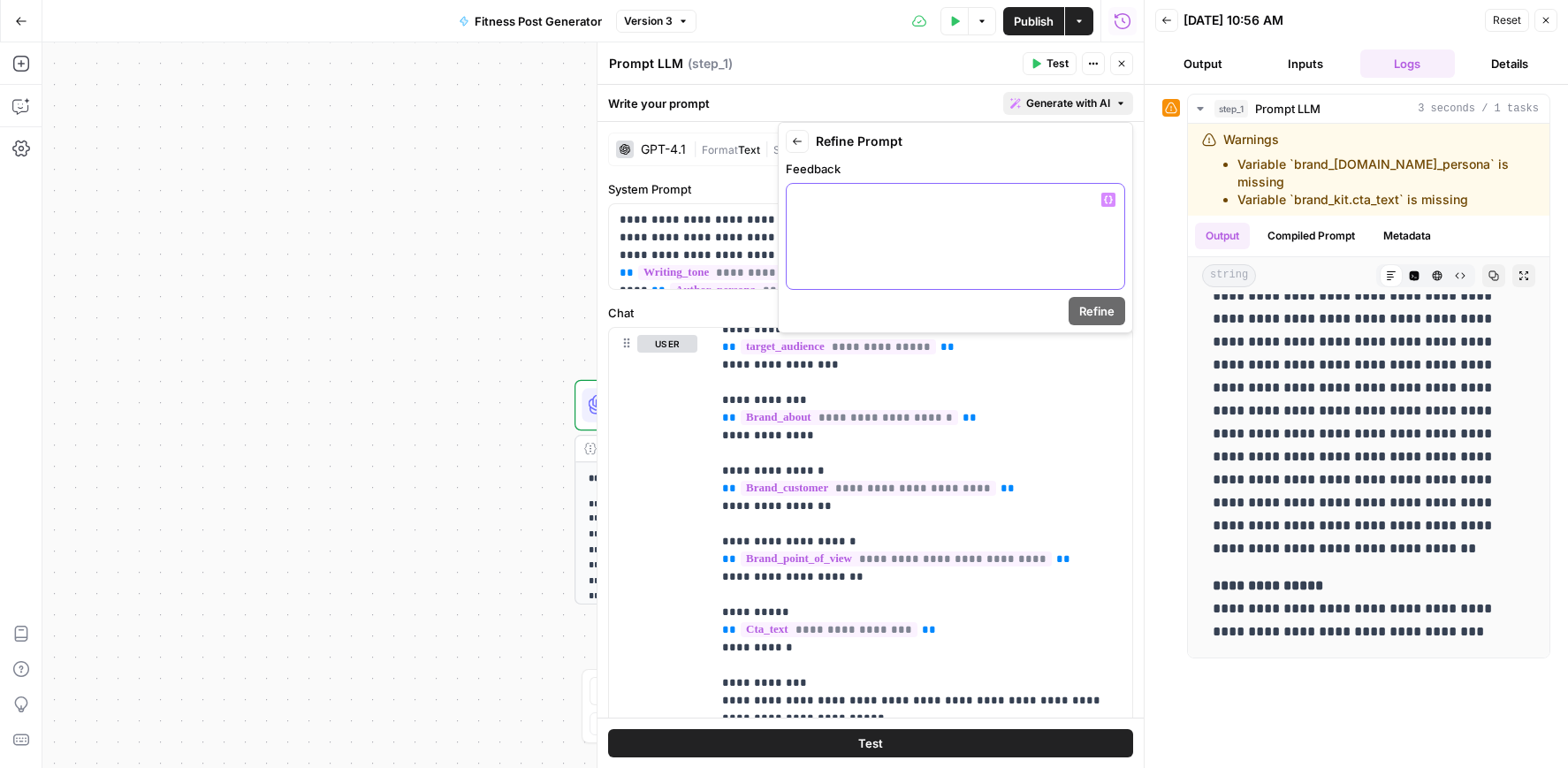
click at [990, 206] on p at bounding box center [955, 199] width 316 height 18
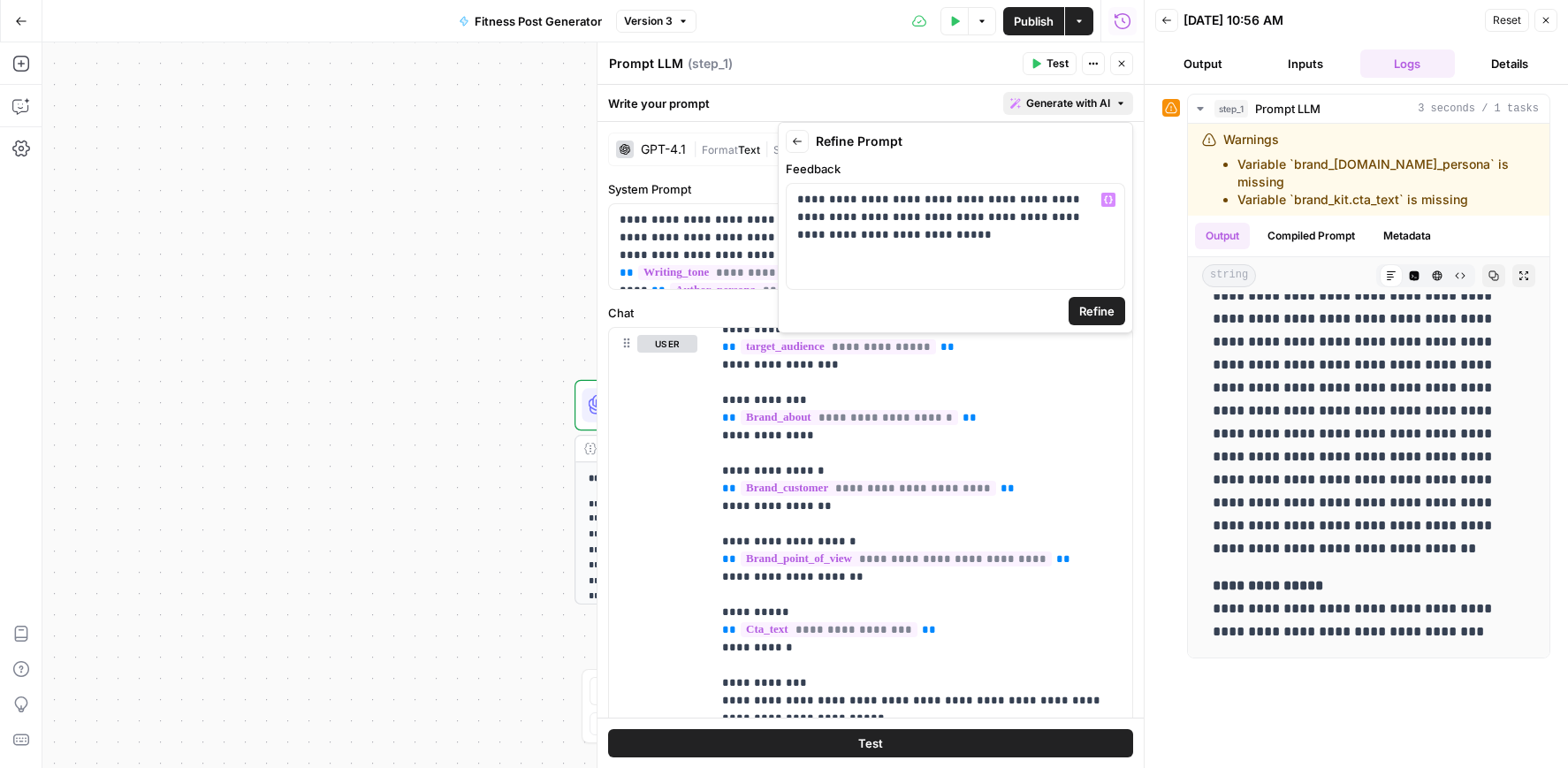
drag, startPoint x: 1105, startPoint y: 319, endPoint x: 1008, endPoint y: 338, distance: 98.8
click at [1105, 319] on span "Refine" at bounding box center [1097, 311] width 35 height 18
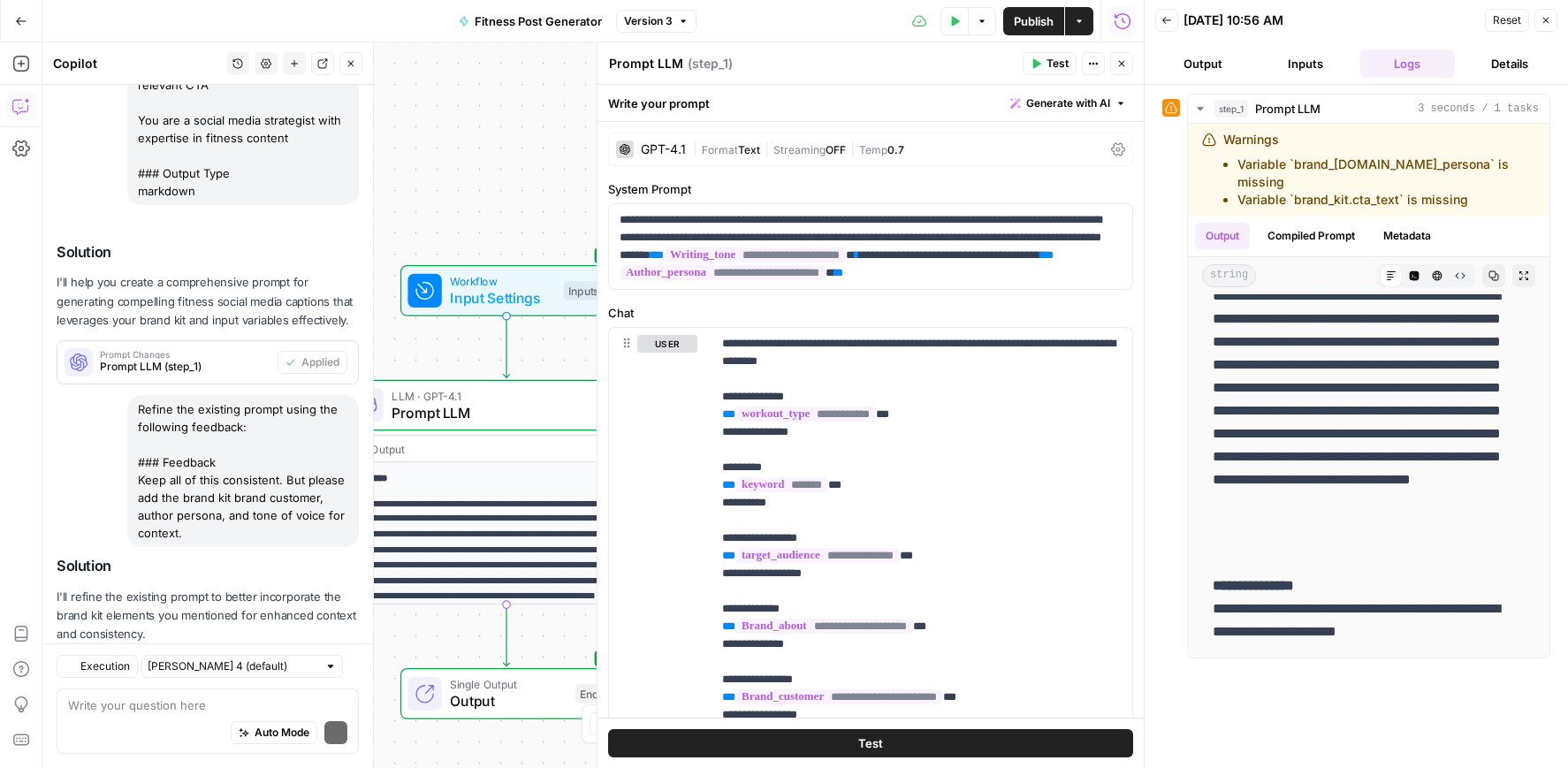
scroll to position [589, 0]
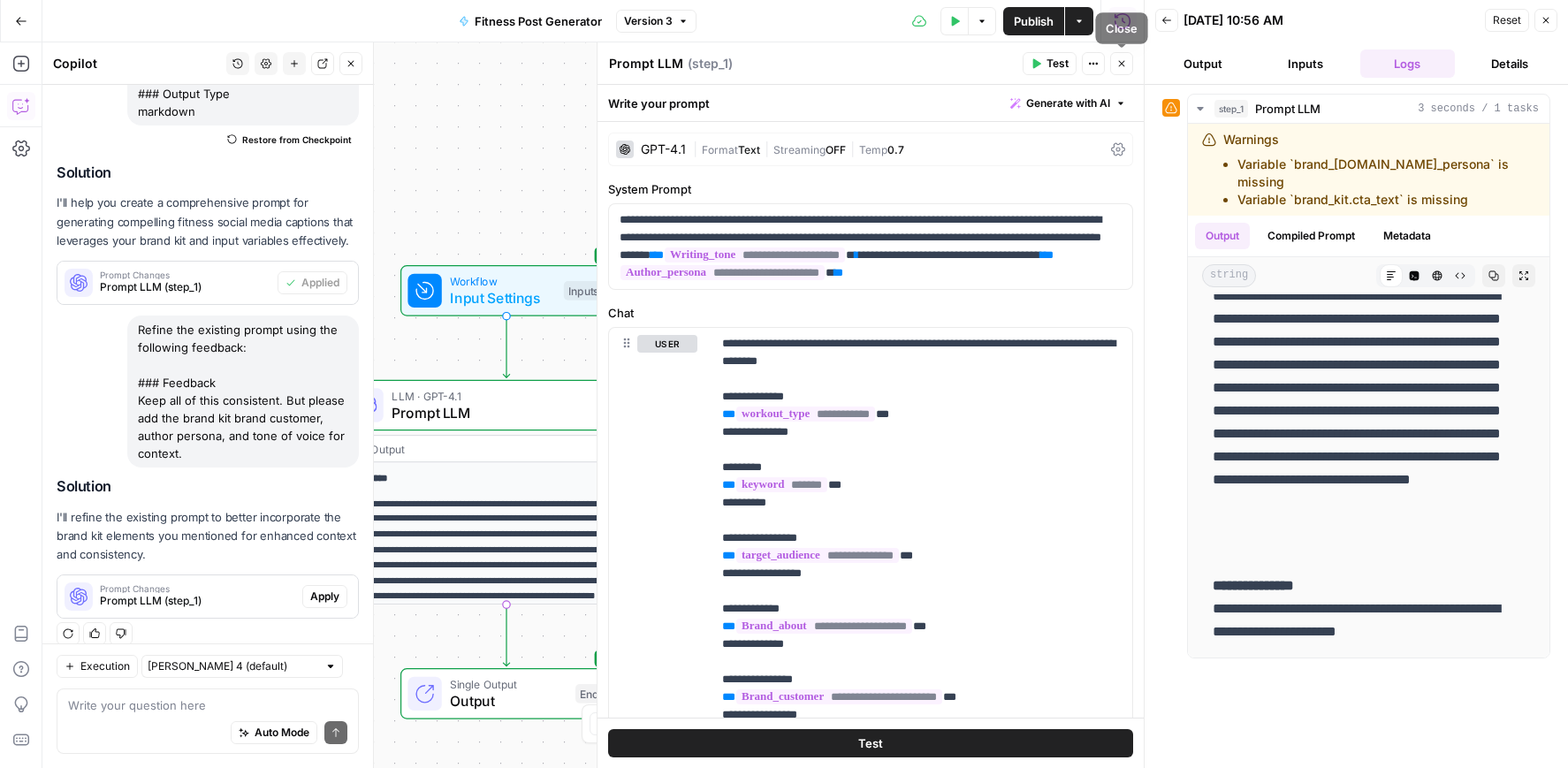
click at [1123, 68] on icon "button" at bounding box center [1121, 63] width 10 height 10
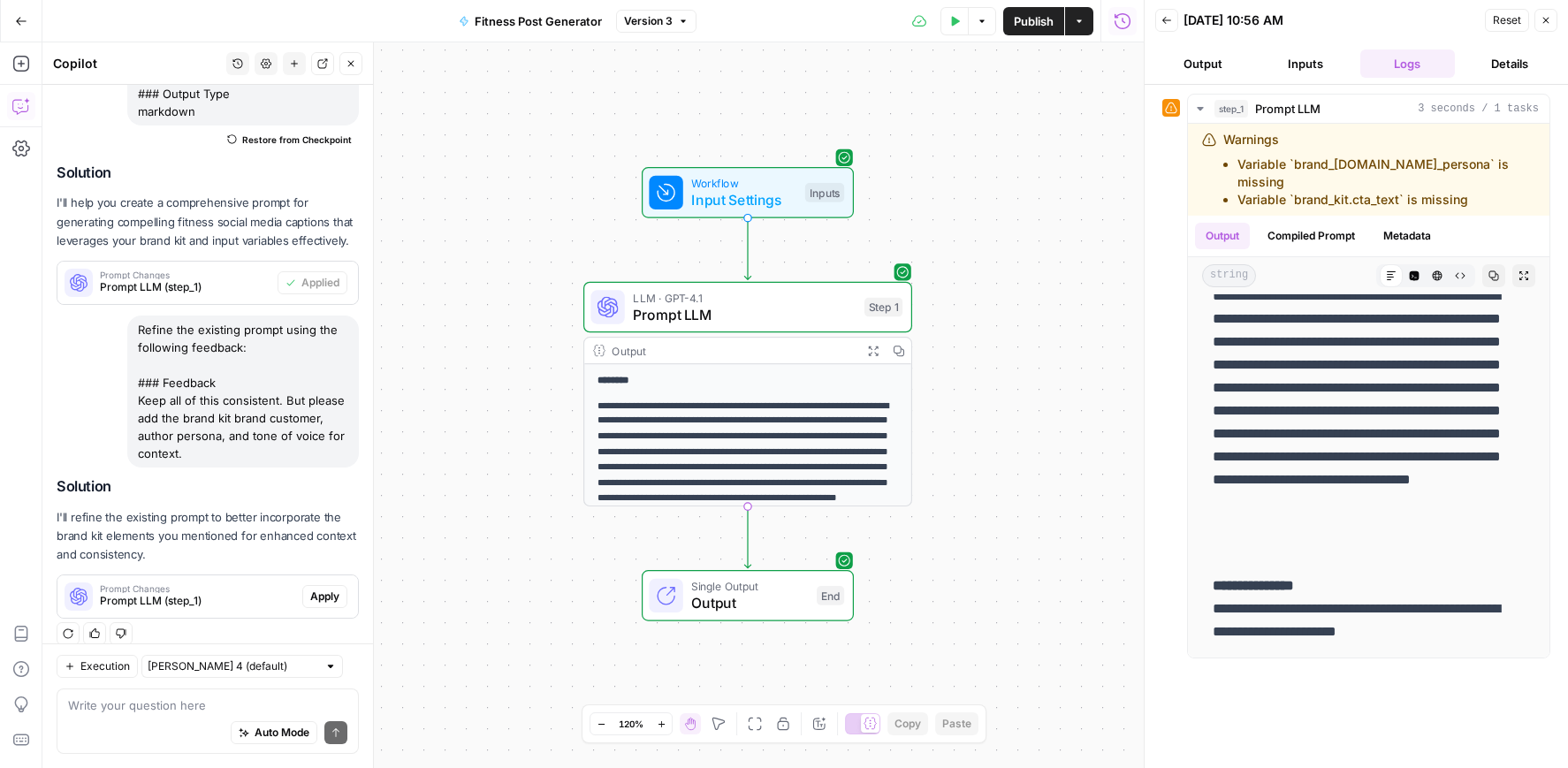
drag, startPoint x: 825, startPoint y: 270, endPoint x: 932, endPoint y: 203, distance: 126.2
click at [932, 203] on div "**********" at bounding box center [593, 405] width 1101 height 725
click at [1089, 32] on button "Actions" at bounding box center [1080, 21] width 28 height 28
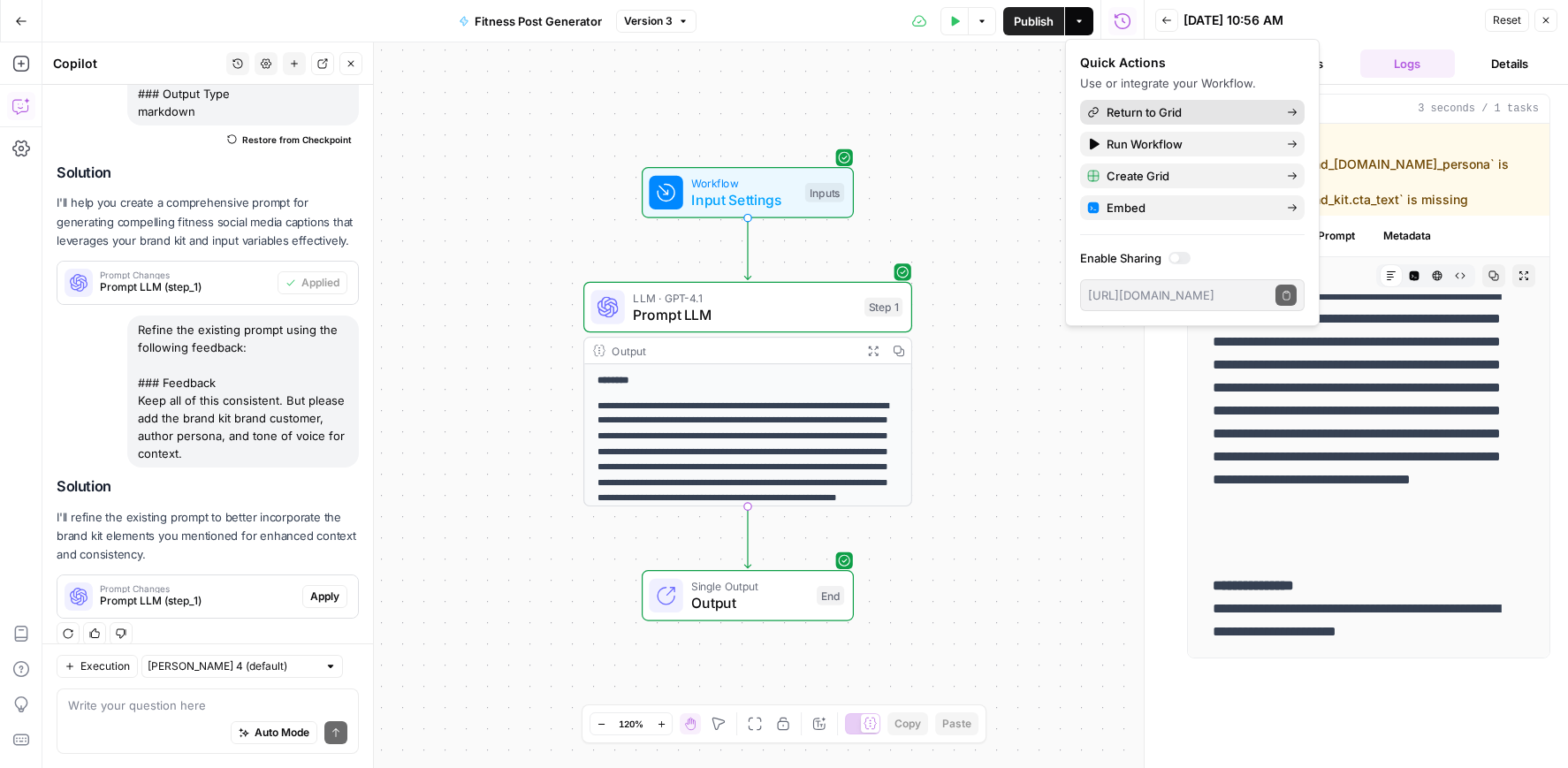
click at [1142, 118] on span "Return to Grid" at bounding box center [1190, 112] width 166 height 18
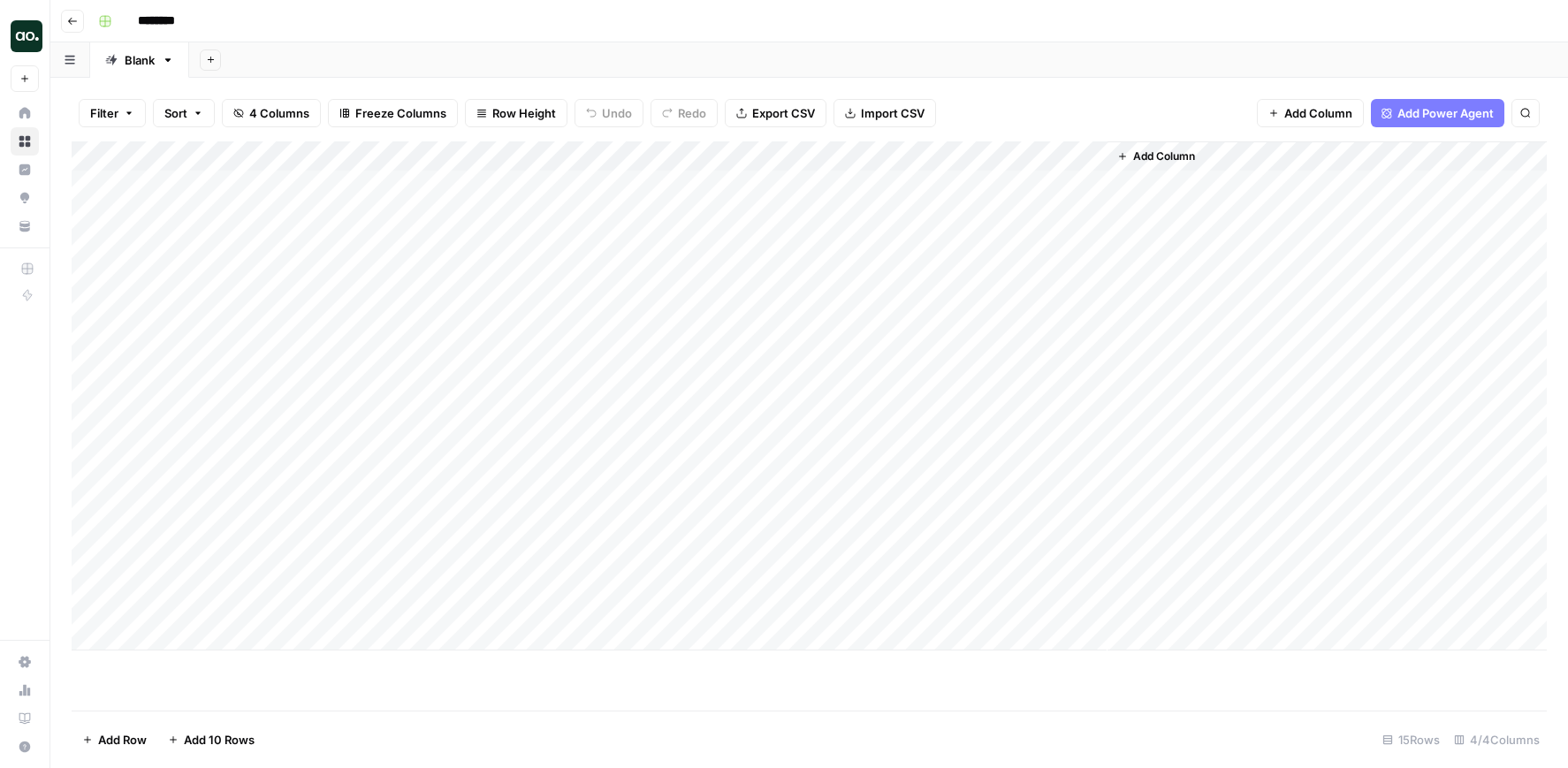
click at [992, 184] on div "Add Column" at bounding box center [810, 396] width 1475 height 509
click at [1070, 157] on div "Add Column" at bounding box center [810, 396] width 1475 height 509
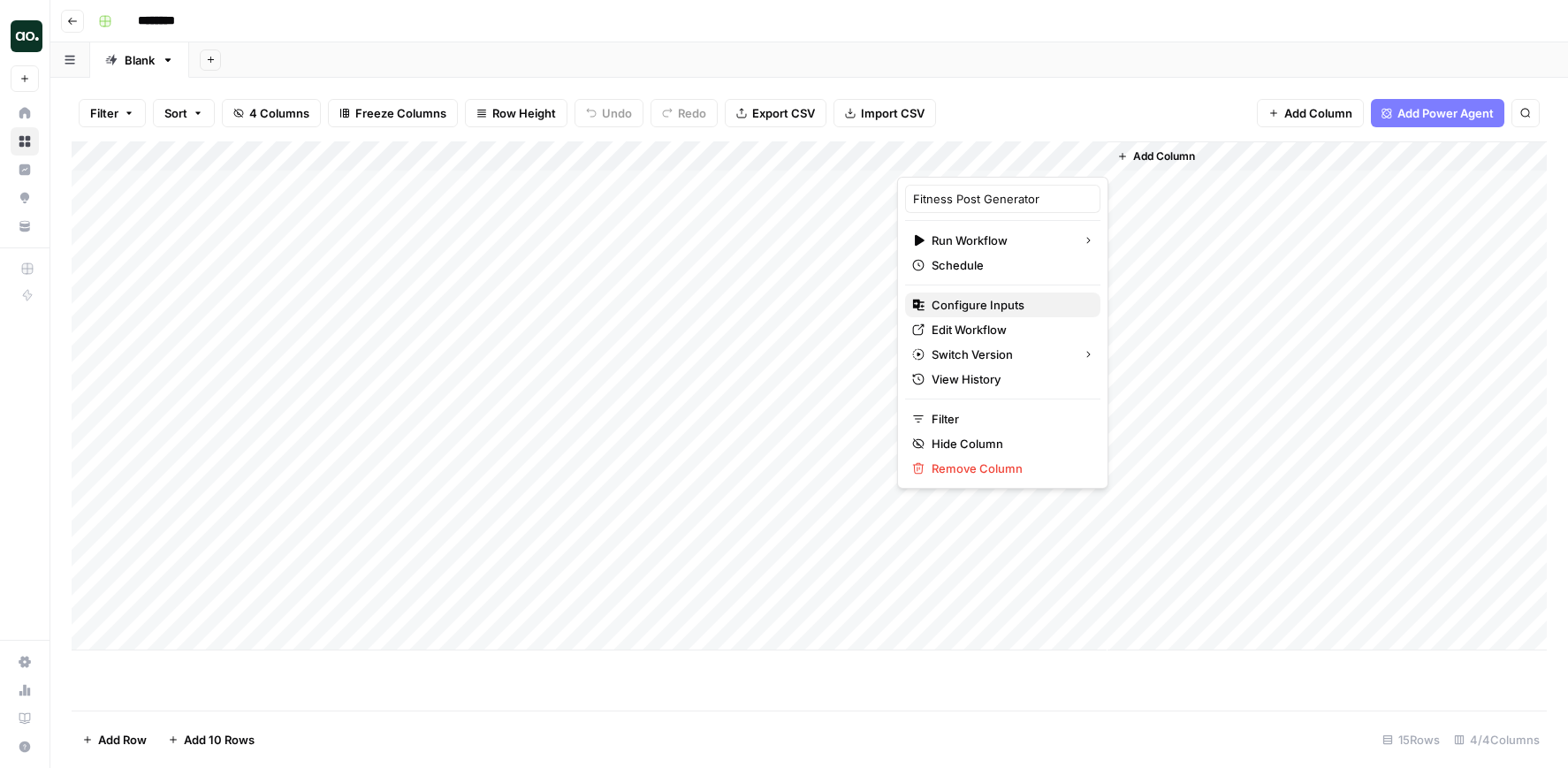
click at [986, 305] on span "Configure Inputs" at bounding box center [1010, 305] width 155 height 18
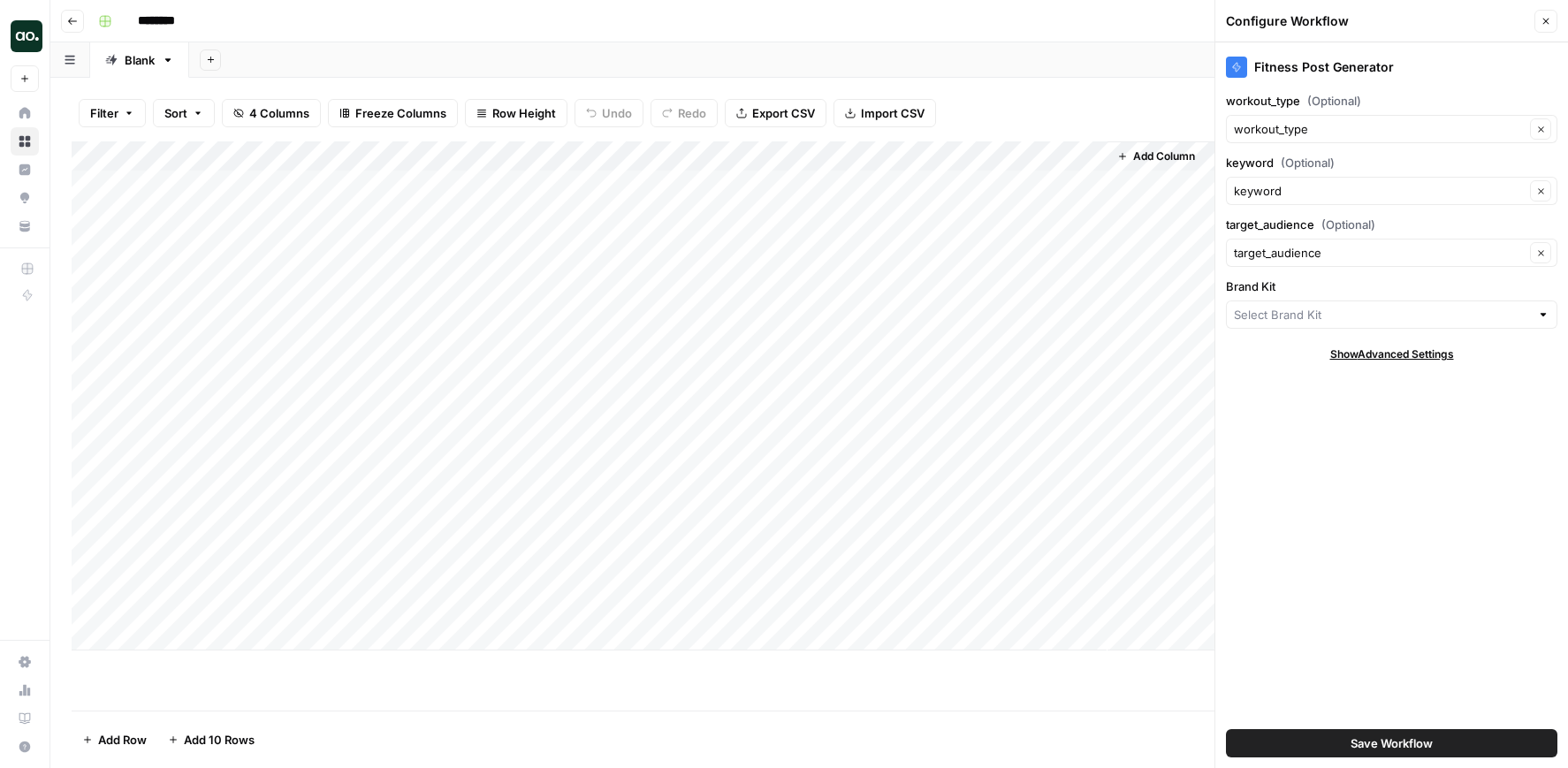
click at [1284, 324] on div at bounding box center [1391, 315] width 332 height 28
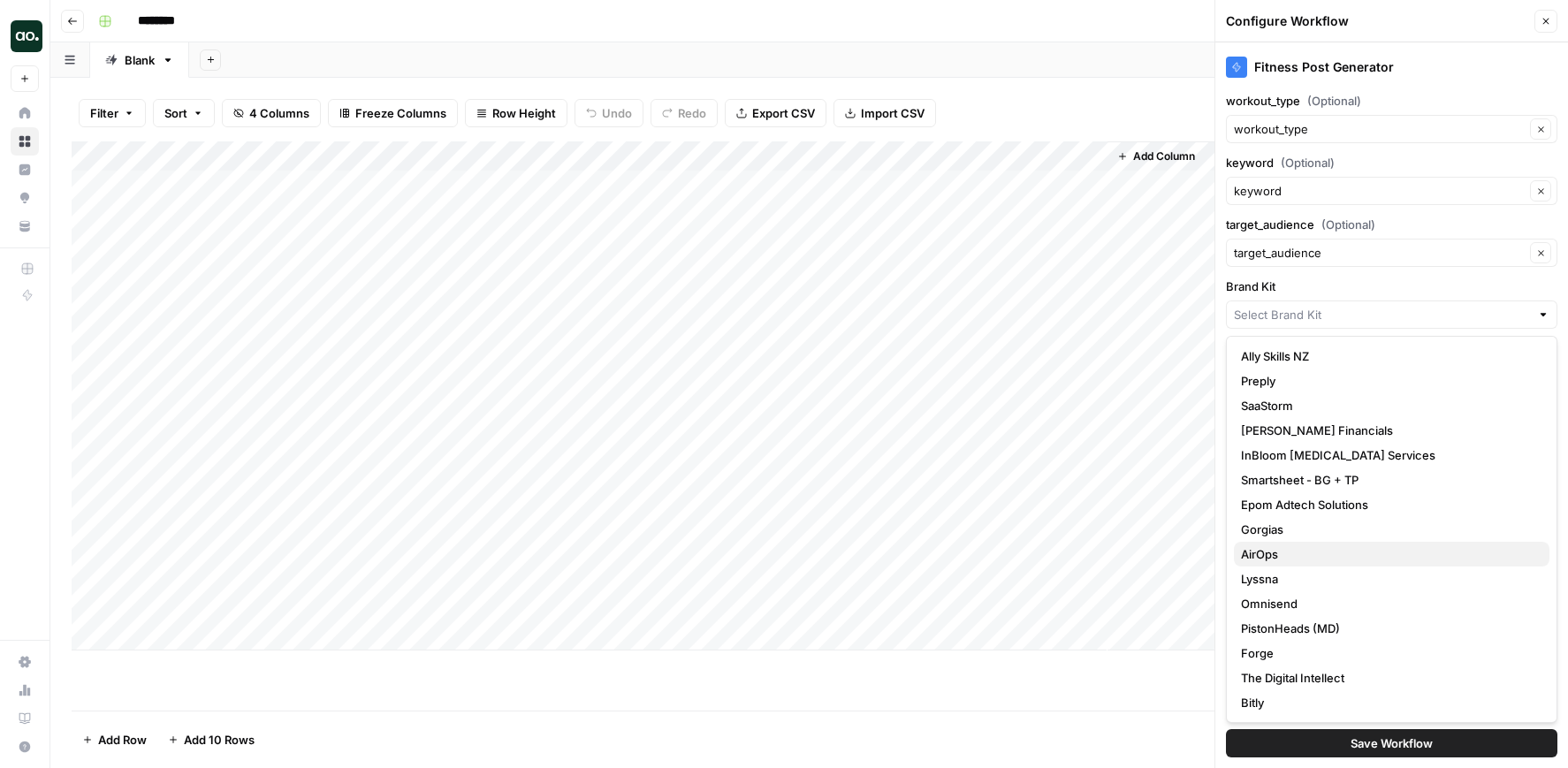
click at [1269, 549] on span "AirOps" at bounding box center [1389, 555] width 295 height 18
type input "AirOps"
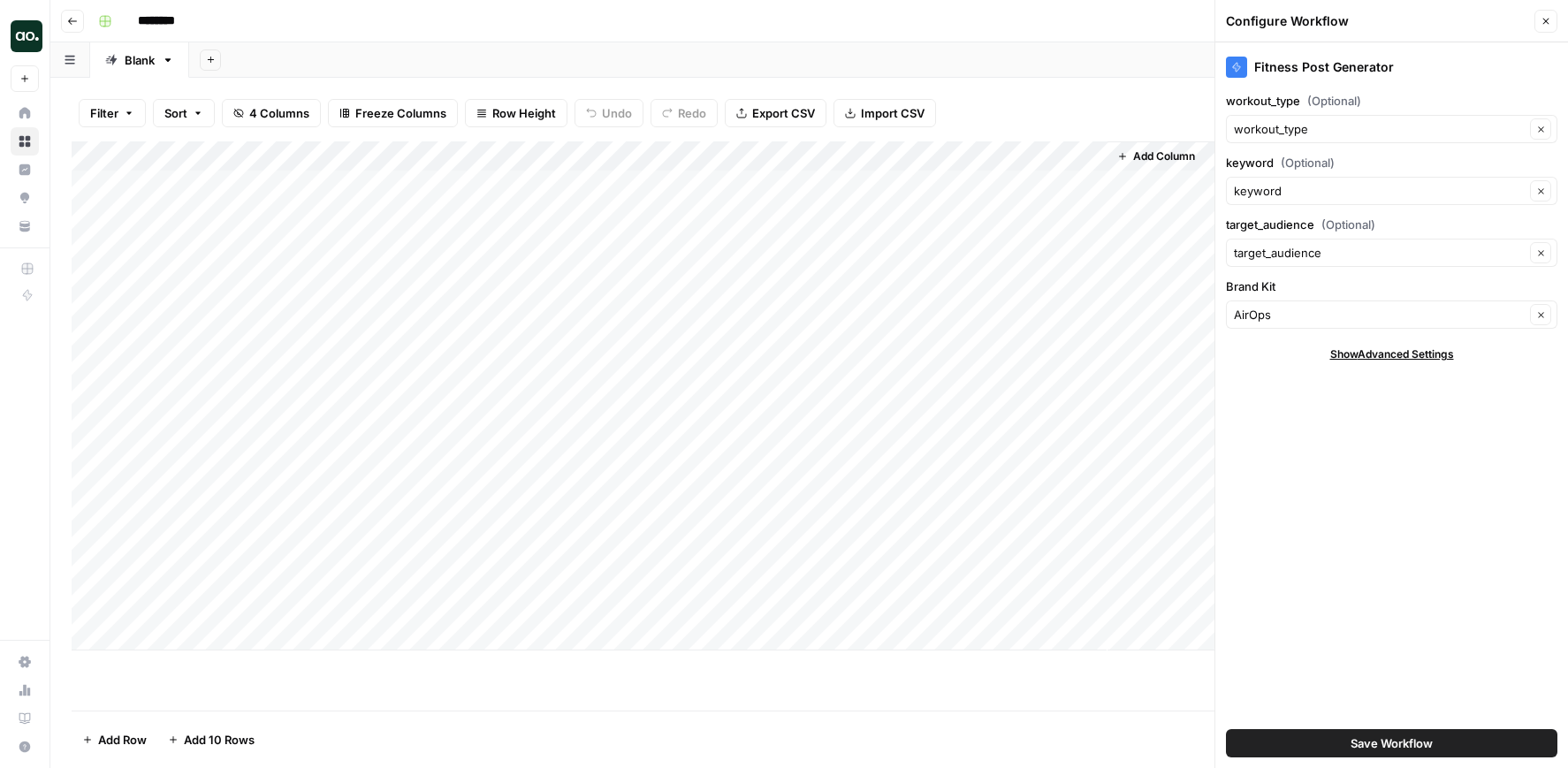
click at [1380, 742] on span "Save Workflow" at bounding box center [1391, 743] width 82 height 18
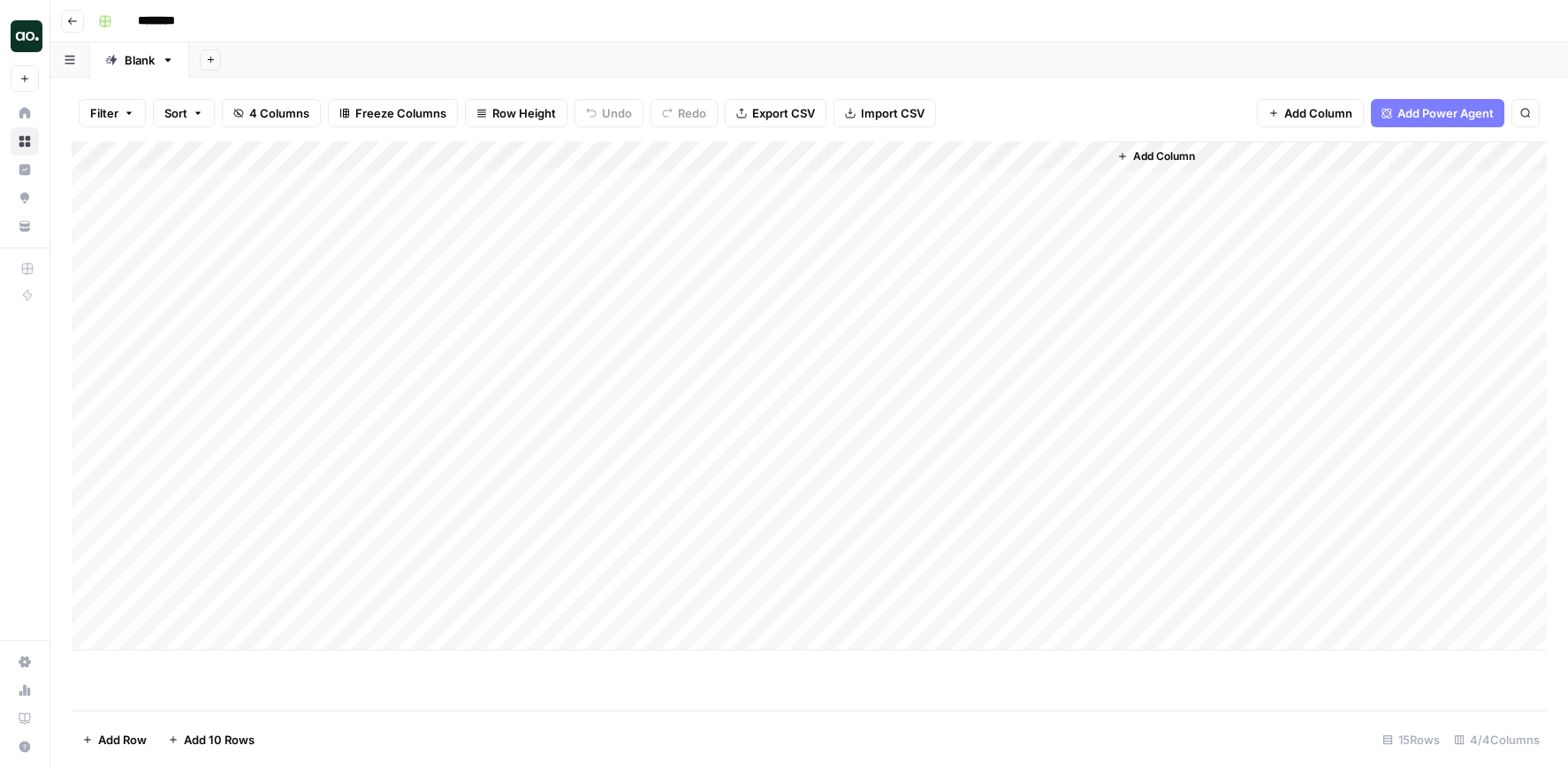
click at [1001, 185] on div "Add Column" at bounding box center [810, 396] width 1475 height 509
click at [1187, 182] on div "Add Column" at bounding box center [810, 396] width 1475 height 509
click at [1189, 207] on div "Add Column" at bounding box center [810, 396] width 1475 height 509
click at [1187, 186] on div "Add Column" at bounding box center [810, 396] width 1475 height 509
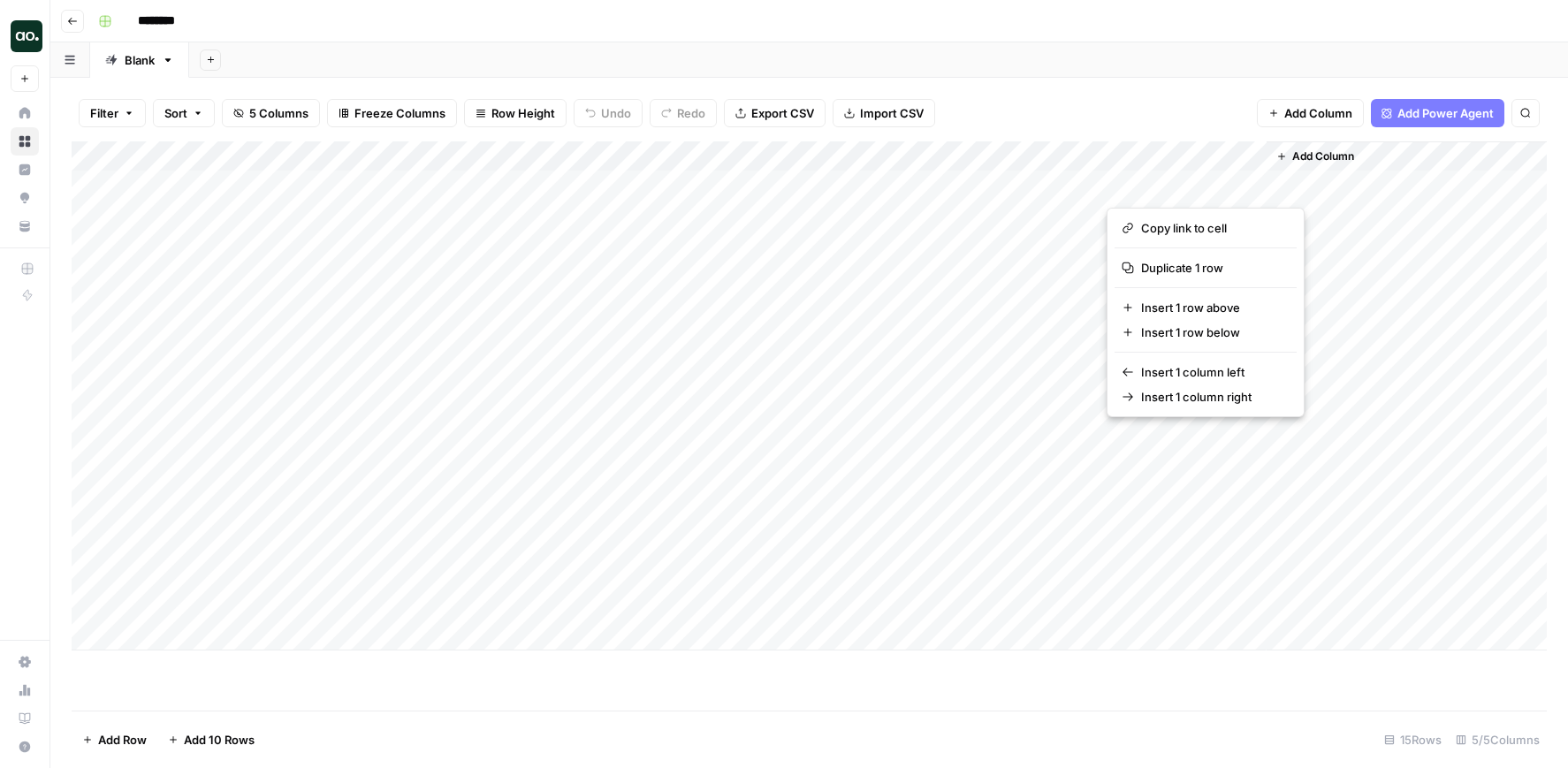
click at [1187, 186] on button "button" at bounding box center [1186, 185] width 160 height 31
click at [1050, 185] on div "Add Column" at bounding box center [810, 396] width 1475 height 509
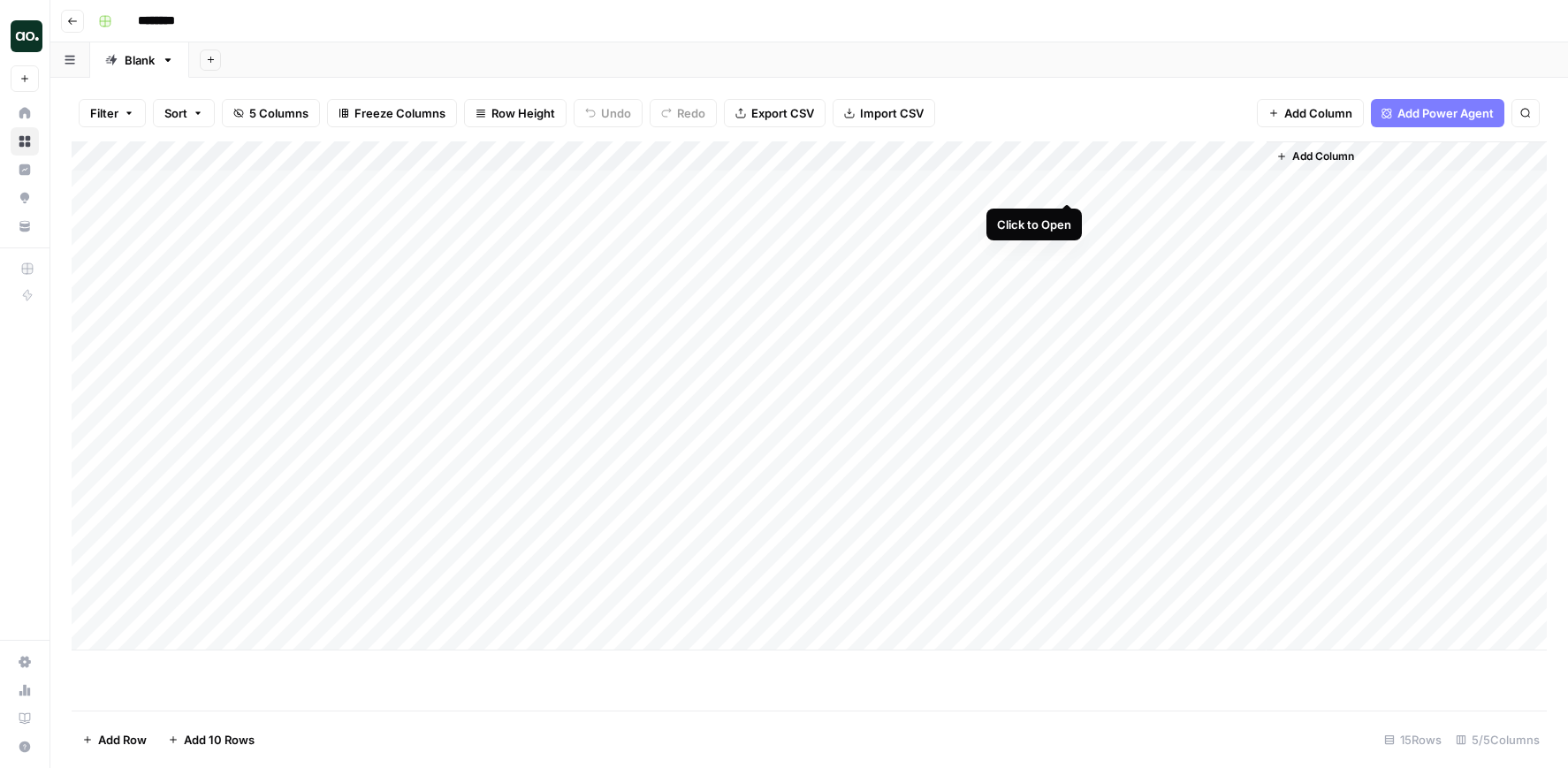
click at [1068, 186] on div "Add Column" at bounding box center [810, 396] width 1475 height 509
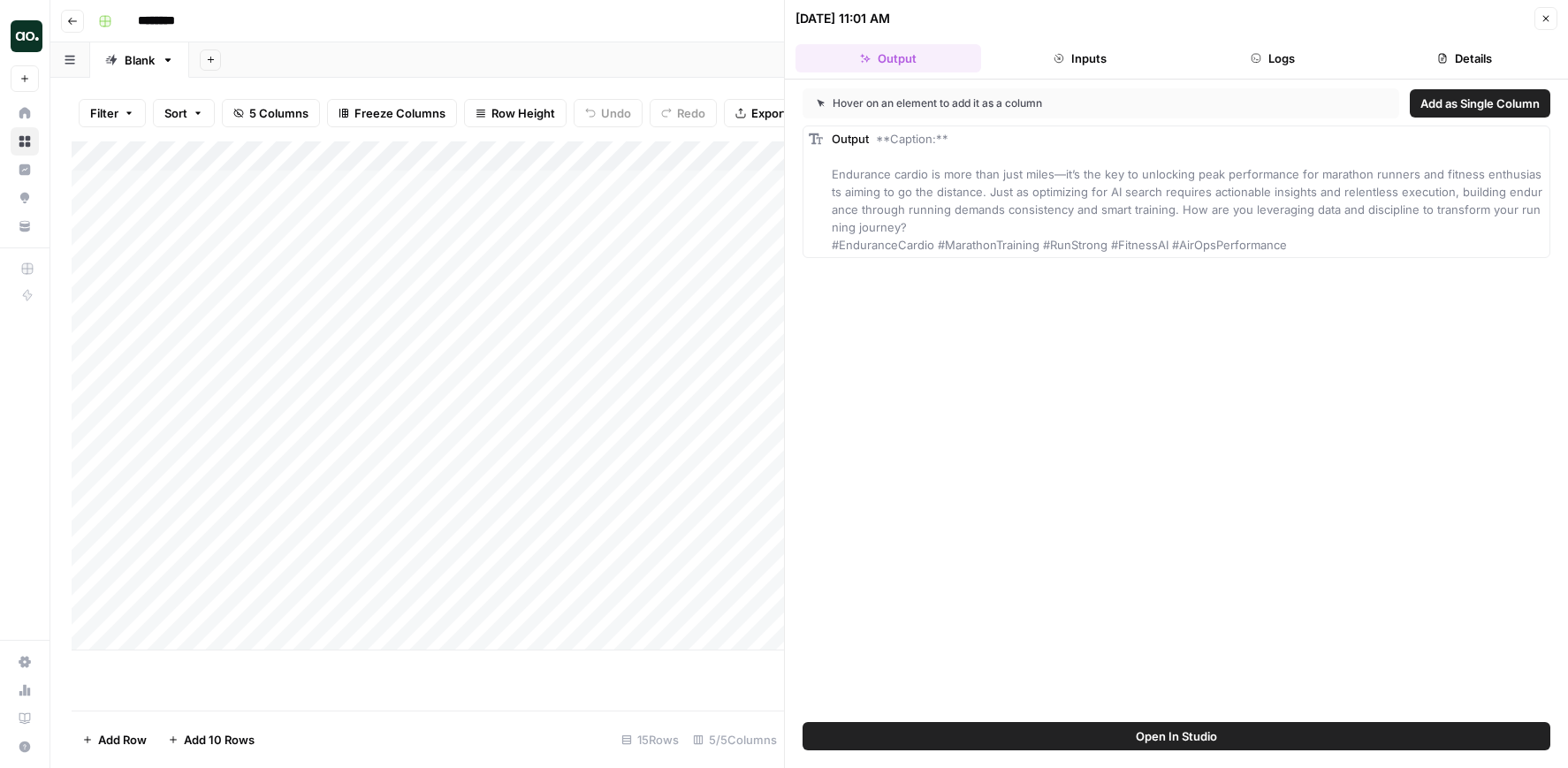
click at [731, 85] on div "Filter Sort 5 Columns Freeze Columns Row Height Undo Redo Export CSV Import CSV…" at bounding box center [428, 113] width 712 height 57
click at [1549, 16] on icon "button" at bounding box center [1545, 18] width 10 height 10
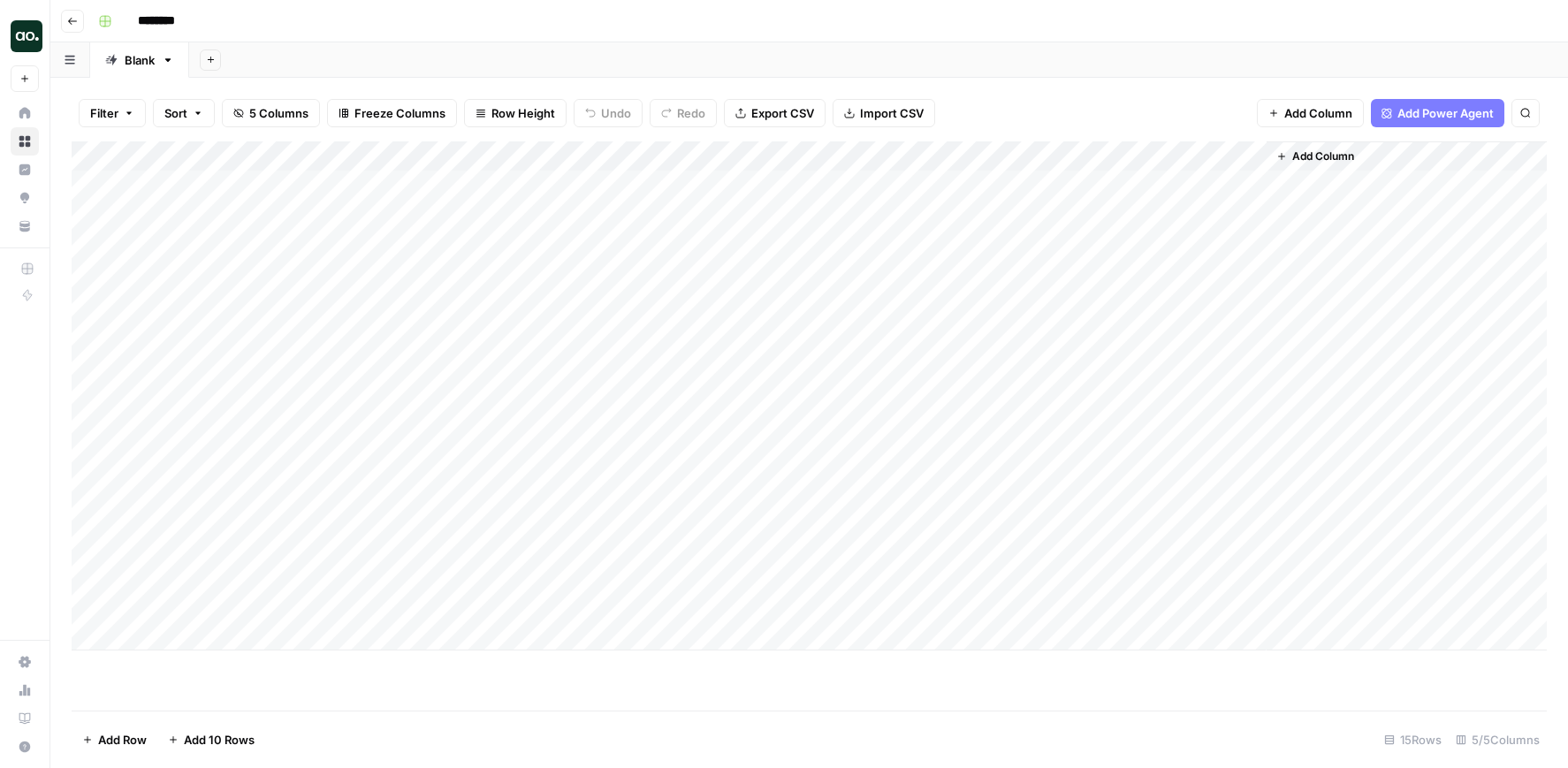
click at [1177, 188] on div "Add Column" at bounding box center [810, 396] width 1475 height 509
drag, startPoint x: 1195, startPoint y: 384, endPoint x: 1202, endPoint y: 369, distance: 16.6
click at [1195, 384] on div "Add Column" at bounding box center [810, 396] width 1475 height 509
click at [1171, 185] on div "Add Column" at bounding box center [810, 396] width 1475 height 509
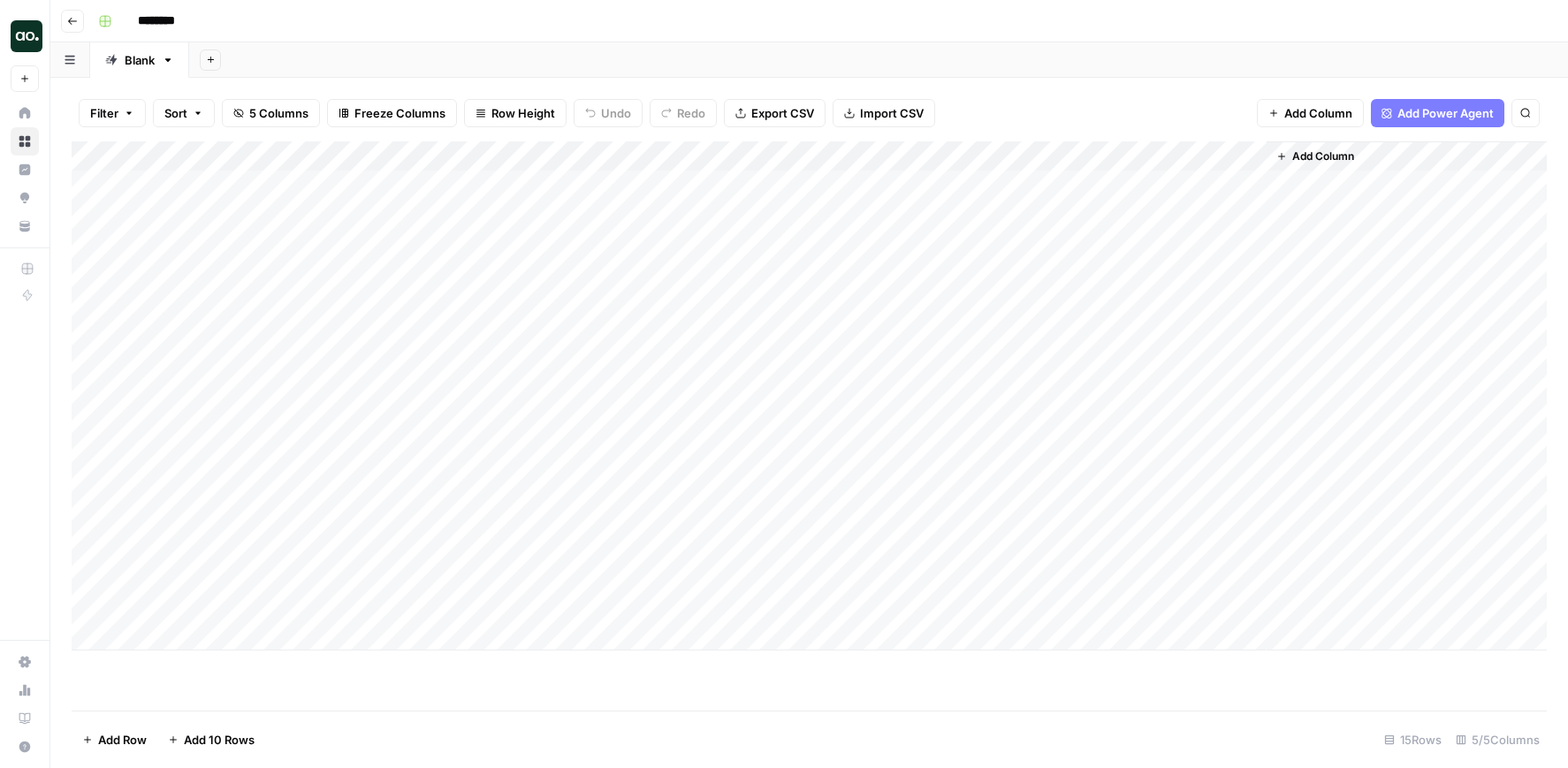
click at [1171, 185] on div "Add Column" at bounding box center [810, 396] width 1475 height 509
drag, startPoint x: 1235, startPoint y: 436, endPoint x: 1202, endPoint y: 387, distance: 59.1
click at [1235, 436] on div "Add Column" at bounding box center [810, 396] width 1475 height 509
click at [1066, 186] on div "Add Column" at bounding box center [810, 396] width 1475 height 509
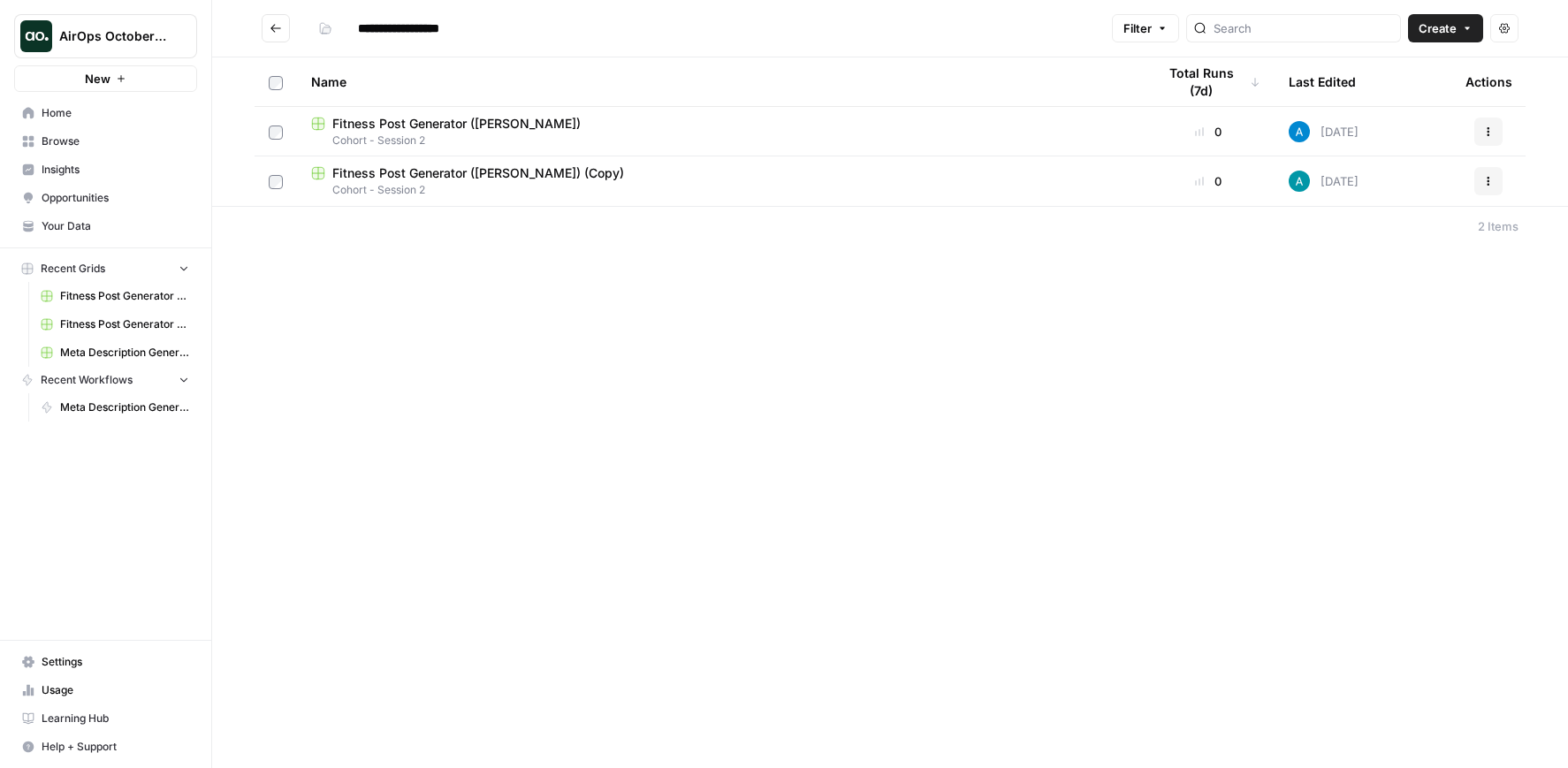
click at [89, 137] on span "Browse" at bounding box center [115, 141] width 147 height 16
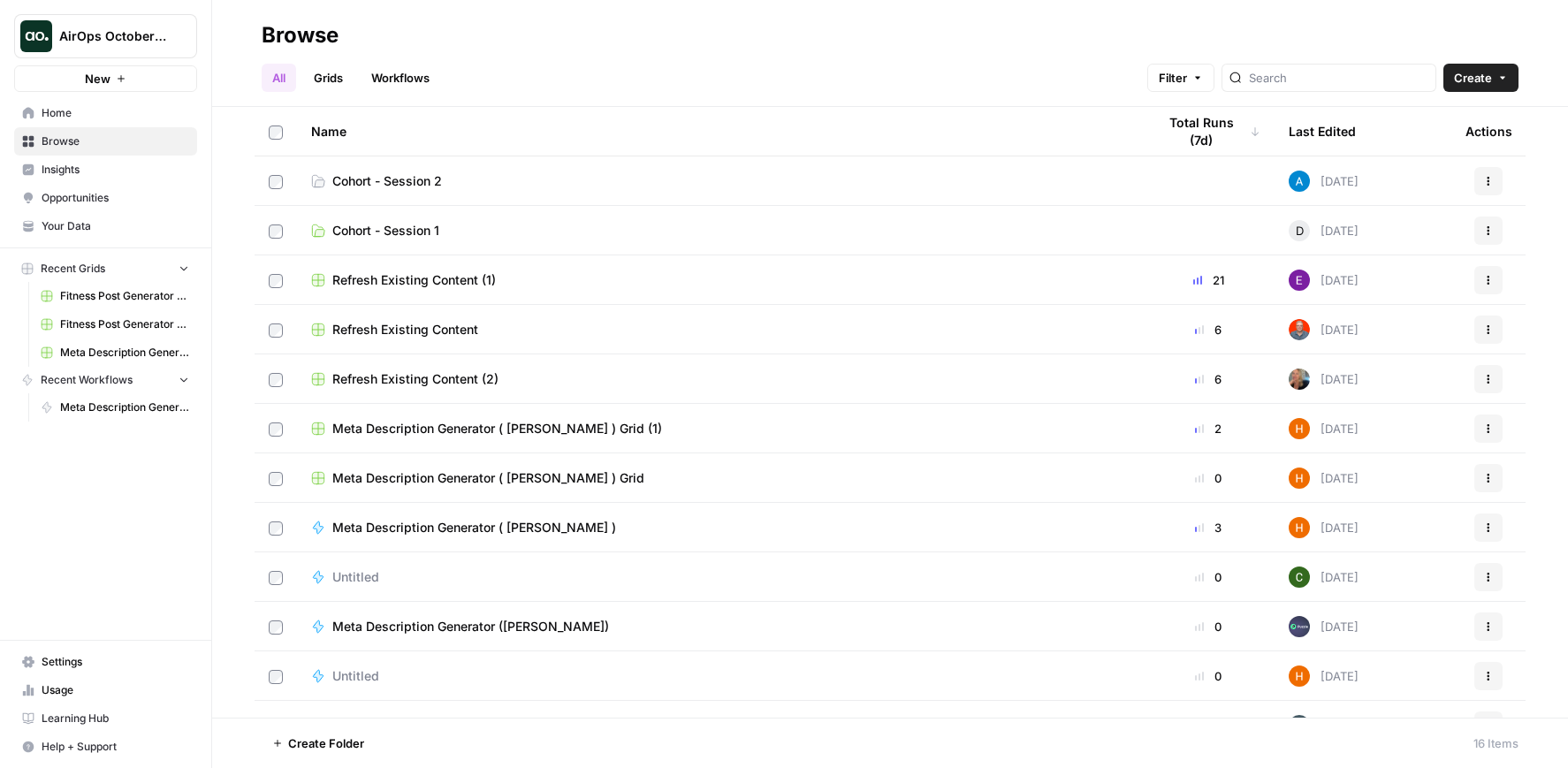
click at [111, 220] on span "Your Data" at bounding box center [115, 226] width 147 height 16
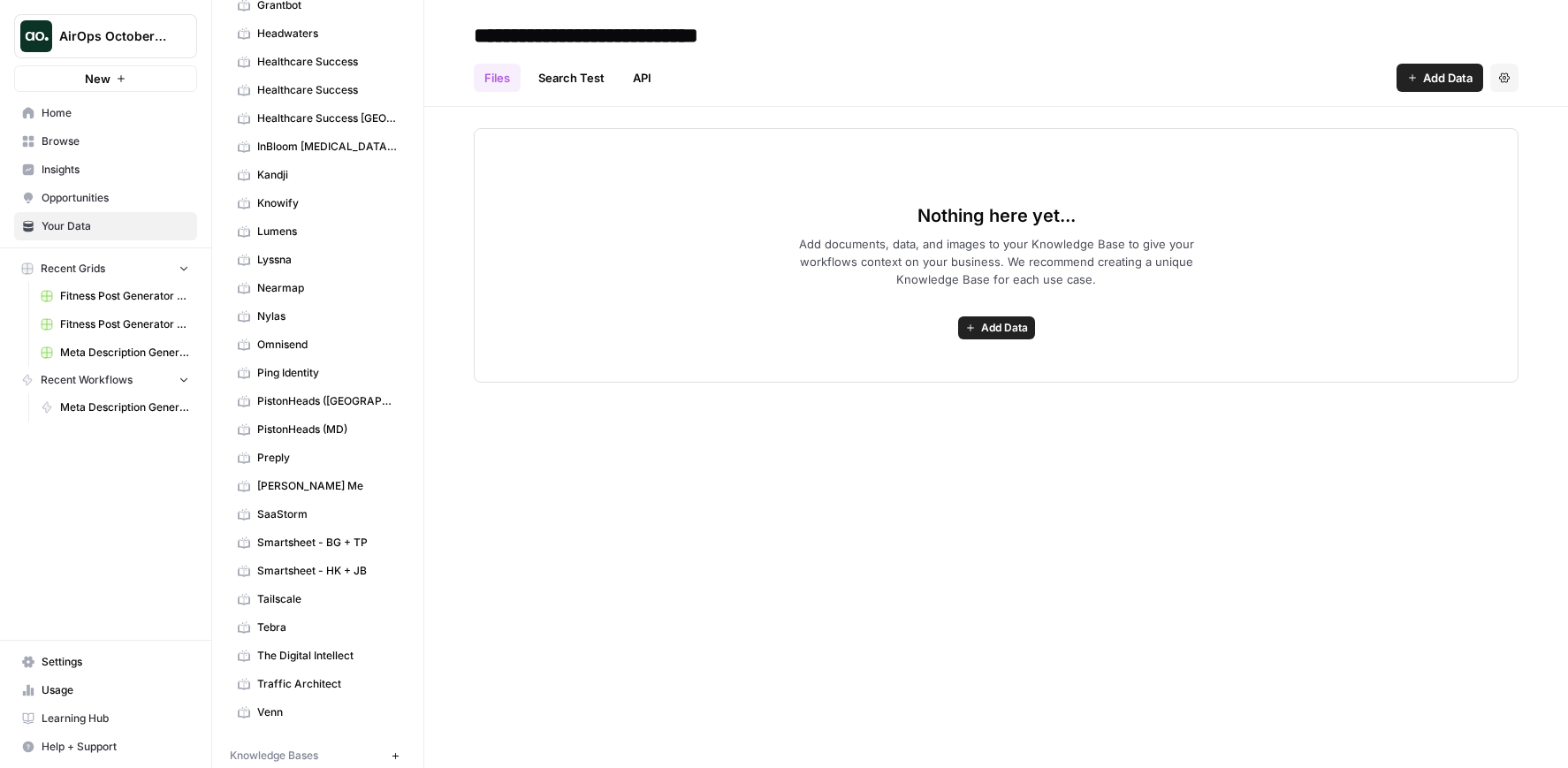
scroll to position [636, 0]
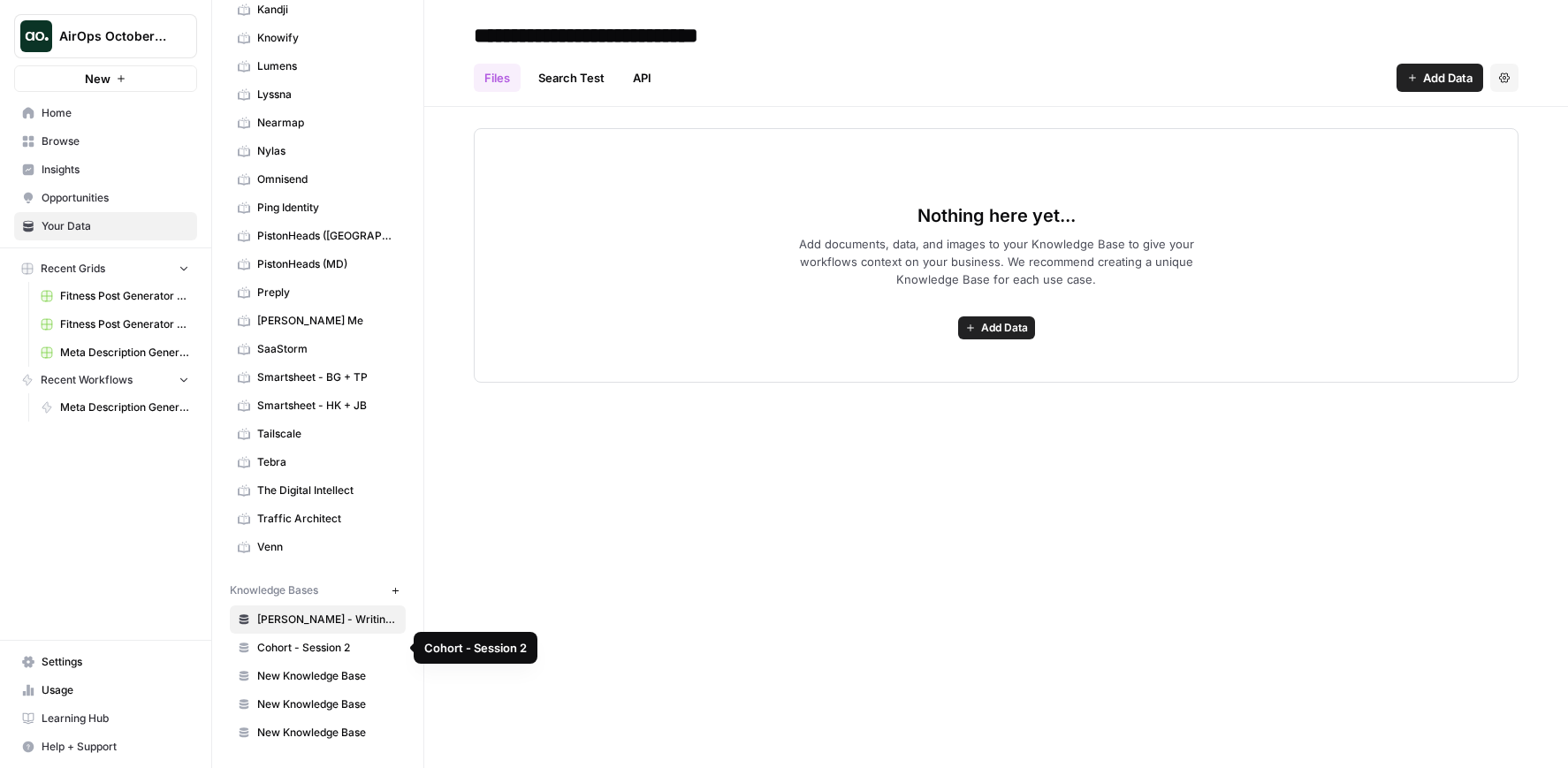
click at [312, 647] on span "Cohort - Session 2" at bounding box center [327, 648] width 141 height 16
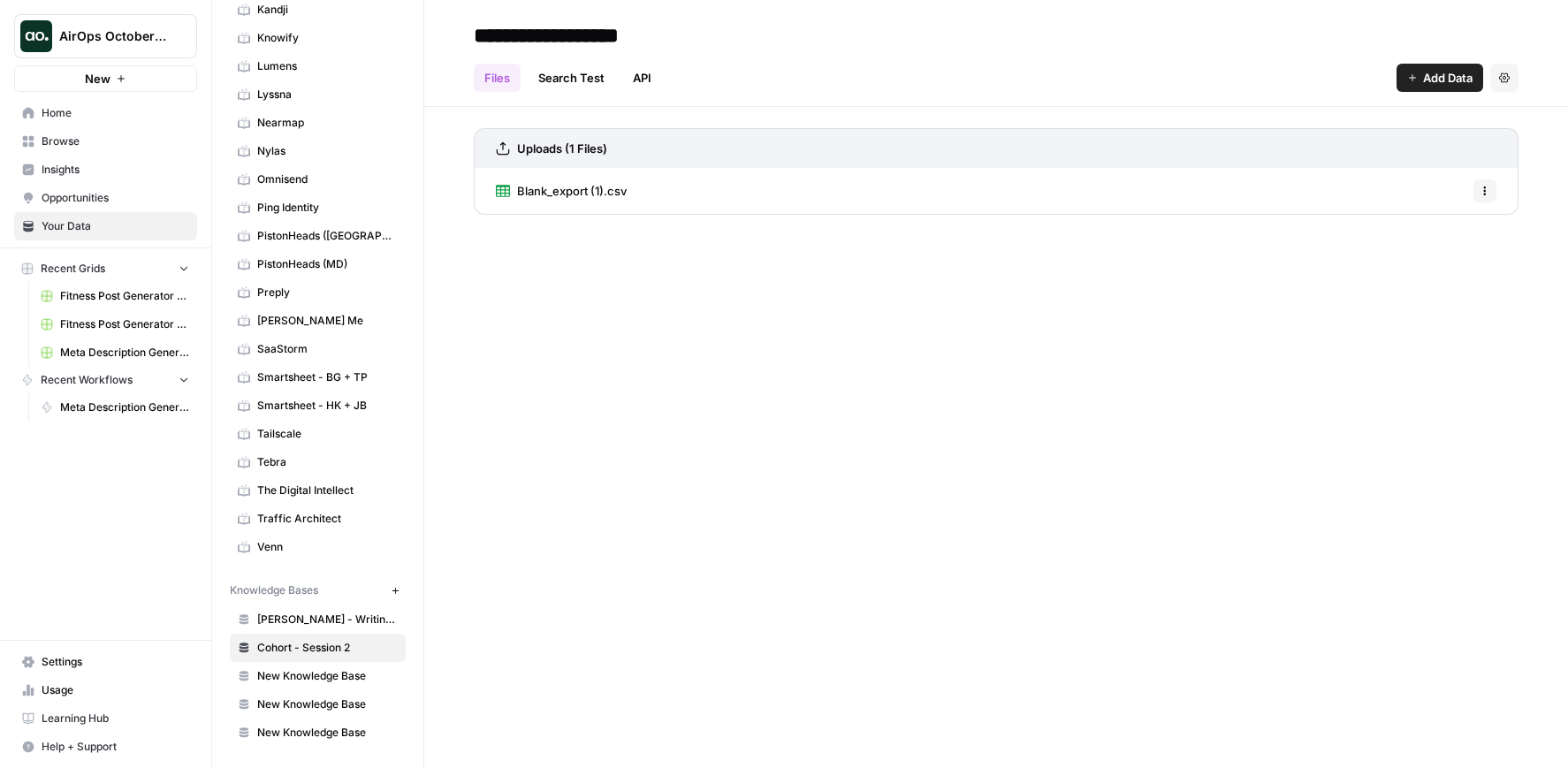
click at [571, 192] on span "Blank_export (1).csv" at bounding box center [572, 191] width 110 height 18
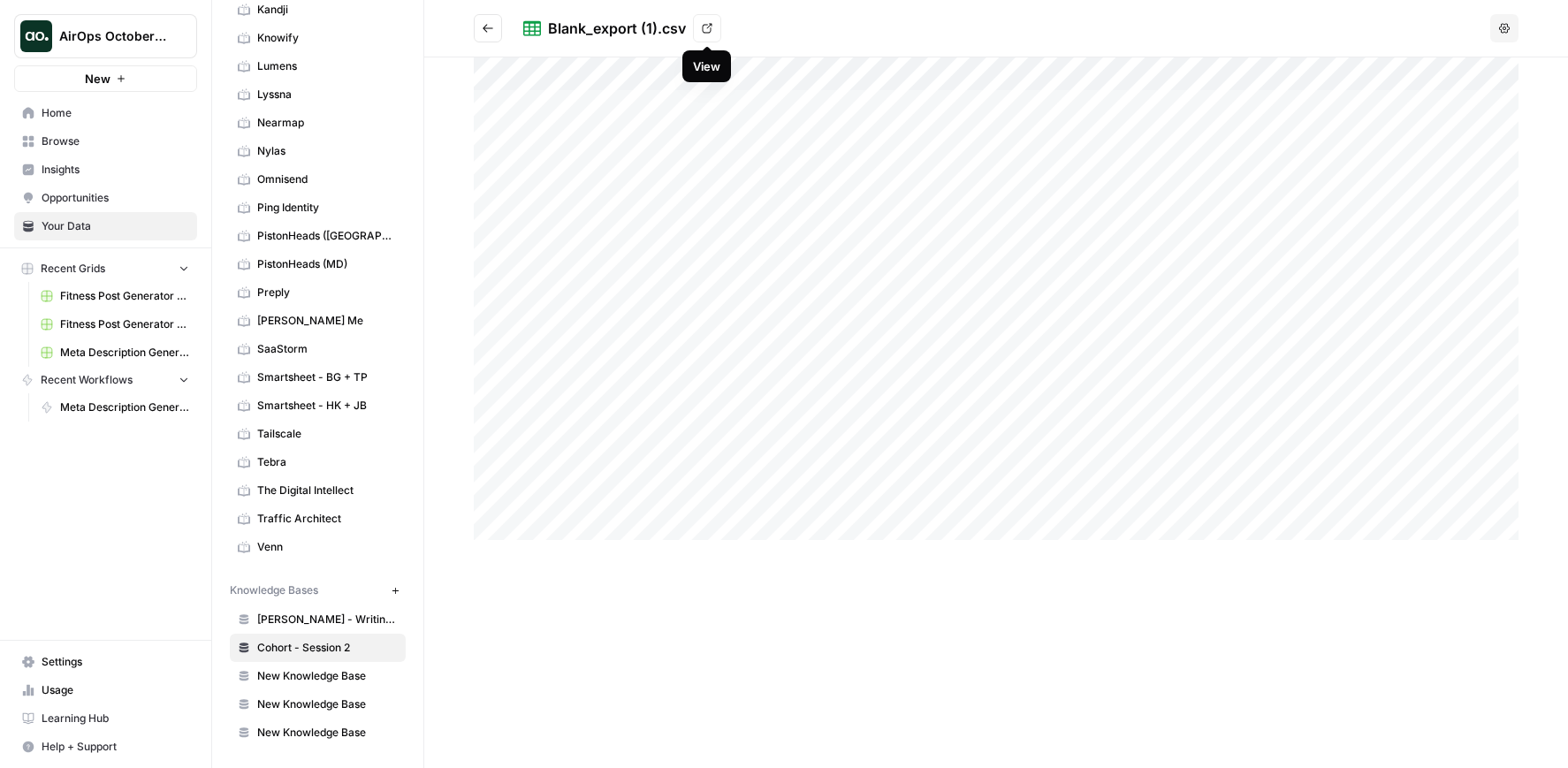
click at [711, 30] on icon at bounding box center [707, 27] width 10 height 10
